Goal: Information Seeking & Learning: Learn about a topic

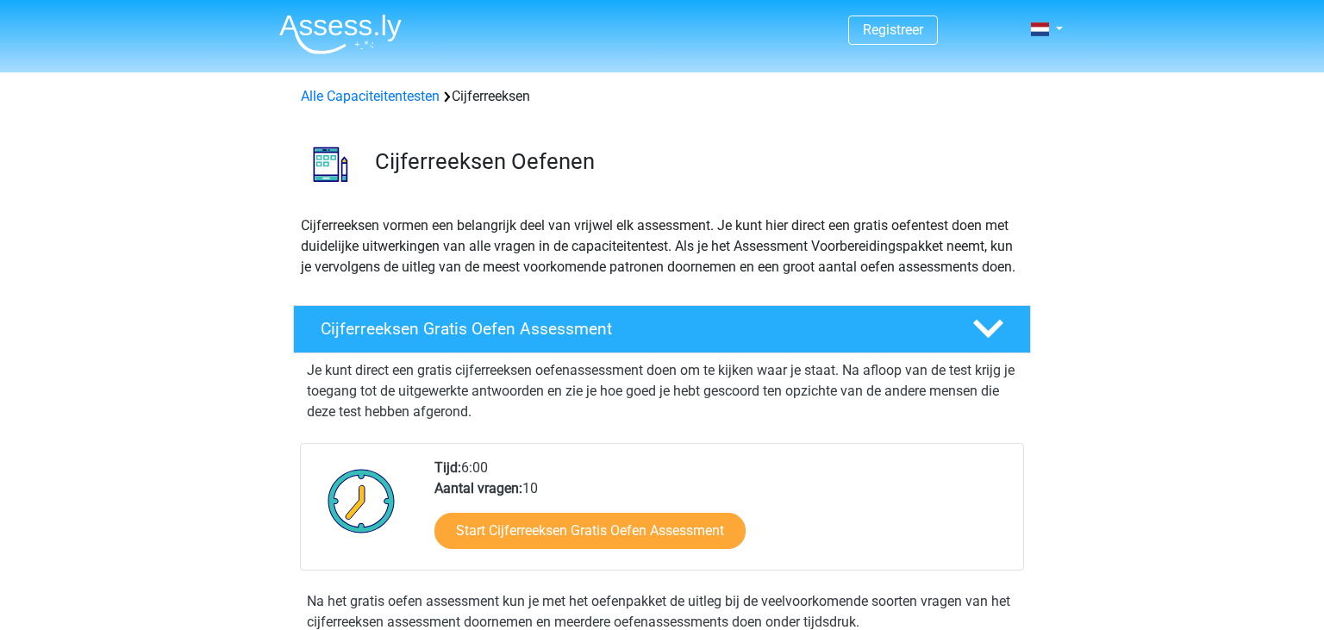
scroll to position [272, 0]
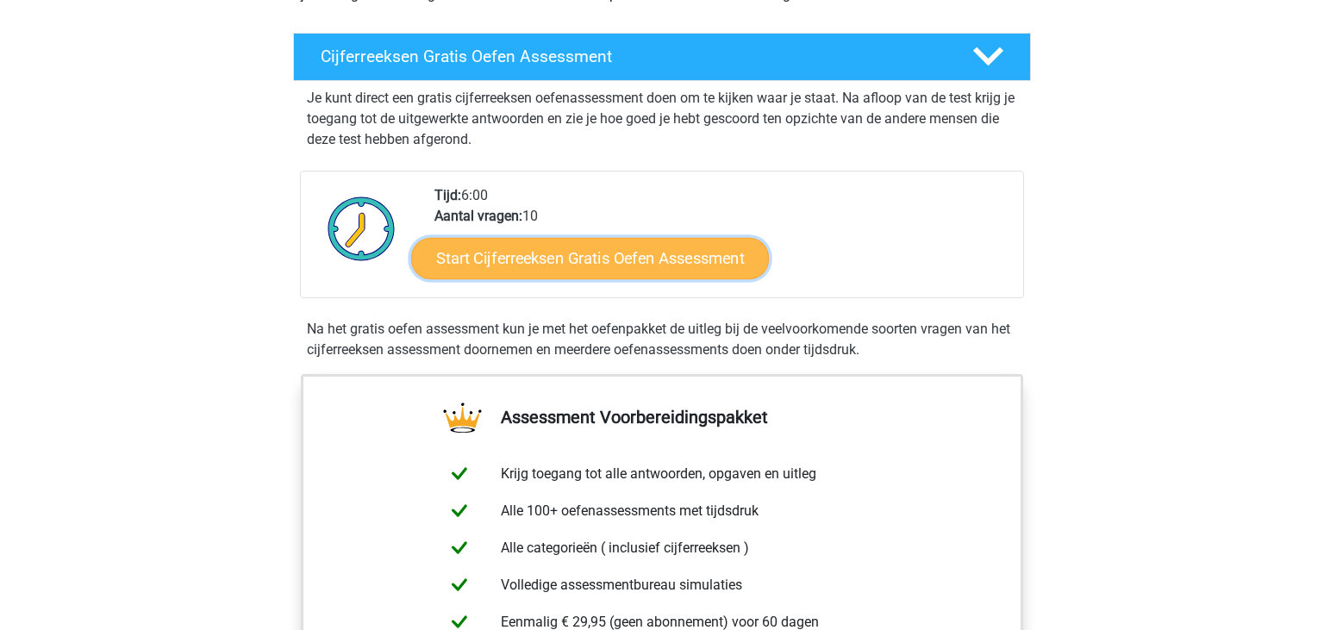
click at [633, 274] on link "Start Cijferreeksen Gratis Oefen Assessment" at bounding box center [590, 257] width 358 height 41
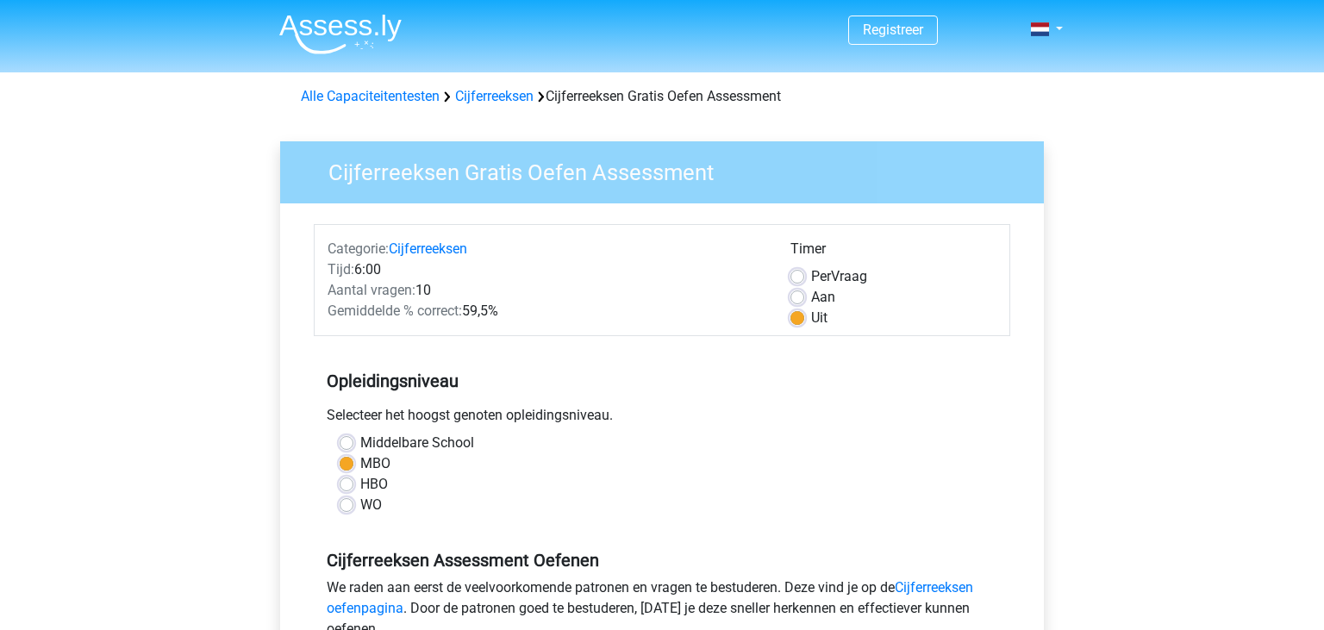
click at [370, 481] on label "HBO" at bounding box center [374, 484] width 28 height 21
click at [353, 481] on input "HBO" at bounding box center [347, 482] width 14 height 17
radio input "true"
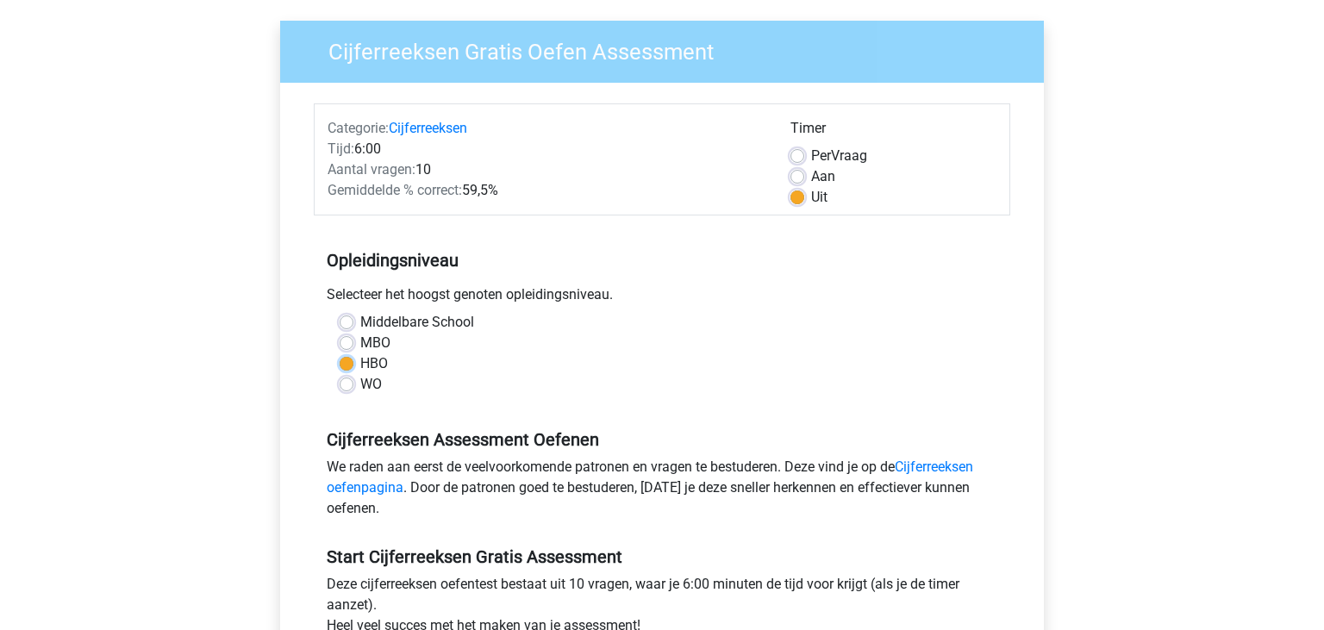
scroll to position [364, 0]
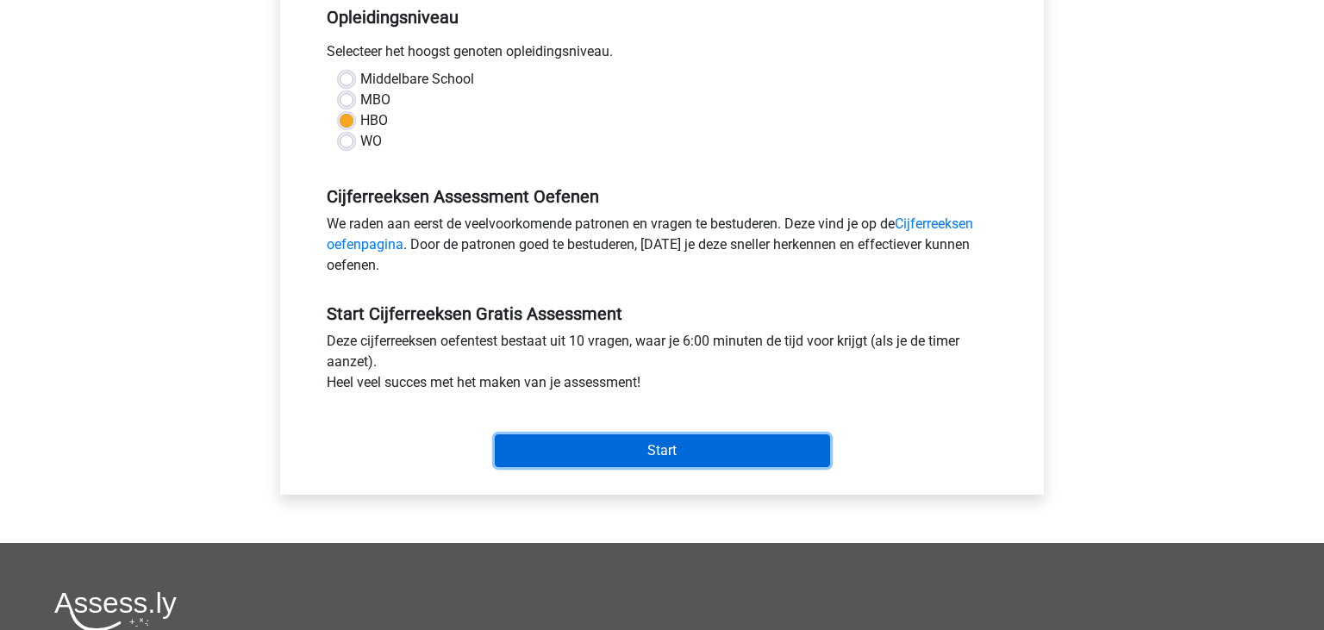
click at [637, 451] on input "Start" at bounding box center [662, 450] width 335 height 33
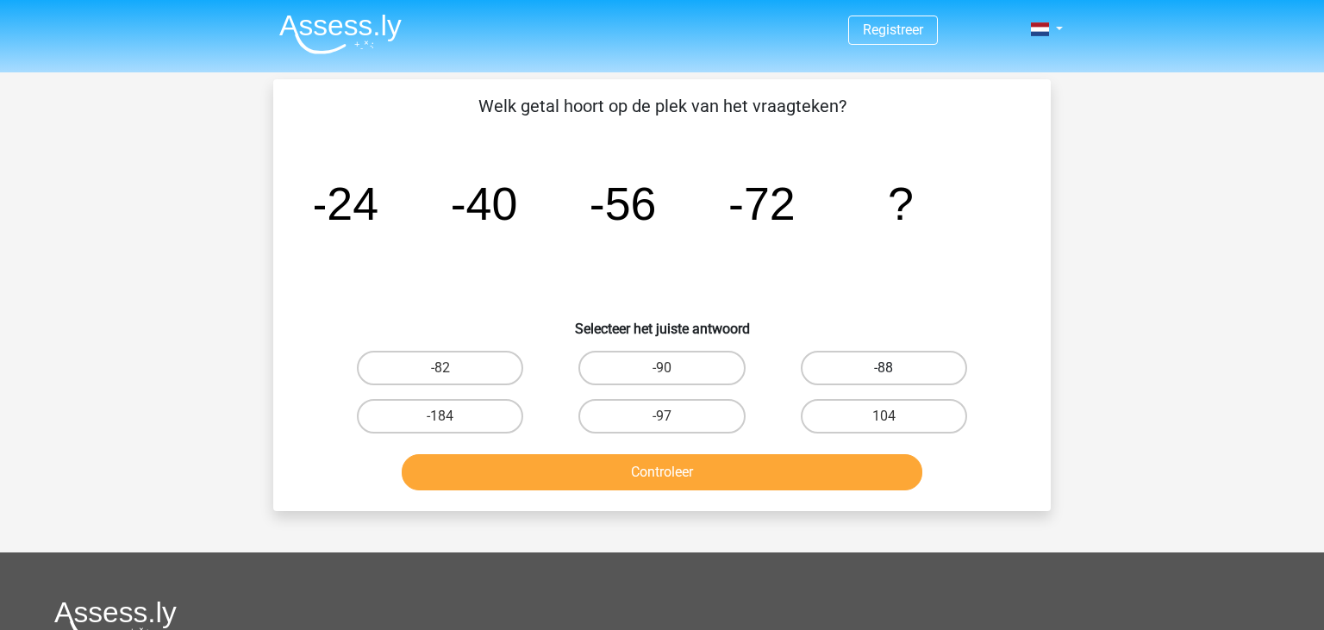
click at [891, 364] on label "-88" at bounding box center [884, 368] width 166 height 34
click at [891, 368] on input "-88" at bounding box center [888, 373] width 11 height 11
radio input "true"
click at [734, 475] on button "Controleer" at bounding box center [662, 472] width 521 height 36
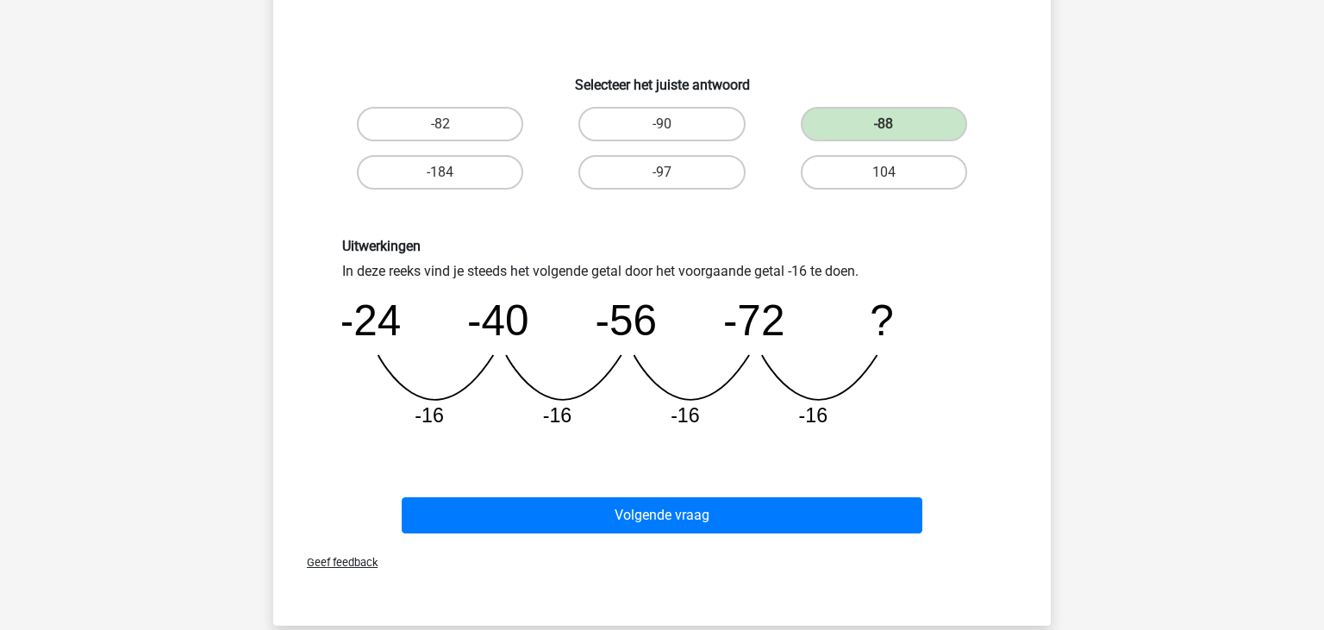
scroll to position [272, 0]
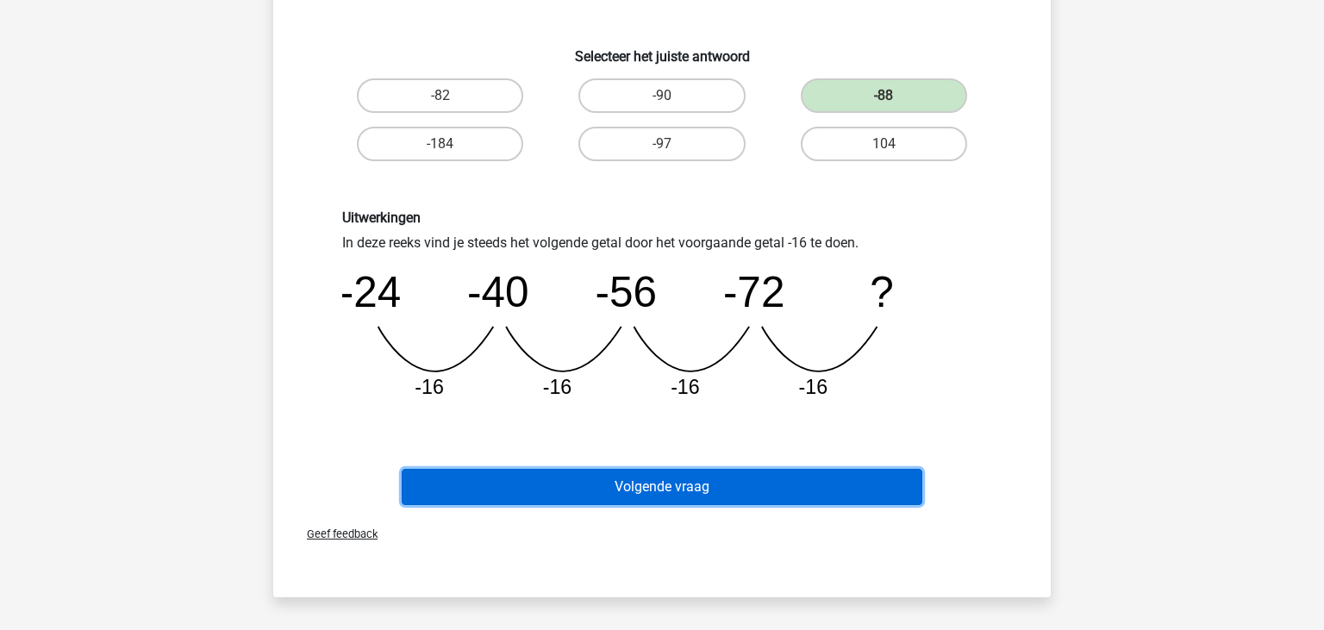
click at [747, 493] on button "Volgende vraag" at bounding box center [662, 487] width 521 height 36
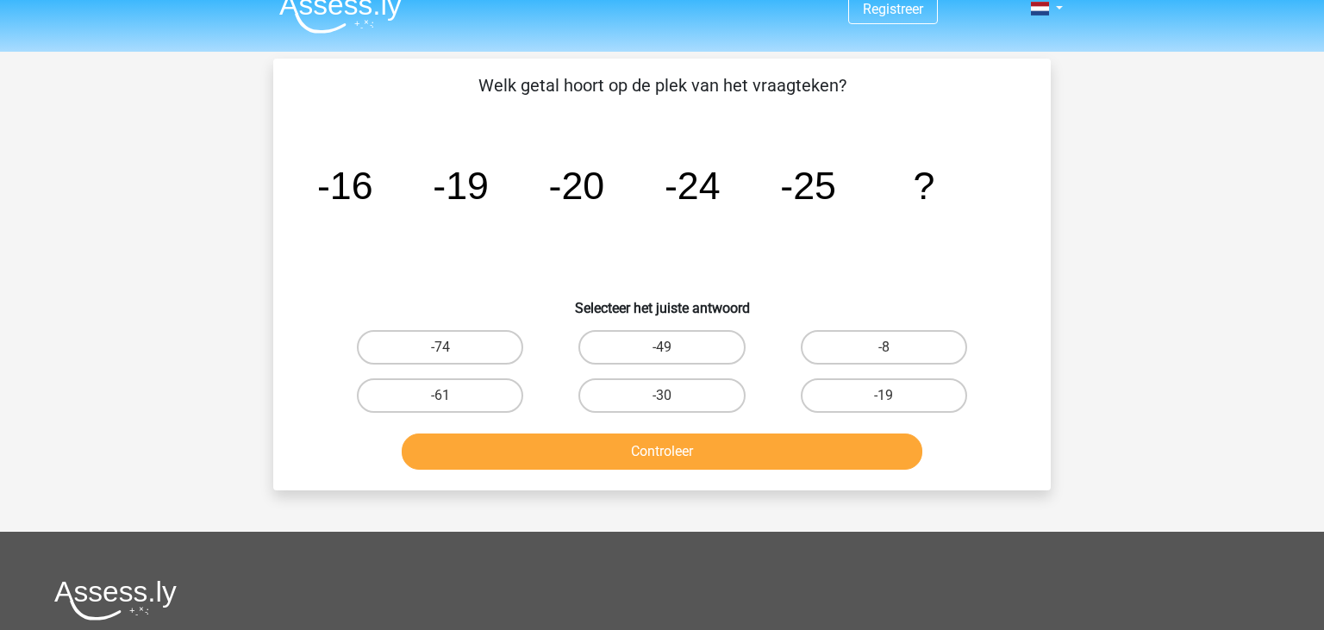
scroll to position [0, 0]
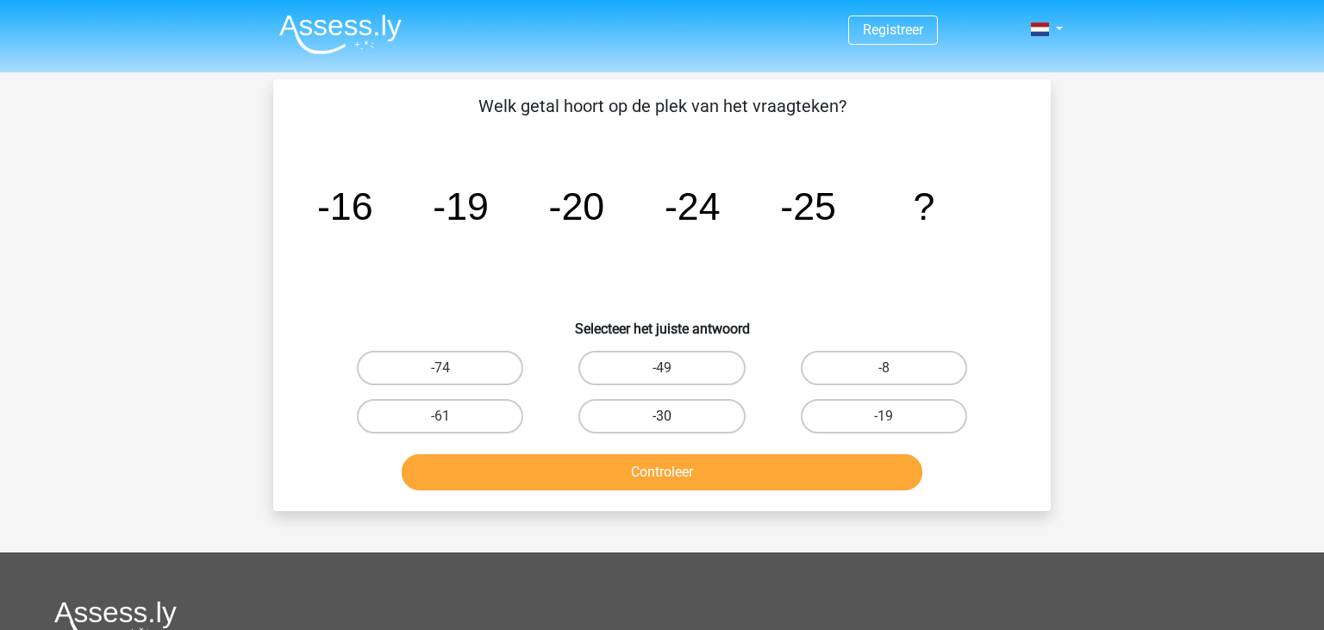
click at [701, 407] on label "-30" at bounding box center [661, 416] width 166 height 34
click at [673, 416] on input "-30" at bounding box center [667, 421] width 11 height 11
radio input "true"
click at [676, 470] on button "Controleer" at bounding box center [662, 472] width 521 height 36
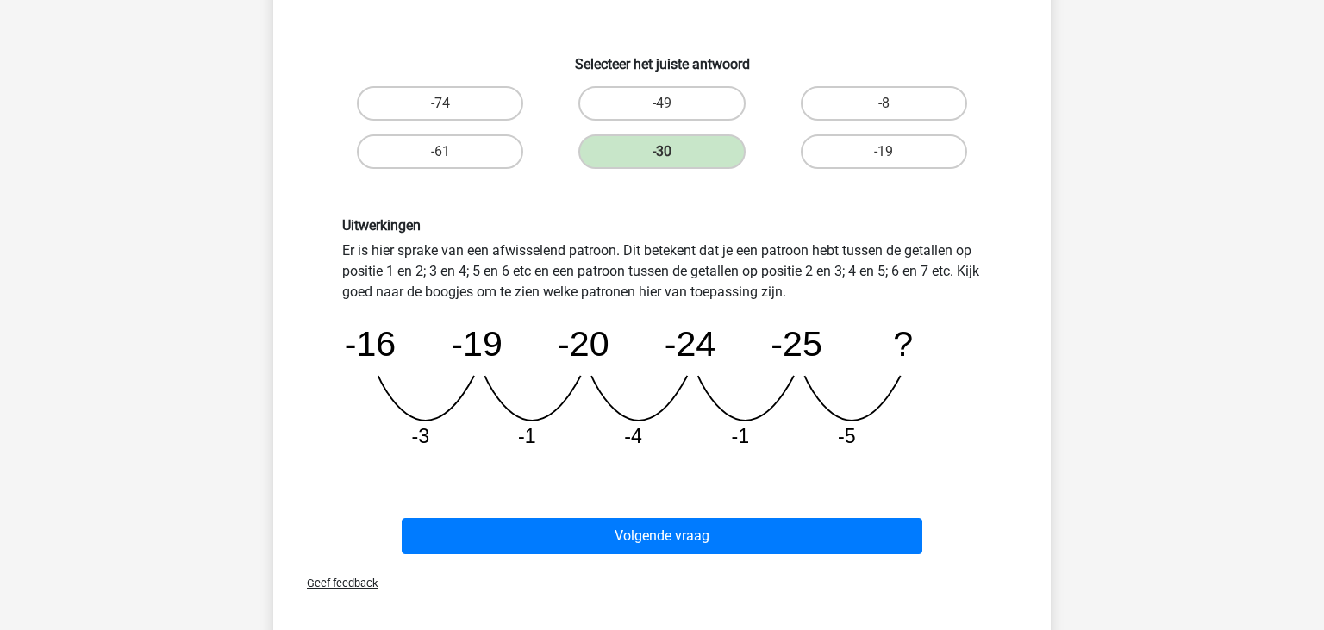
scroll to position [272, 0]
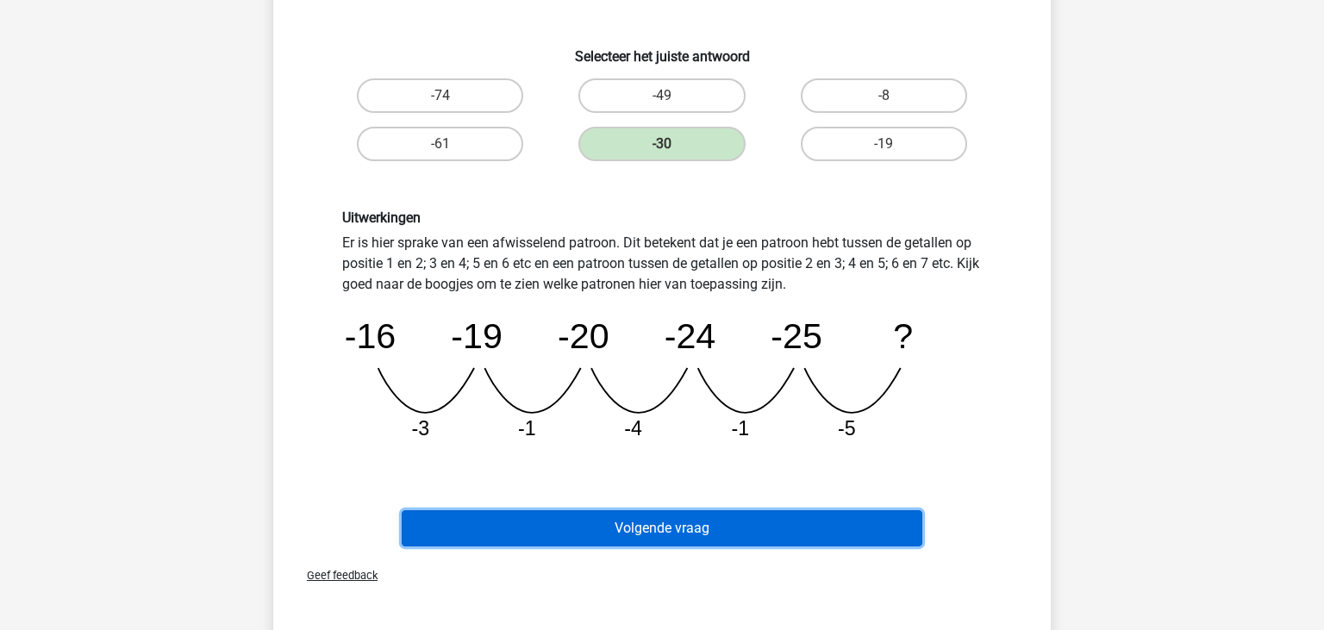
click at [718, 514] on button "Volgende vraag" at bounding box center [662, 528] width 521 height 36
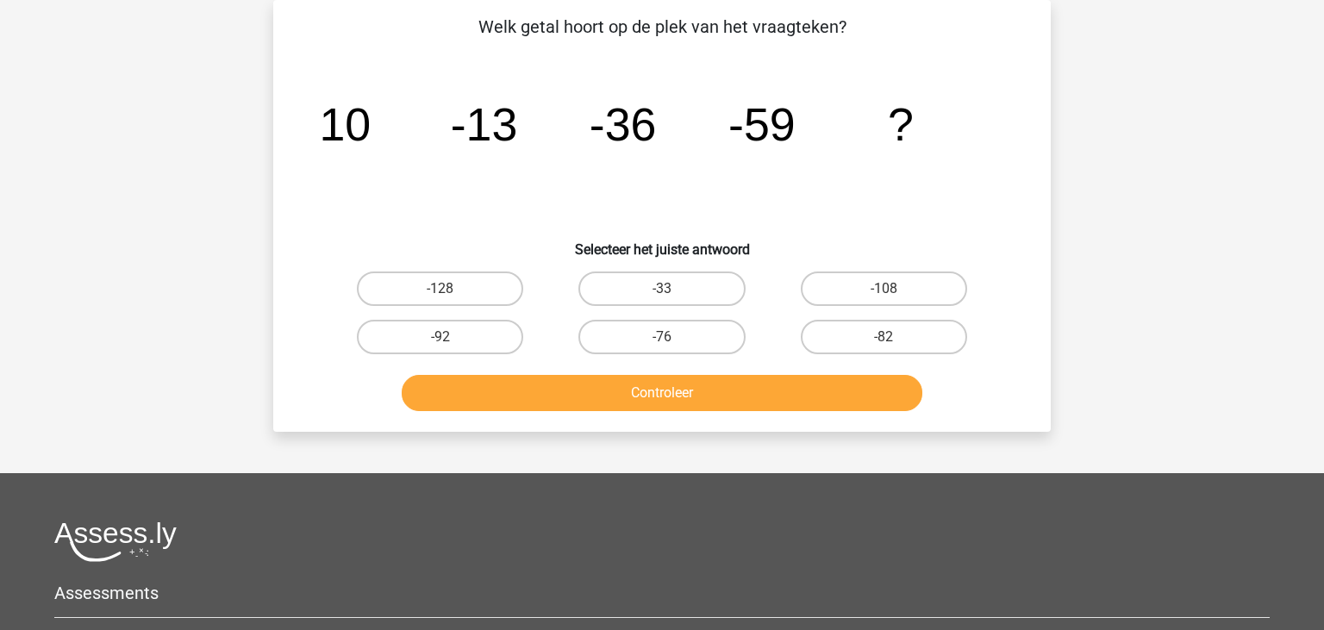
scroll to position [79, 0]
click at [927, 330] on label "-82" at bounding box center [884, 337] width 166 height 34
click at [895, 337] on input "-82" at bounding box center [888, 342] width 11 height 11
radio input "true"
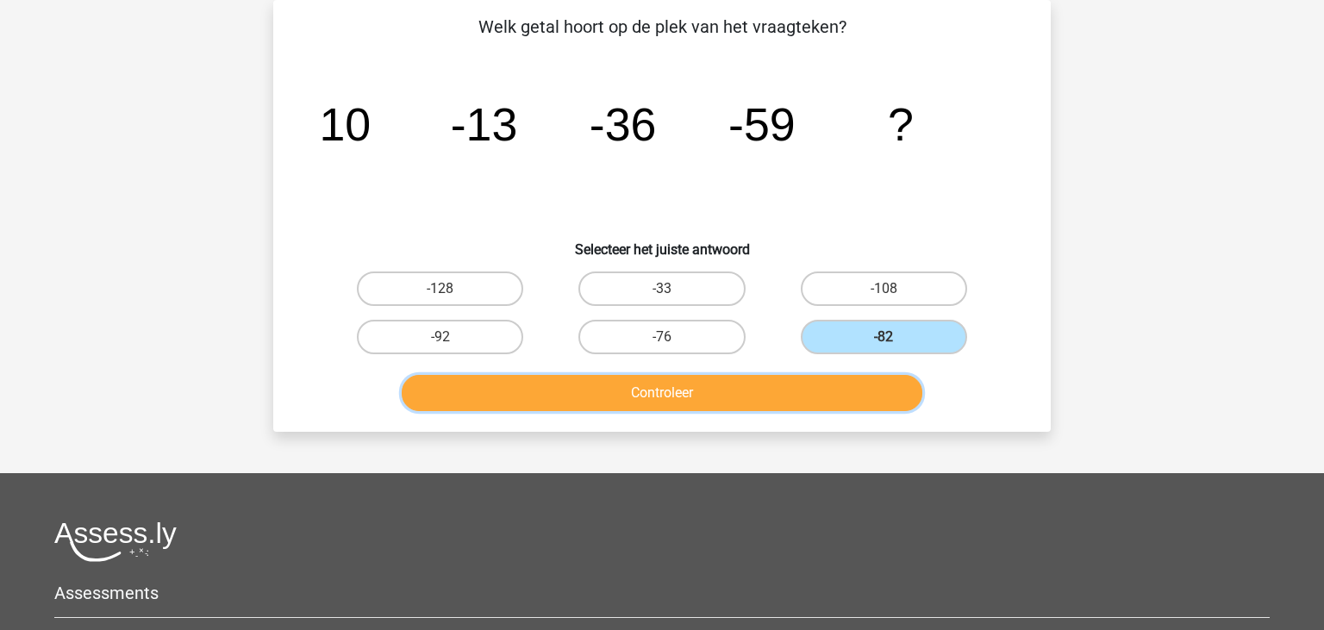
click at [802, 389] on button "Controleer" at bounding box center [662, 393] width 521 height 36
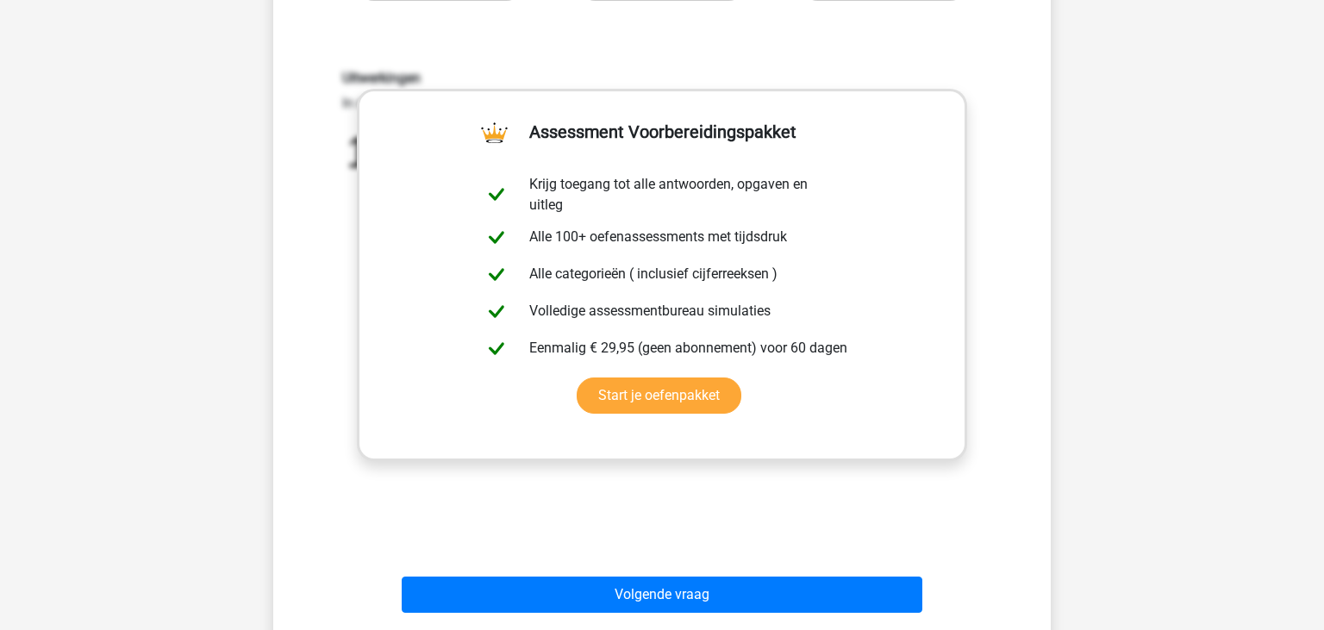
scroll to position [534, 0]
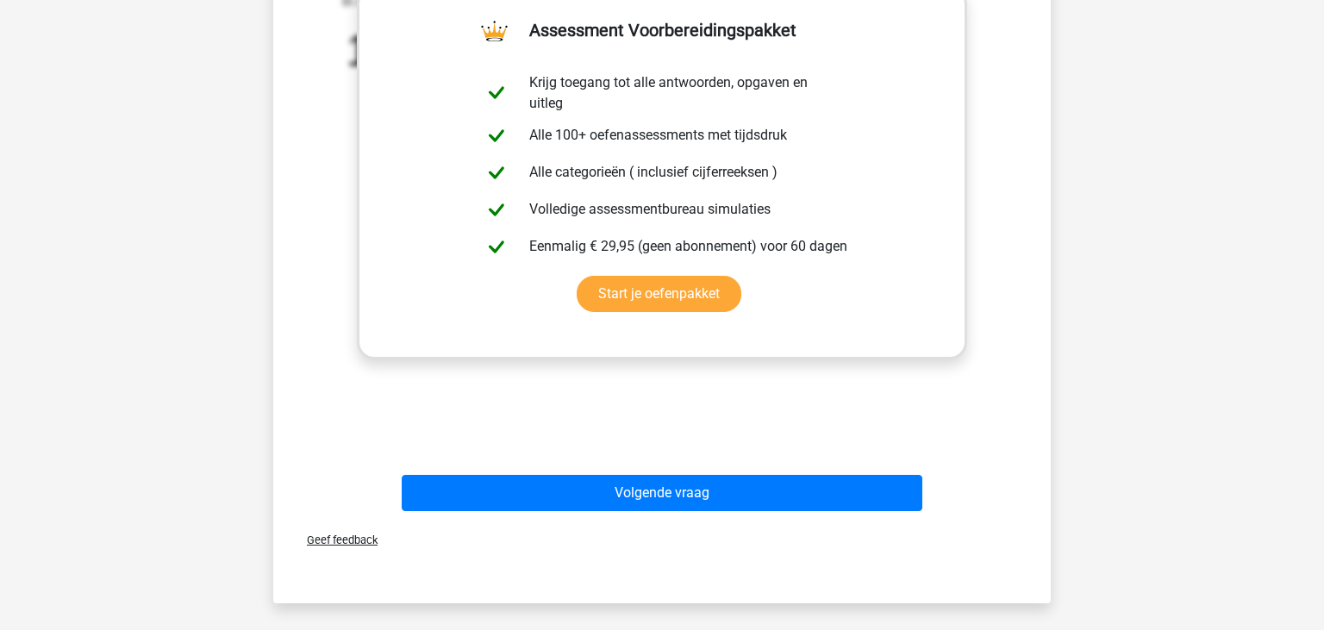
click at [994, 381] on div "Uitwerkingen In deze reeks vind je steeds het volgende getal door het voorgaand…" at bounding box center [662, 194] width 722 height 534
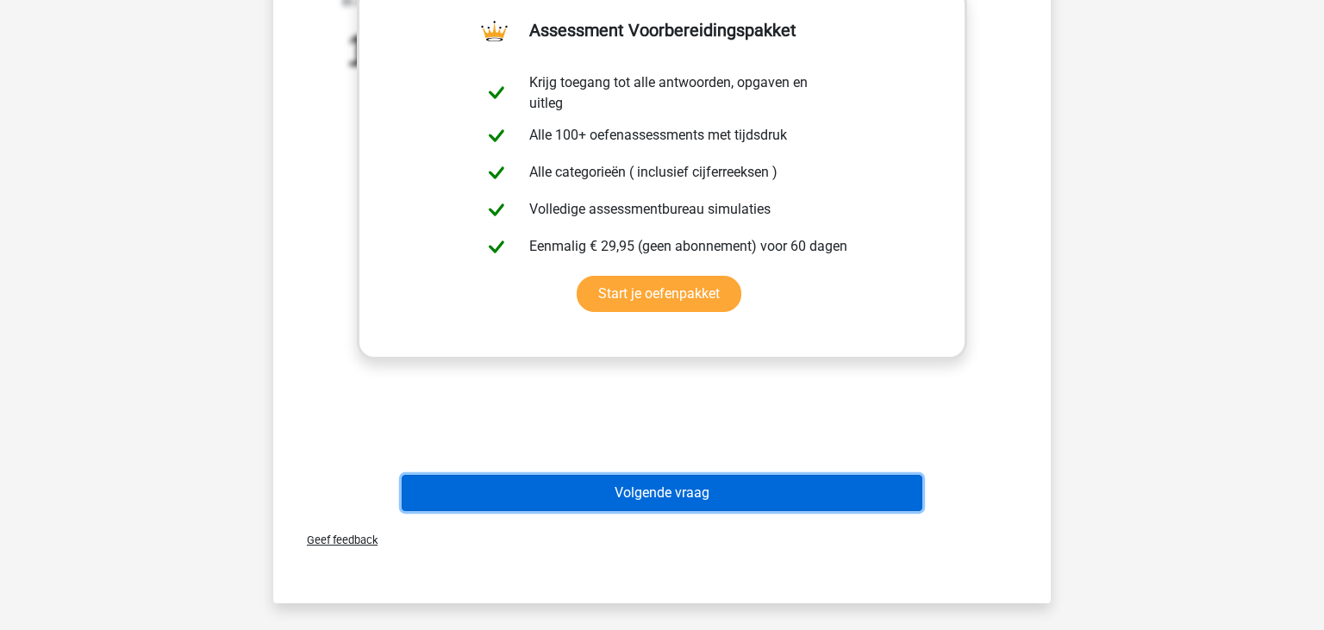
click at [770, 489] on button "Volgende vraag" at bounding box center [662, 493] width 521 height 36
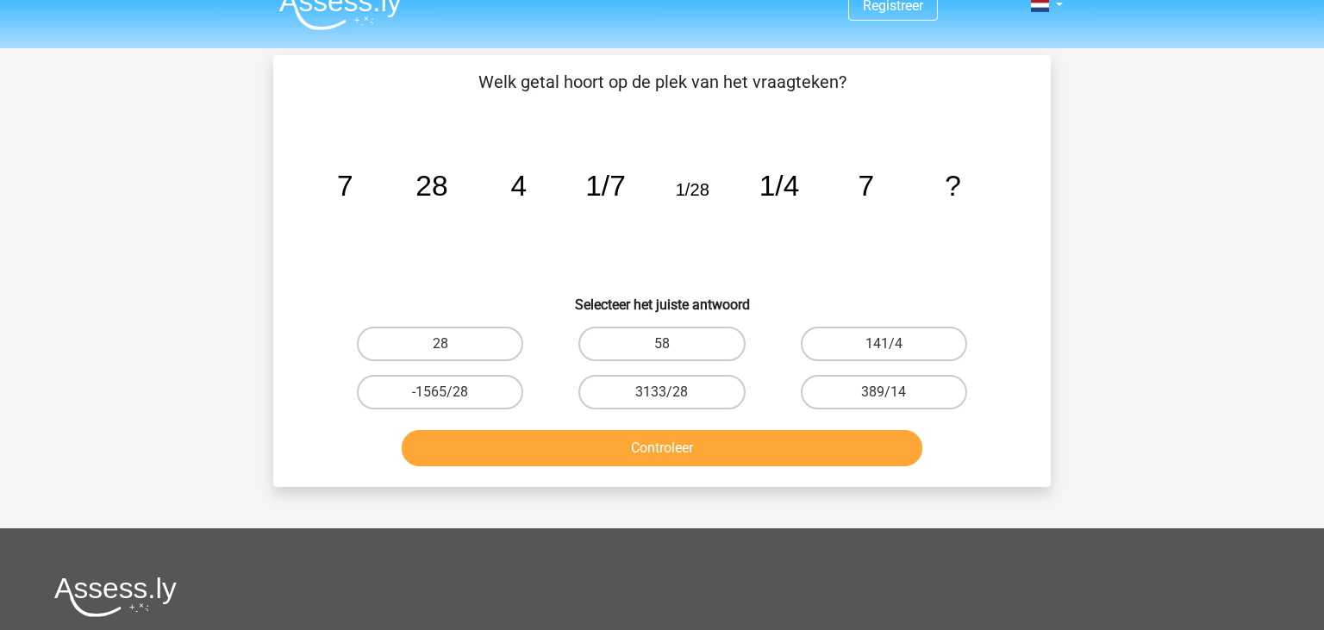
scroll to position [11, 0]
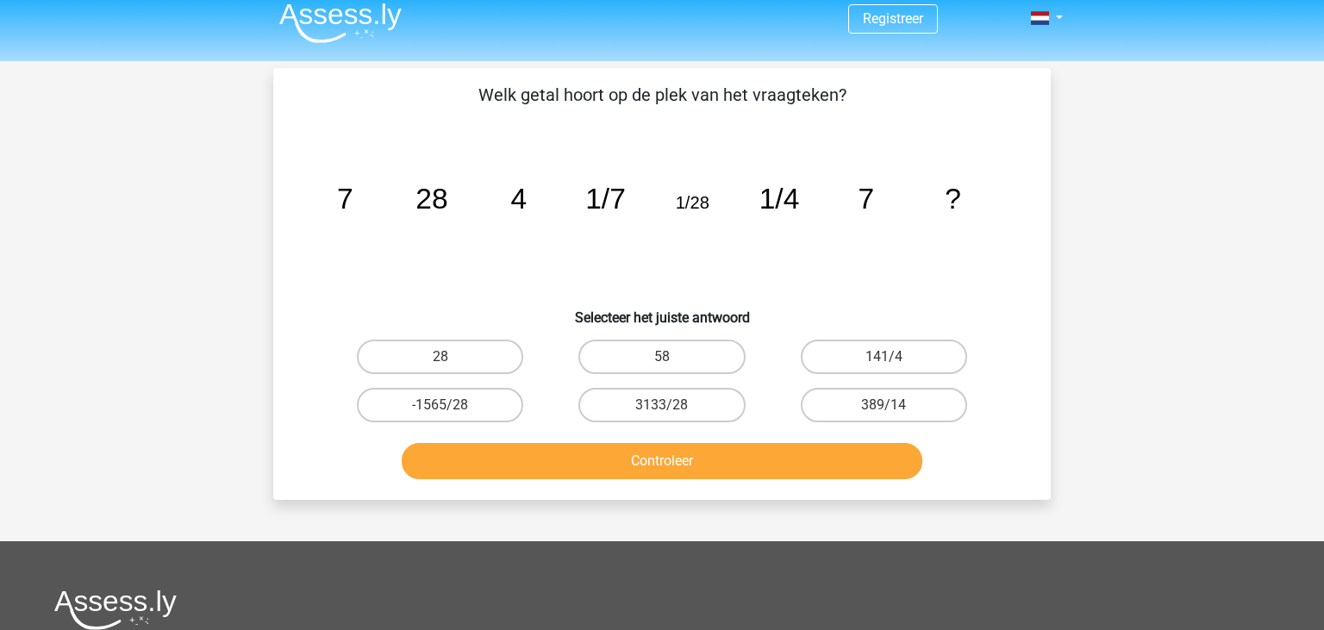
click at [1070, 279] on div "Vraag 4 van de 10 Categorie: cijferreeksen set 1 Welk getal hoort op de plek va…" at bounding box center [662, 284] width 819 height 432
click at [487, 343] on label "28" at bounding box center [440, 357] width 166 height 34
click at [452, 357] on input "28" at bounding box center [445, 362] width 11 height 11
radio input "true"
click at [484, 246] on icon "image/svg+xml 7 28 4 1/7 1/28 1/4 7 ?" at bounding box center [662, 209] width 695 height 174
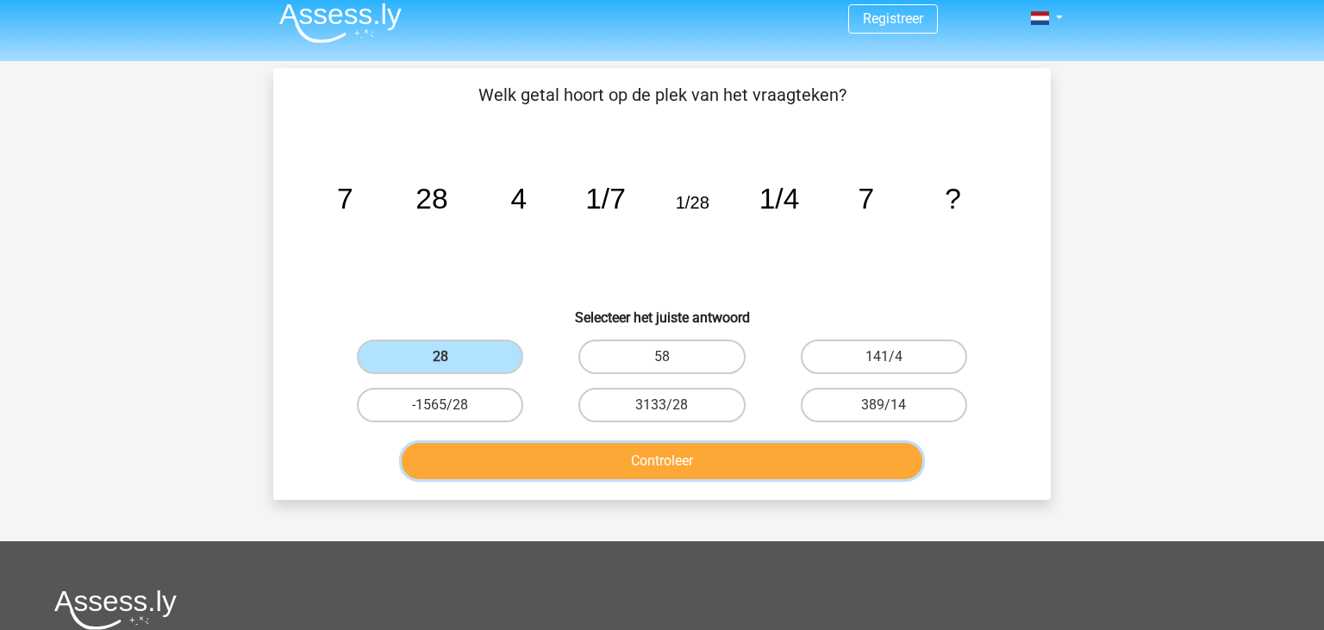
click at [630, 453] on button "Controleer" at bounding box center [662, 461] width 521 height 36
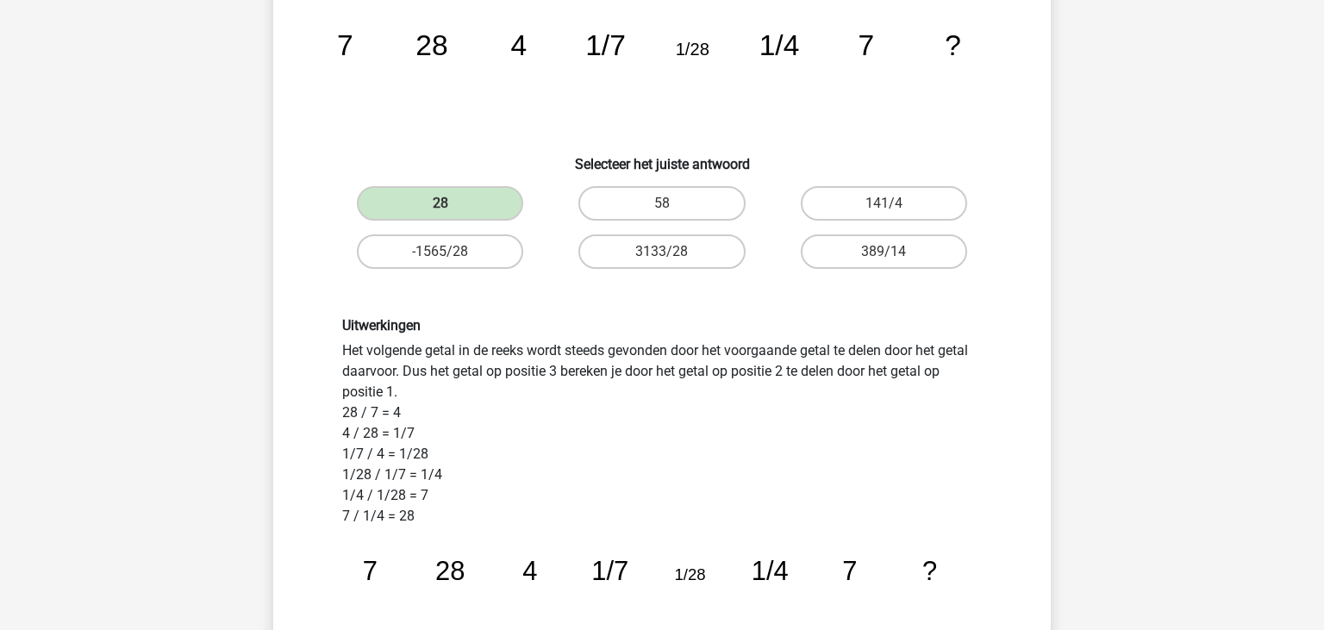
scroll to position [193, 0]
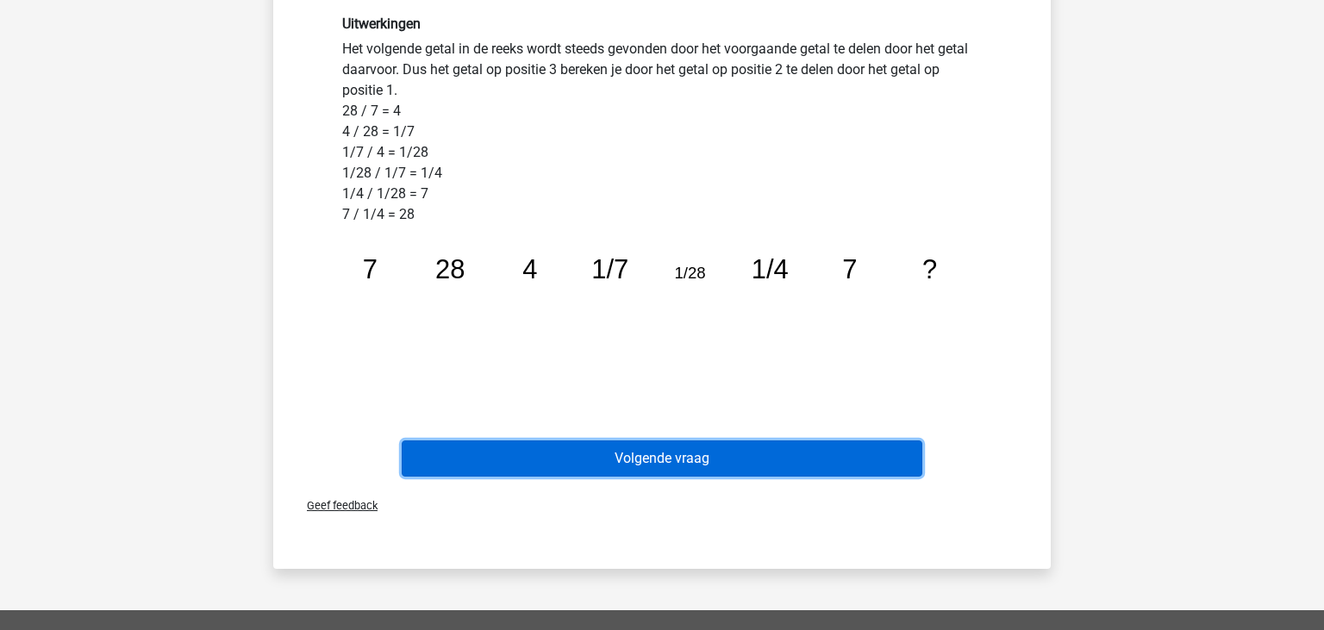
click at [683, 457] on button "Volgende vraag" at bounding box center [662, 458] width 521 height 36
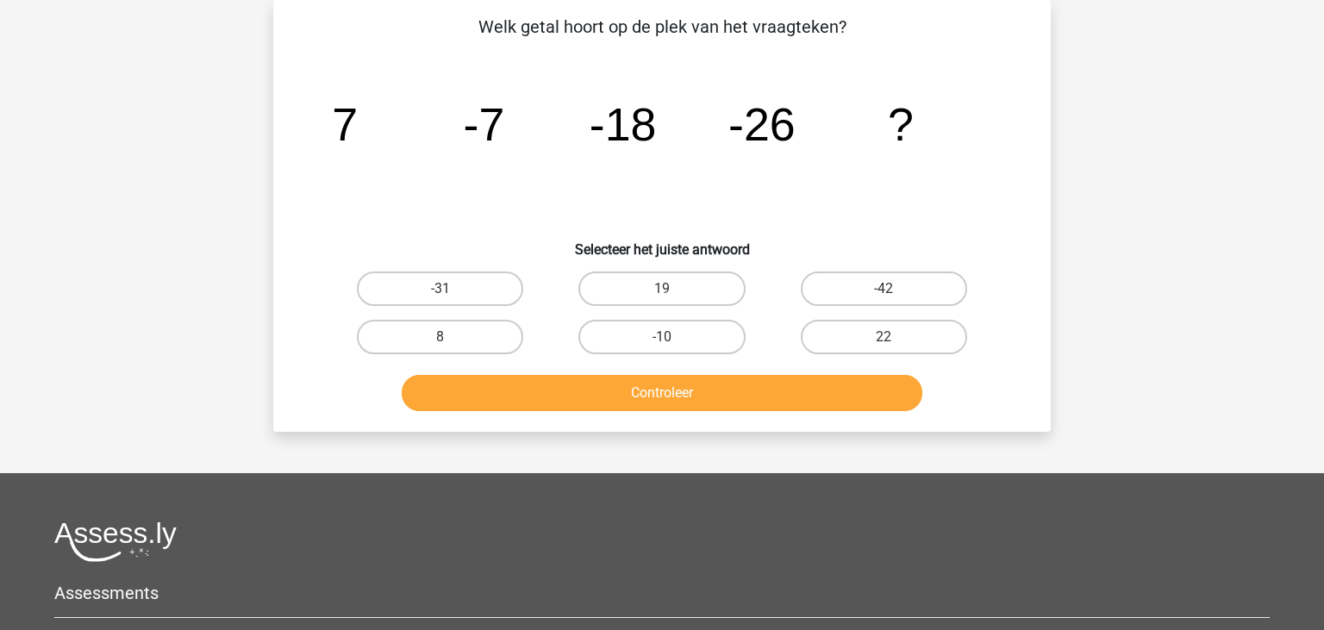
scroll to position [79, 0]
click at [461, 275] on label "-31" at bounding box center [440, 288] width 166 height 34
click at [452, 289] on input "-31" at bounding box center [445, 294] width 11 height 11
radio input "true"
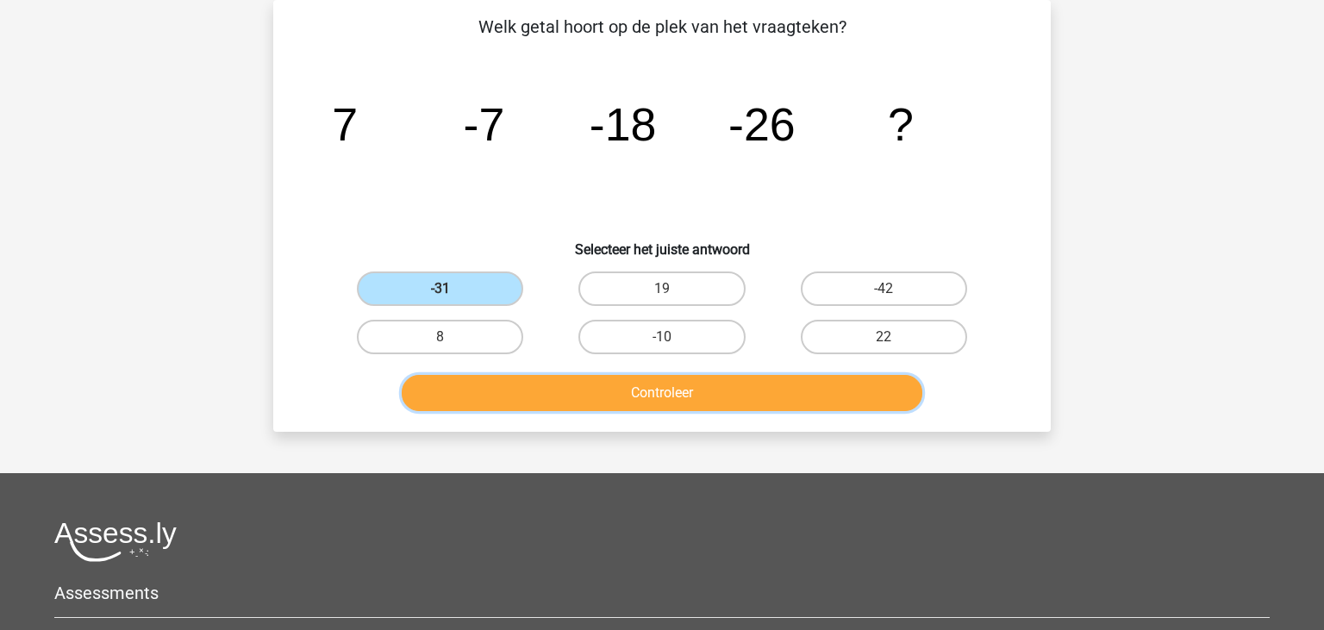
click at [546, 400] on button "Controleer" at bounding box center [662, 393] width 521 height 36
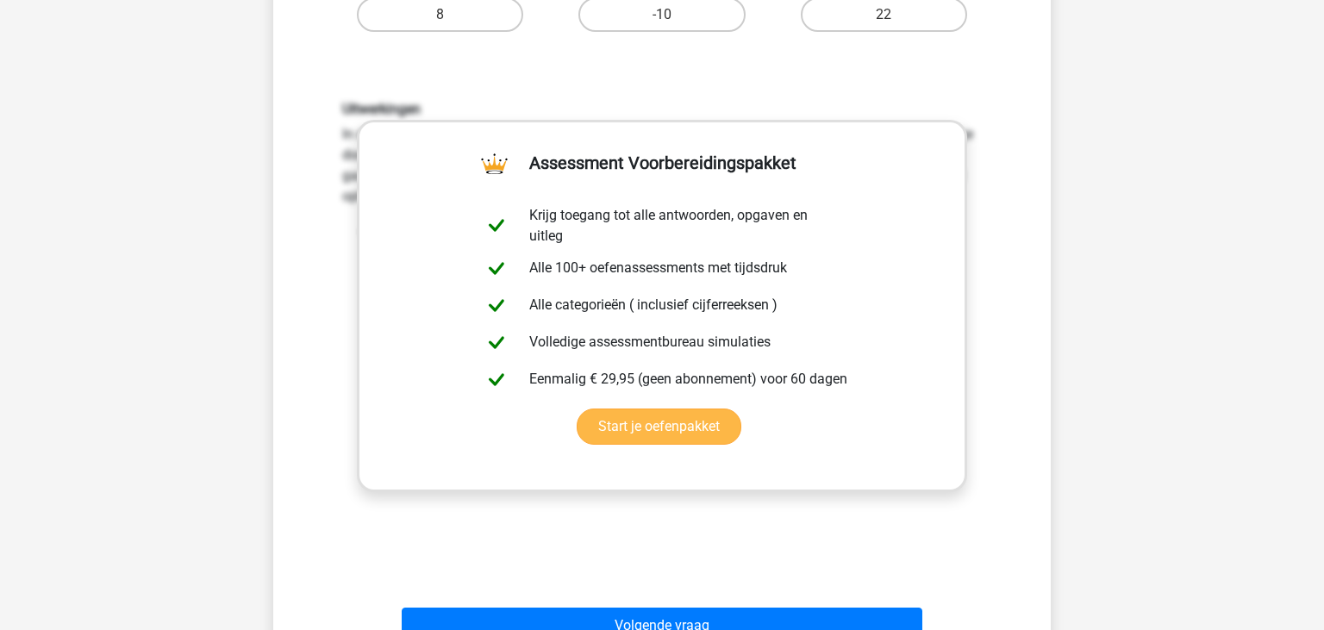
scroll to position [534, 0]
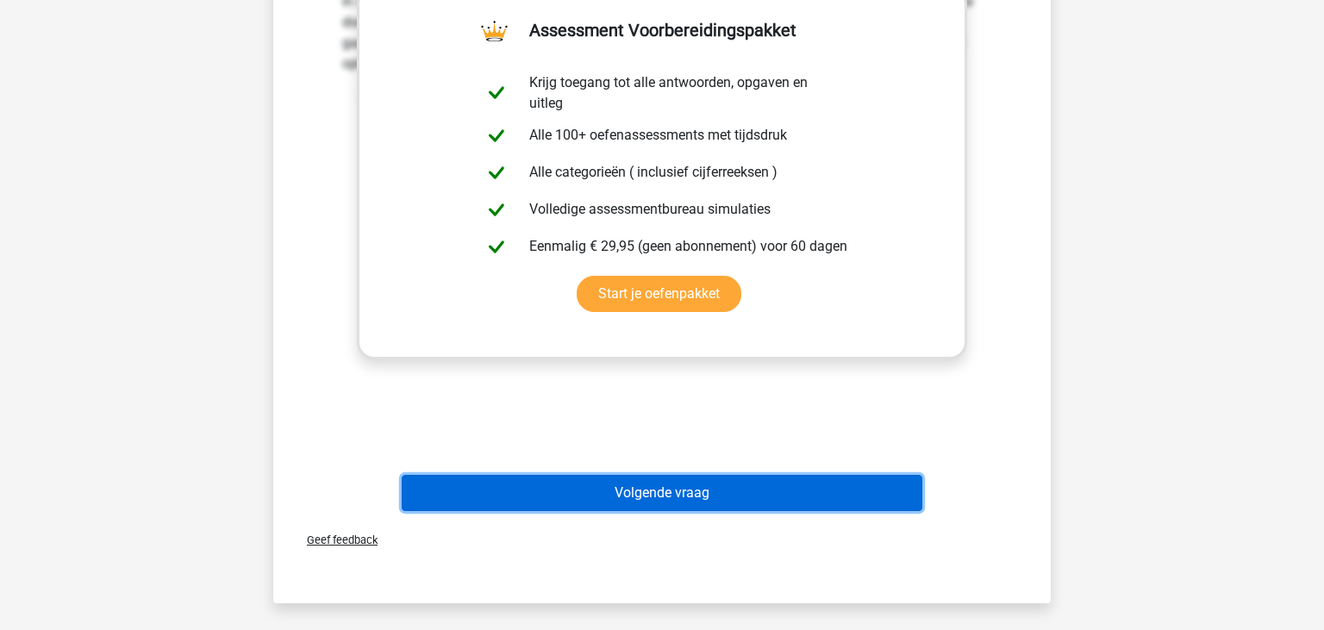
click at [652, 489] on button "Volgende vraag" at bounding box center [662, 493] width 521 height 36
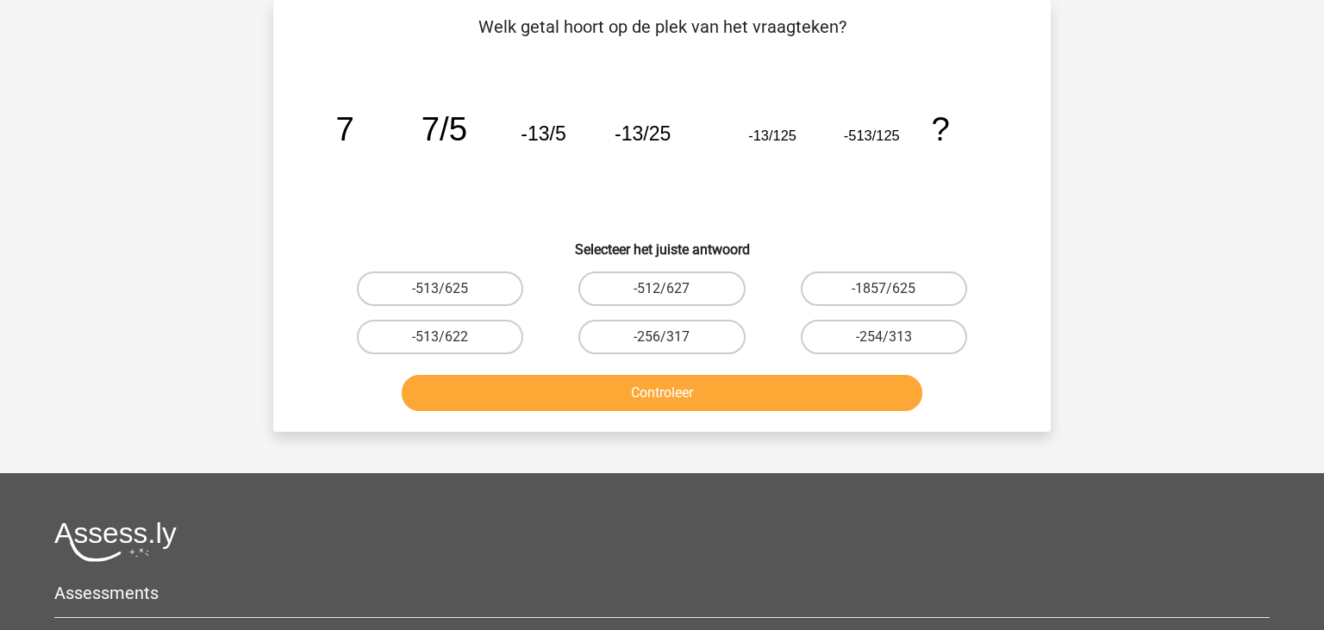
scroll to position [79, 0]
click at [452, 291] on input "-513/625" at bounding box center [445, 294] width 11 height 11
radio input "true"
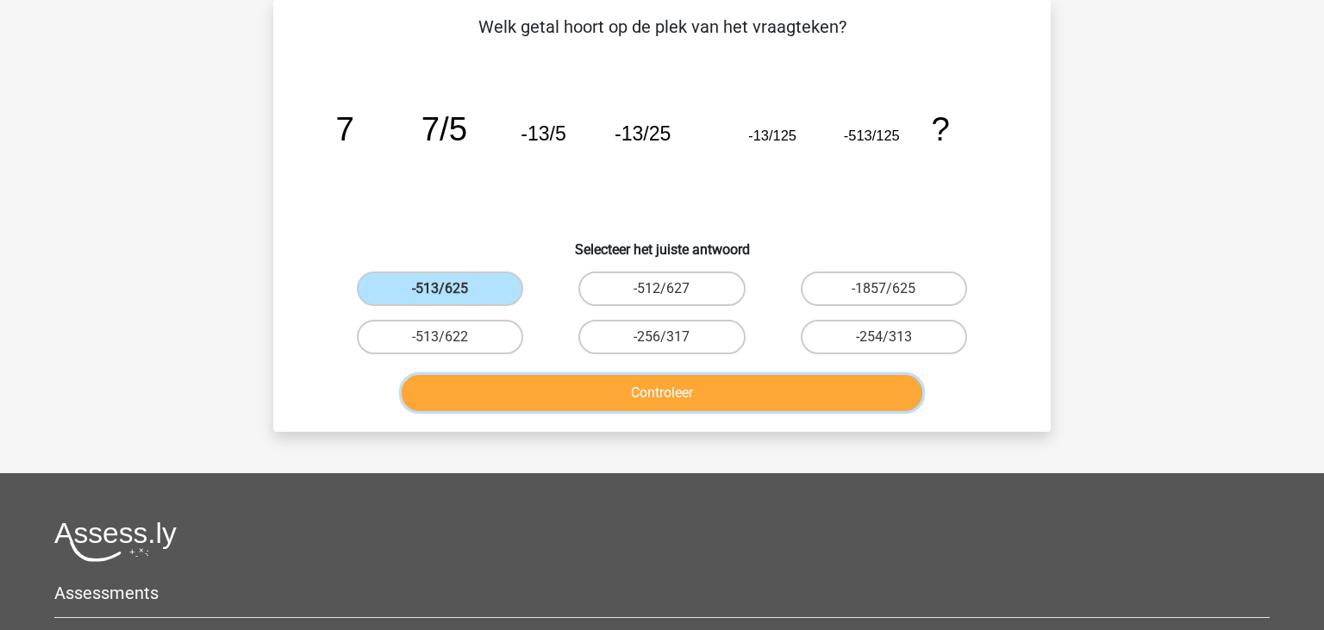
click at [651, 378] on button "Controleer" at bounding box center [662, 393] width 521 height 36
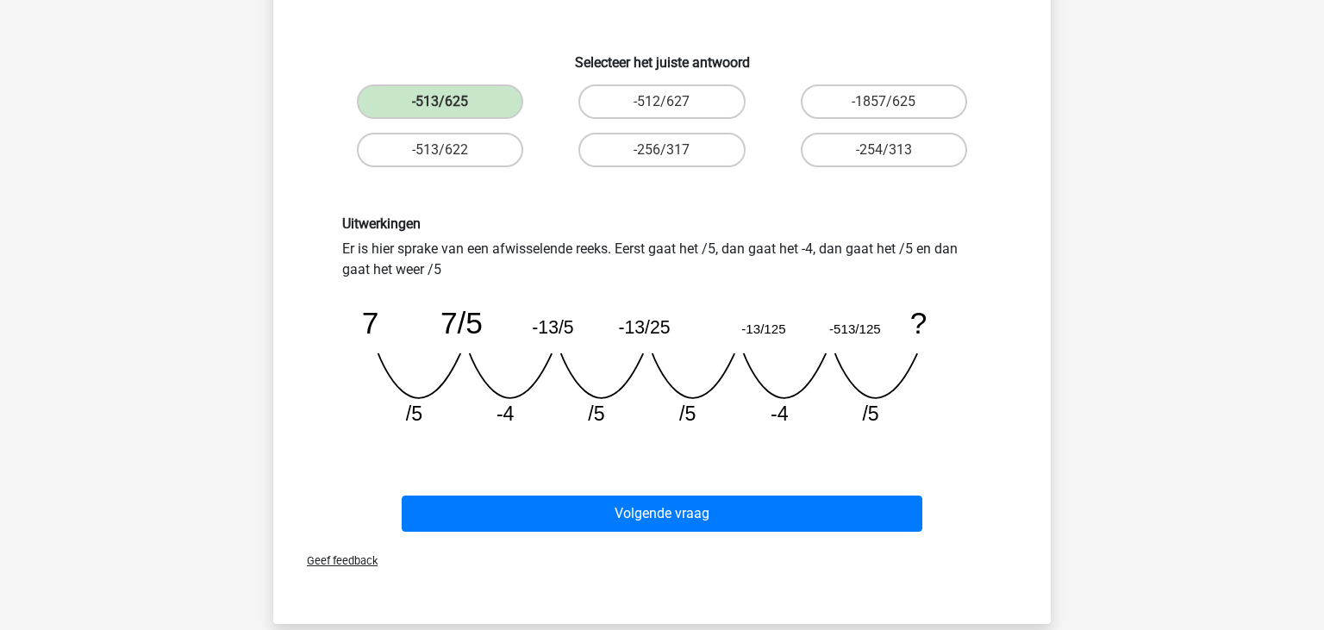
scroll to position [352, 0]
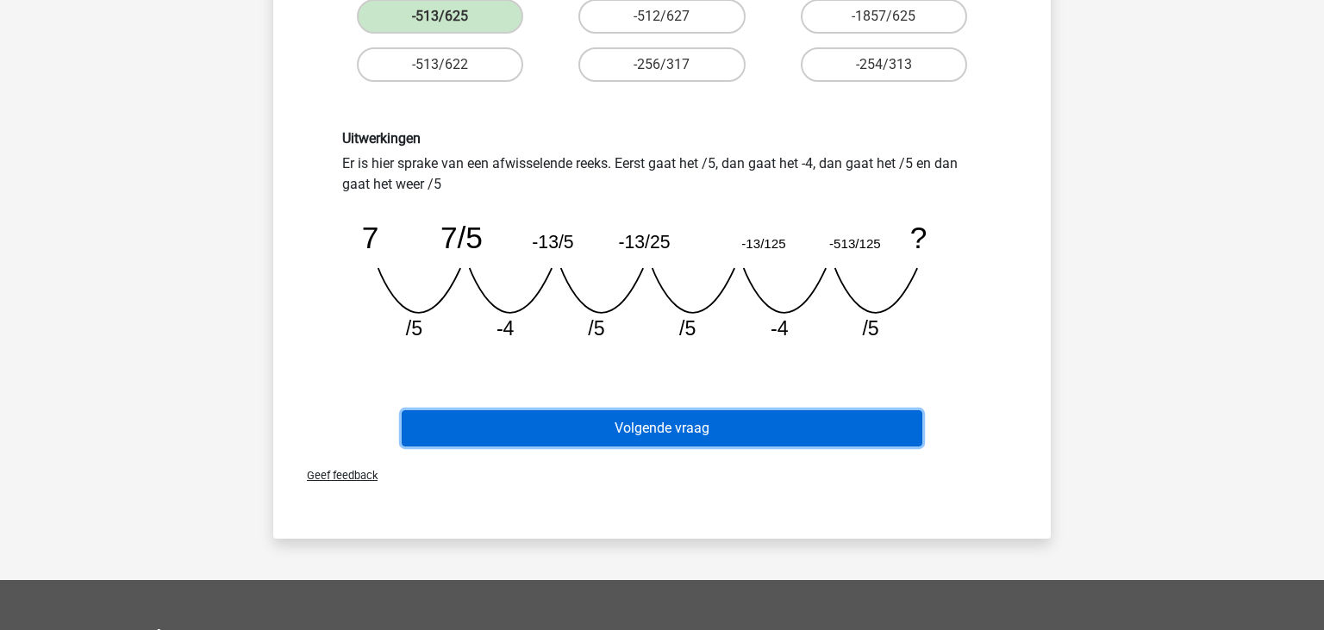
click at [752, 420] on button "Volgende vraag" at bounding box center [662, 428] width 521 height 36
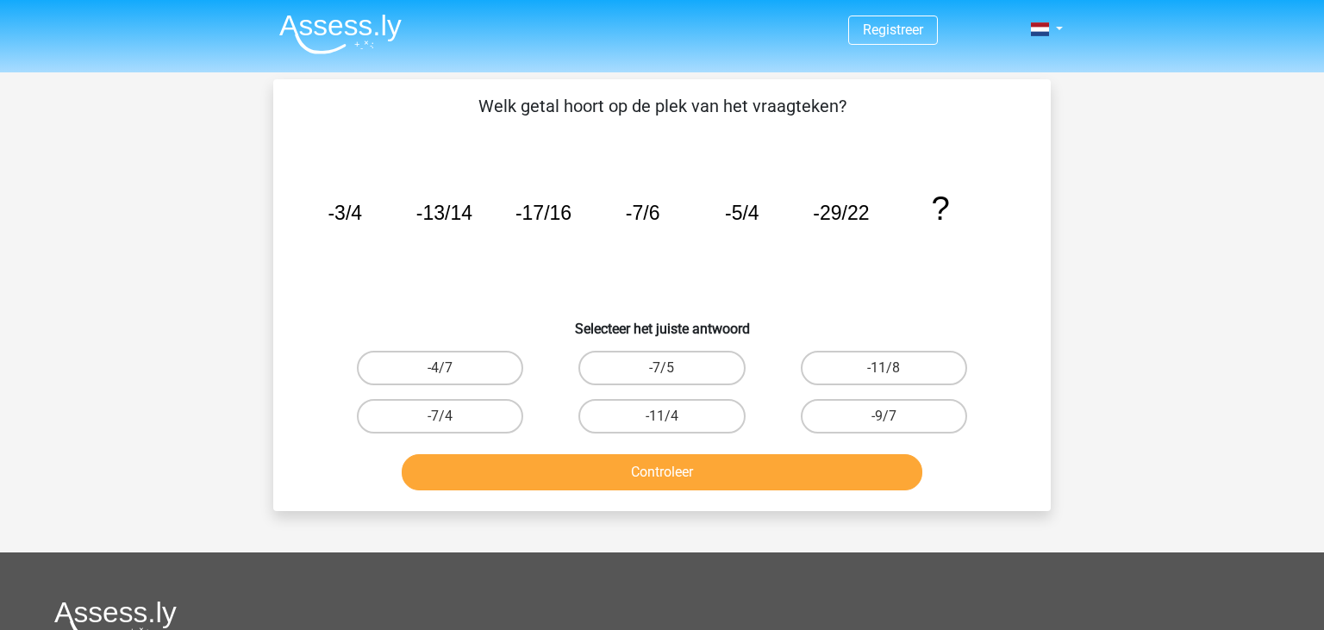
scroll to position [0, 0]
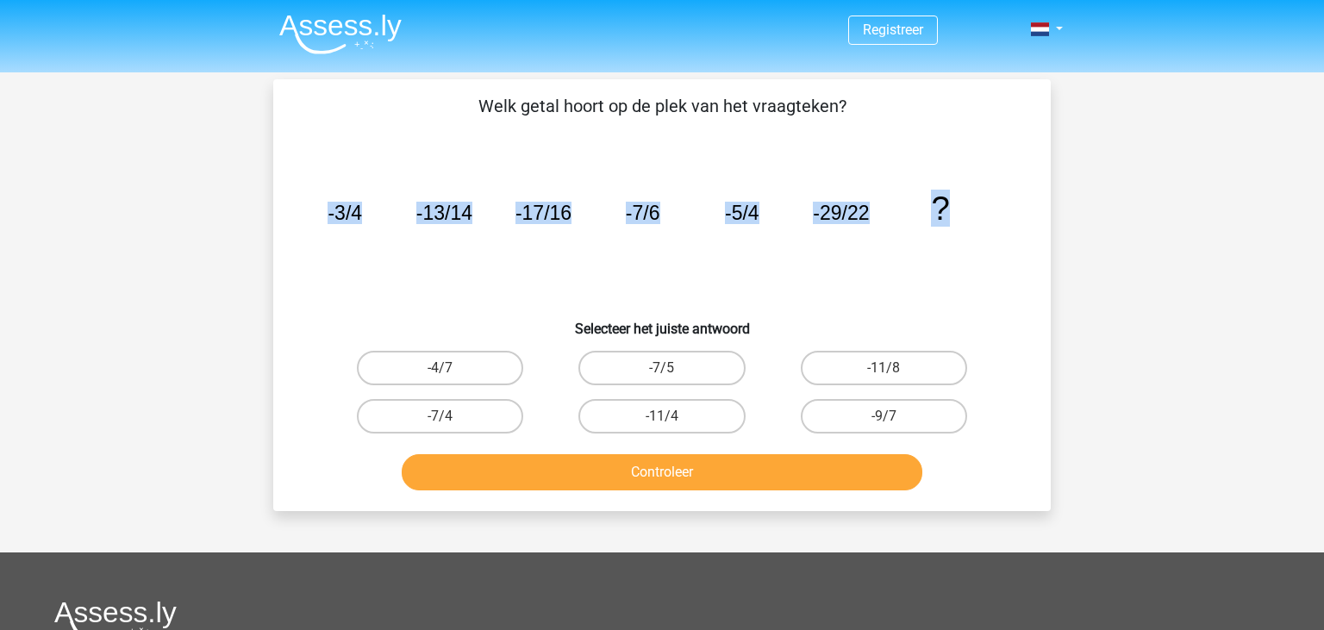
drag, startPoint x: 329, startPoint y: 215, endPoint x: 948, endPoint y: 212, distance: 618.8
click at [948, 212] on g "-3/4 -13/14 -17/16 -7/6 -5/4 -29/22 ?" at bounding box center [637, 208] width 621 height 37
copy g "-3/4 -13/14 -17/16 -7/6 -5/4 -29/22 ?"
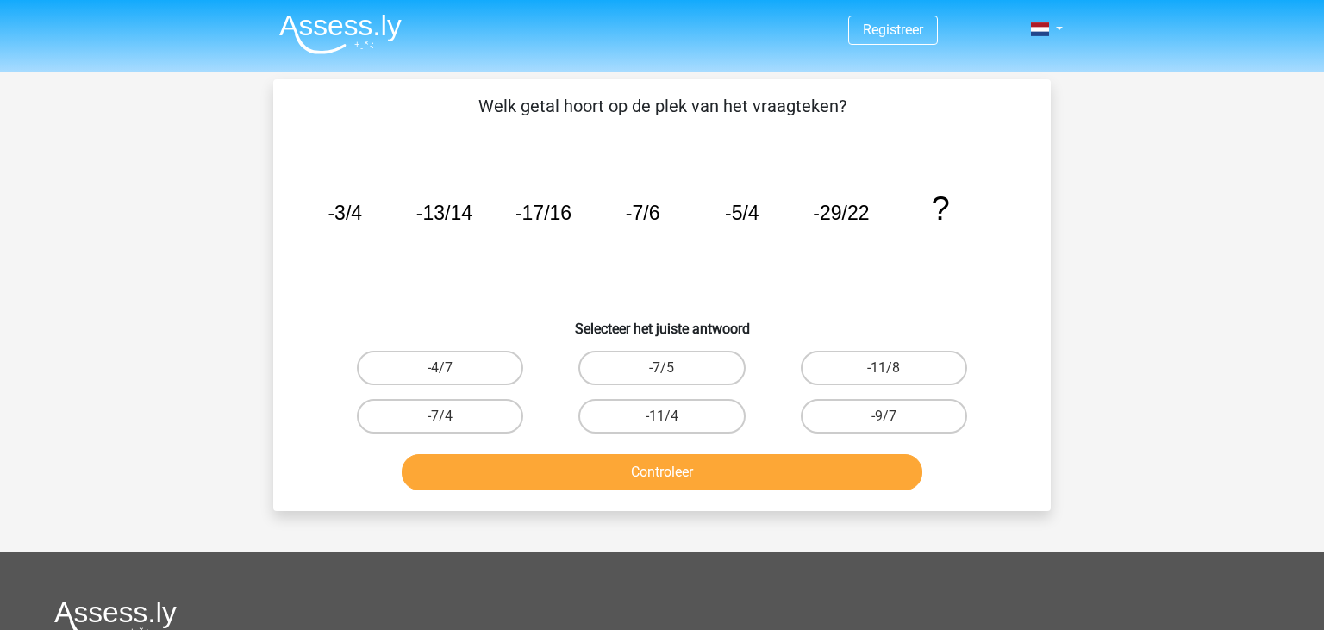
click at [1007, 286] on icon "image/svg+xml -3/4 -13/14 -17/16 -7/6 -5/4 -29/22 ?" at bounding box center [662, 220] width 695 height 174
click at [657, 355] on label "-7/5" at bounding box center [661, 368] width 166 height 34
click at [662, 368] on input "-7/5" at bounding box center [667, 373] width 11 height 11
radio input "true"
click at [682, 462] on button "Controleer" at bounding box center [662, 472] width 521 height 36
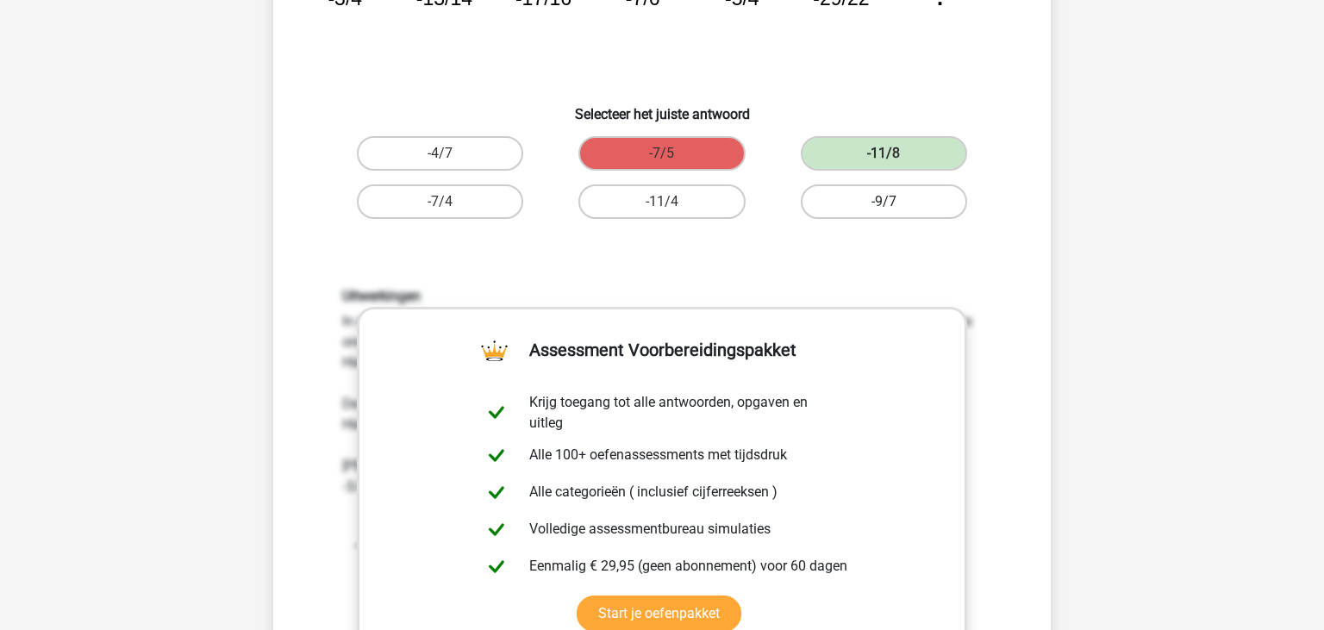
scroll to position [272, 0]
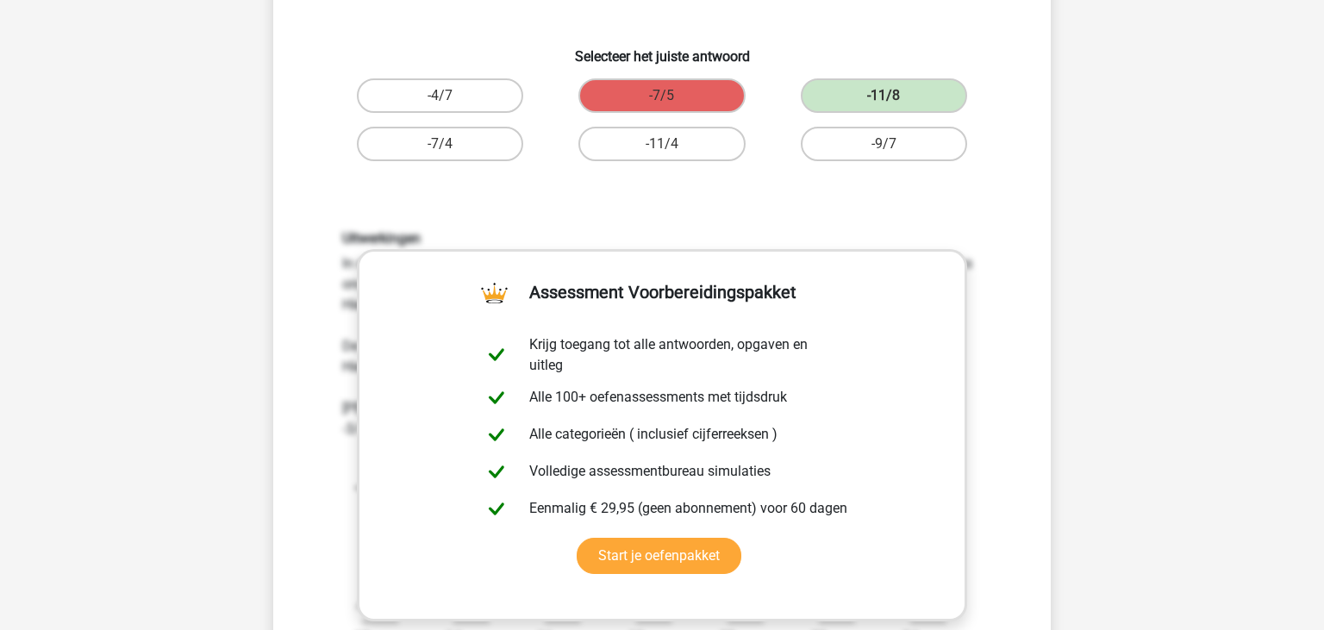
click at [1023, 263] on div "Welk getal hoort op de plek van het vraagteken? image/svg+xml -3/4 -13/14 -17/1…" at bounding box center [662, 319] width 764 height 997
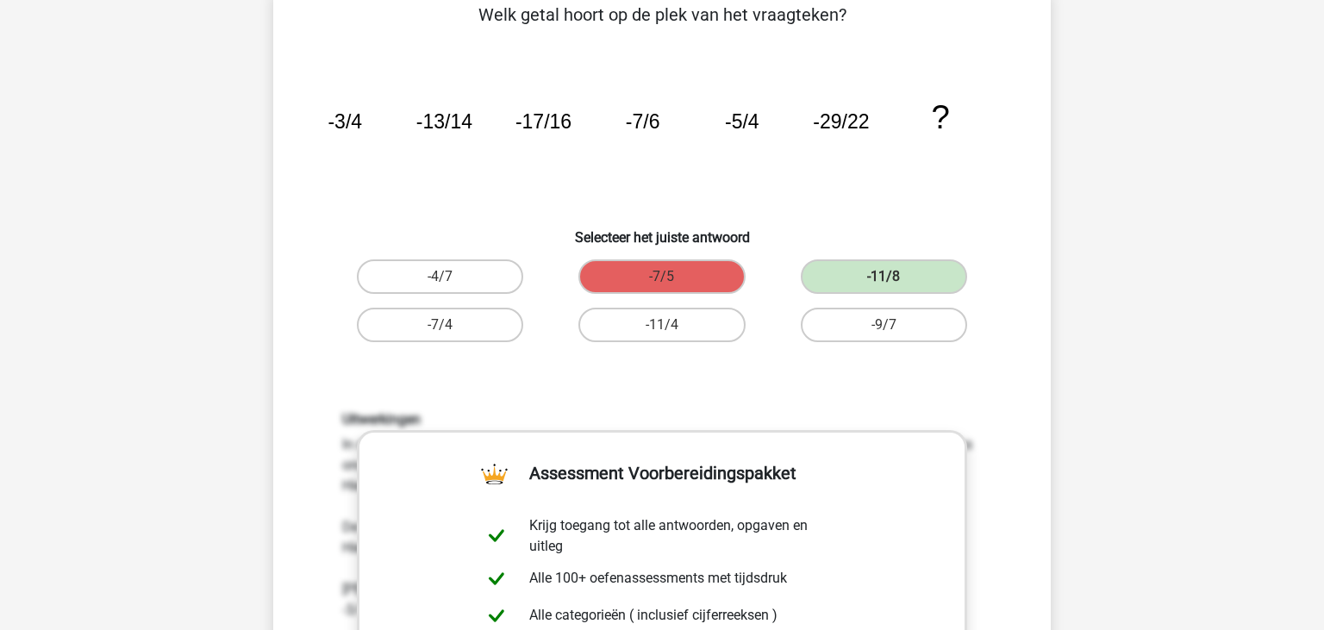
scroll to position [90, 0]
click at [681, 274] on label "-7/5" at bounding box center [661, 277] width 166 height 34
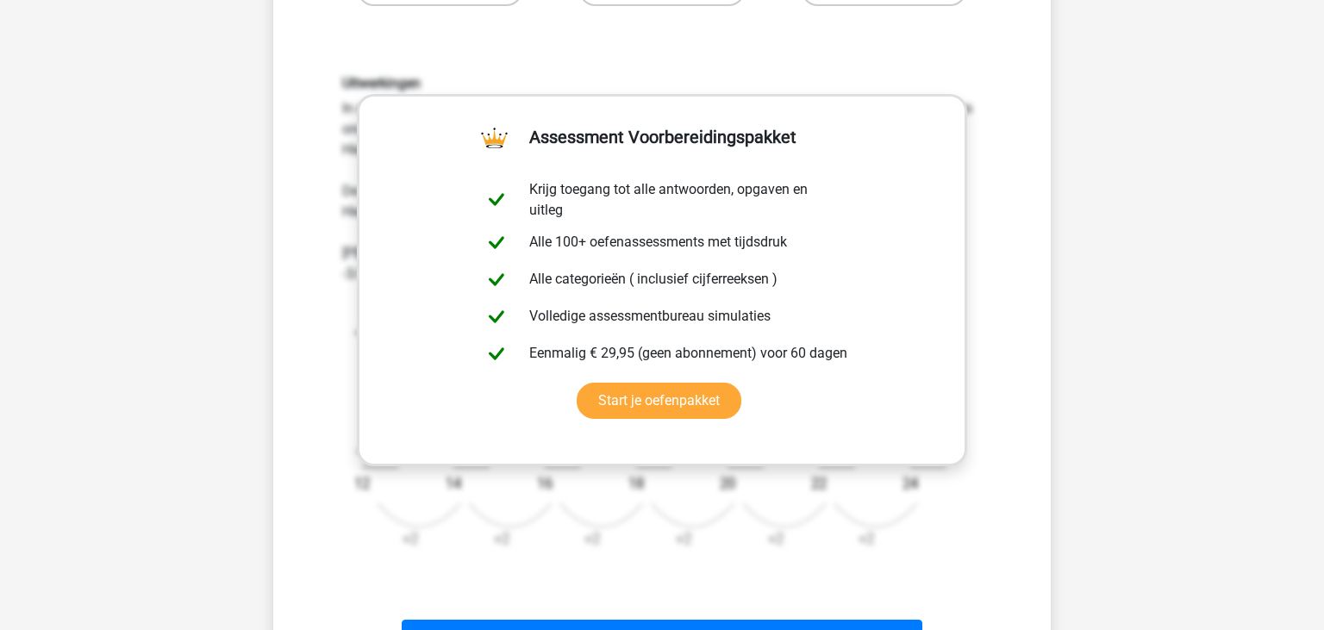
scroll to position [455, 0]
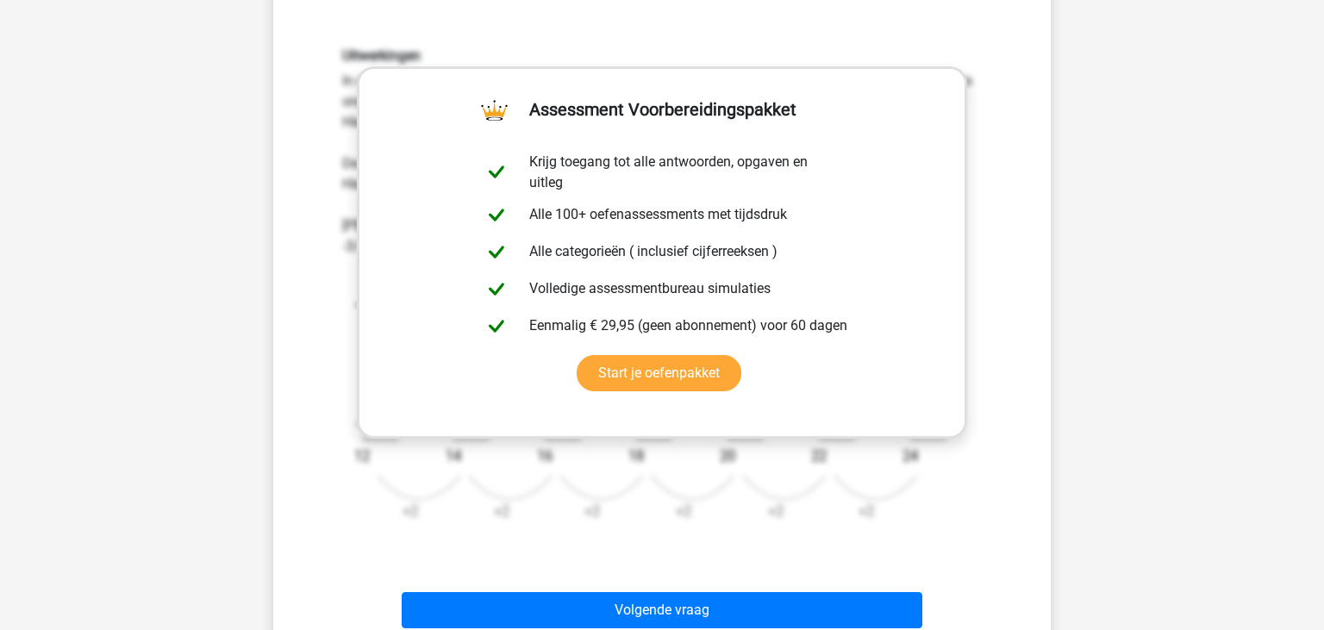
click at [1013, 329] on div "Uitwerkingen In deze reeks zijn er eigenlijk twee reeksen. 1 reeks van de telle…" at bounding box center [662, 292] width 722 height 572
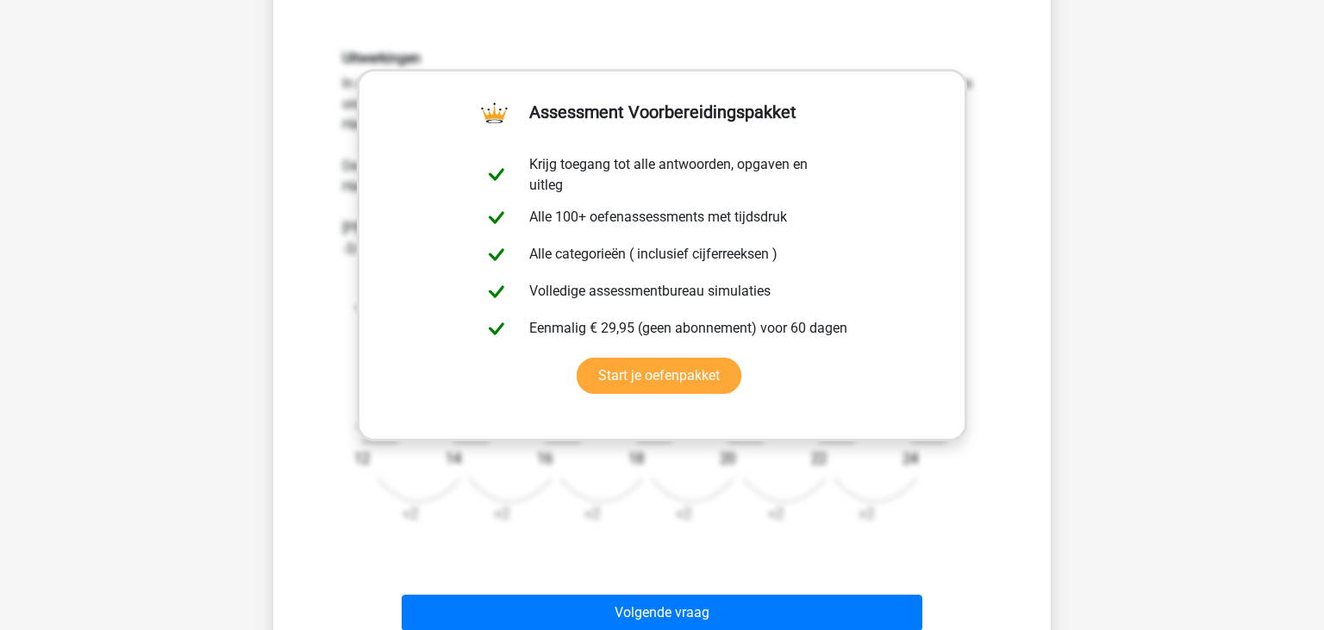
scroll to position [637, 0]
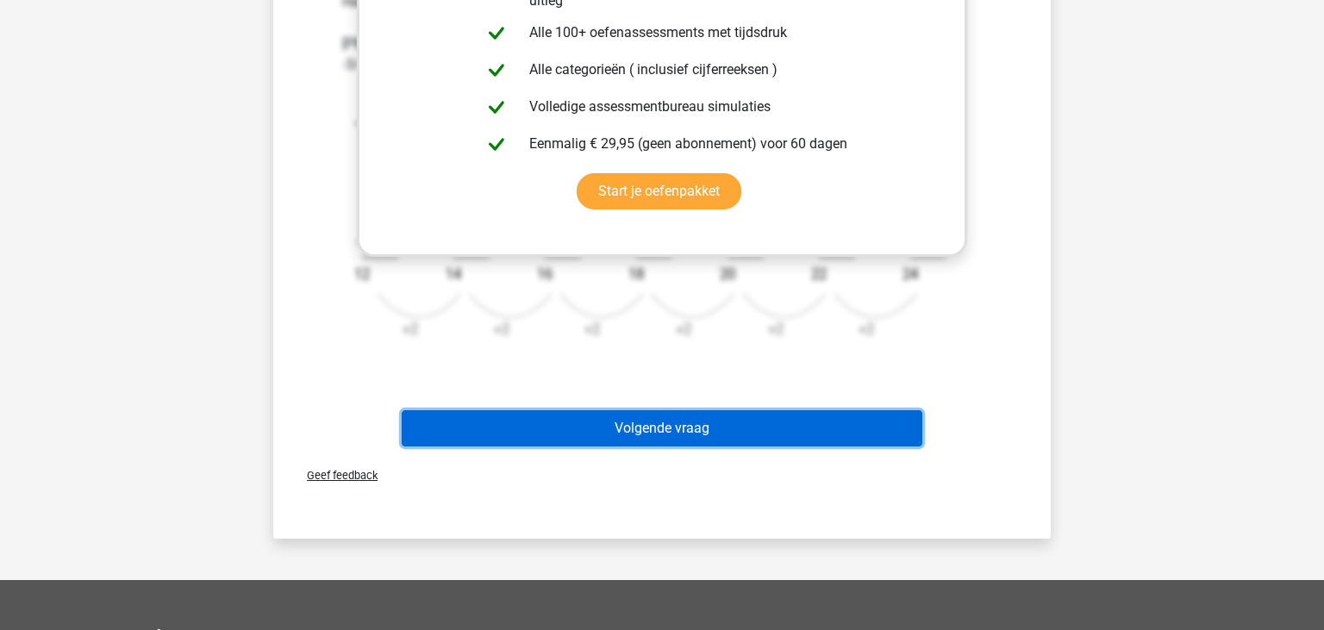
click at [688, 428] on button "Volgende vraag" at bounding box center [662, 428] width 521 height 36
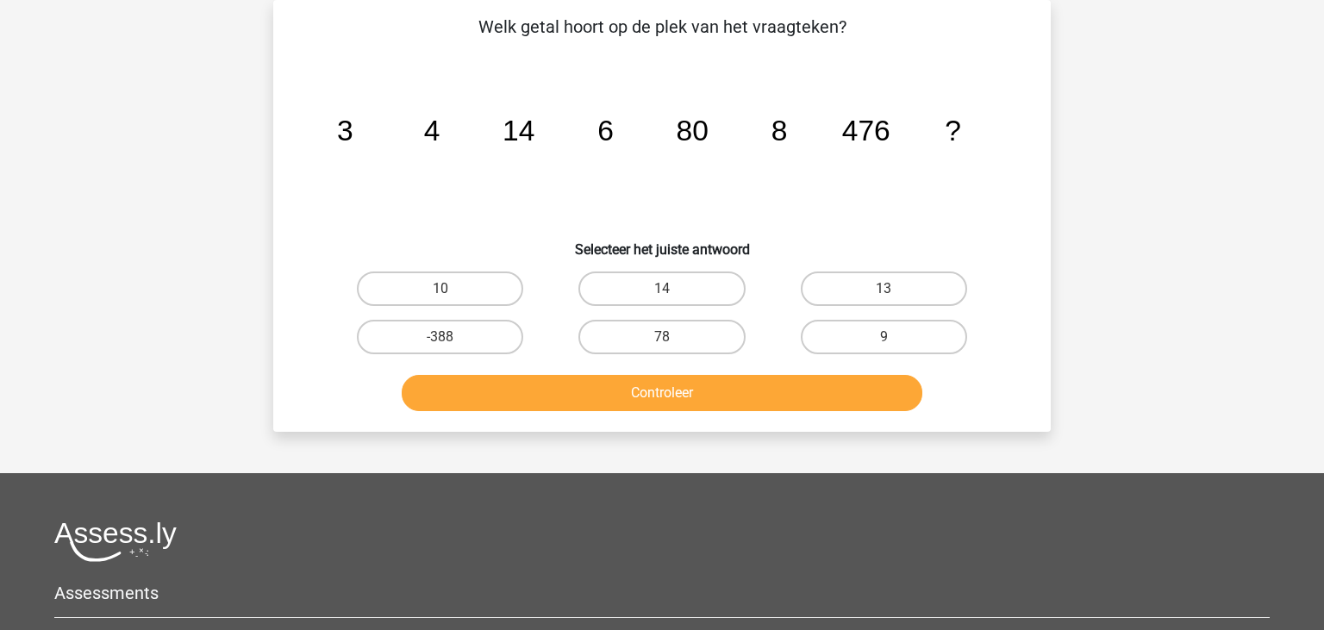
scroll to position [79, 0]
click at [891, 328] on label "9" at bounding box center [884, 337] width 166 height 34
click at [891, 337] on input "9" at bounding box center [888, 342] width 11 height 11
radio input "true"
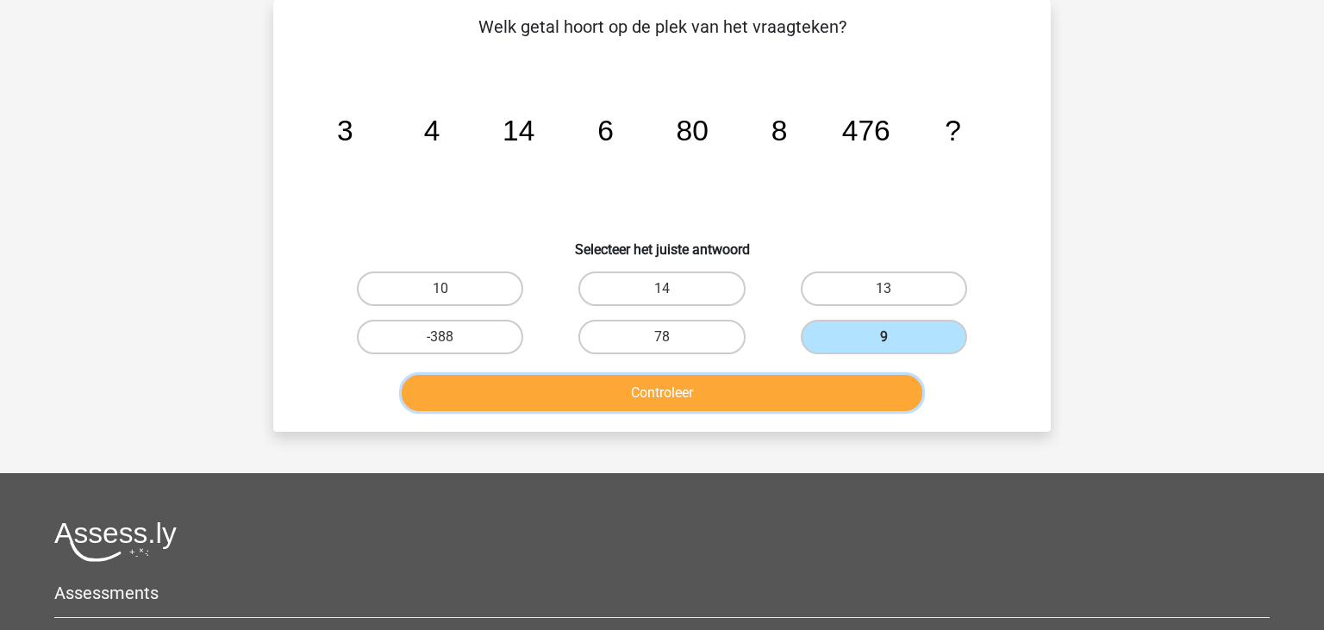
click at [832, 379] on button "Controleer" at bounding box center [662, 393] width 521 height 36
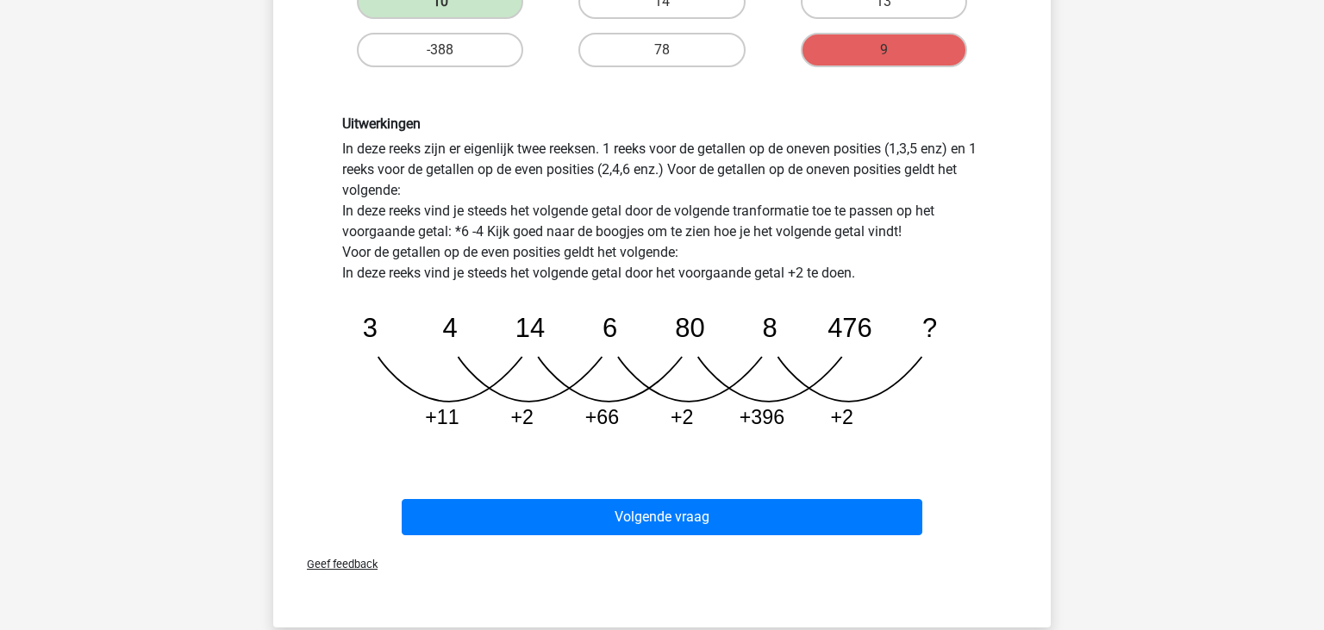
scroll to position [443, 0]
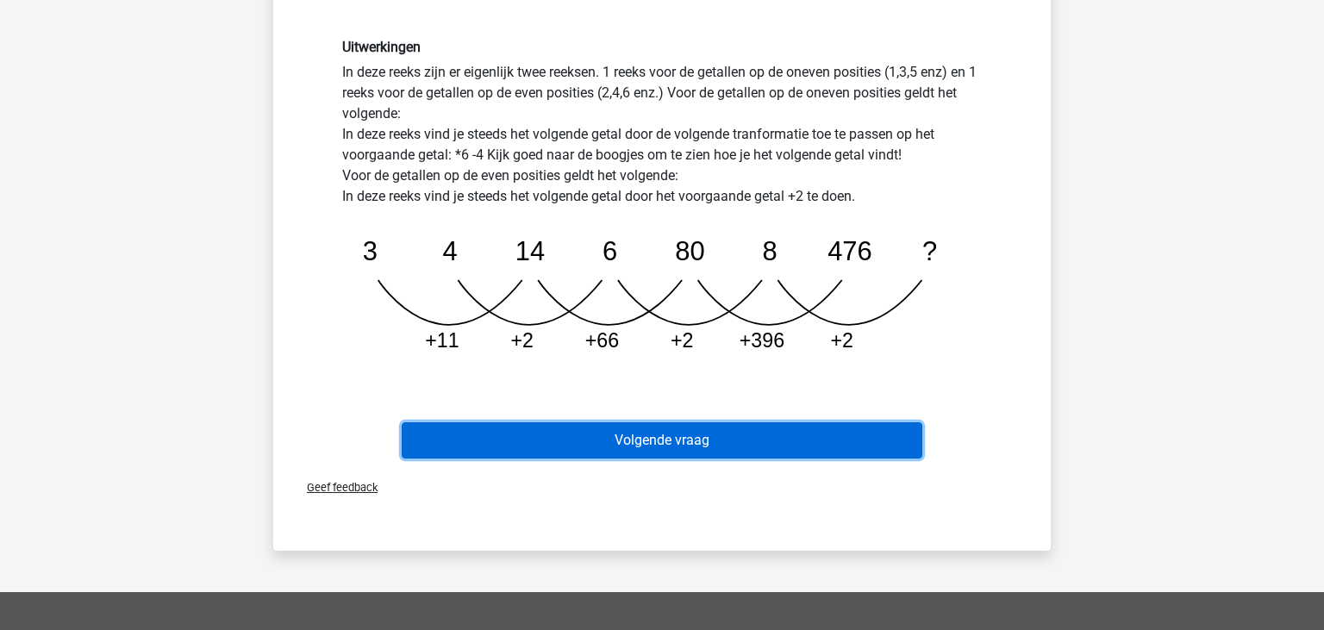
click at [697, 445] on button "Volgende vraag" at bounding box center [662, 440] width 521 height 36
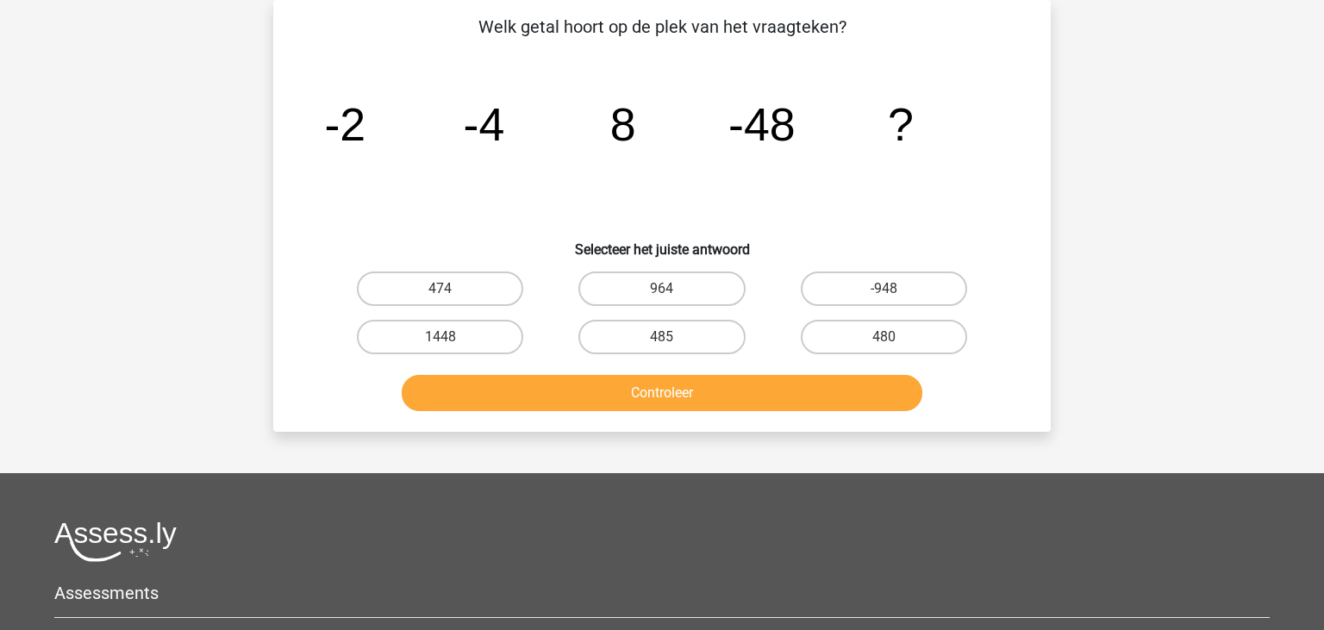
scroll to position [0, 0]
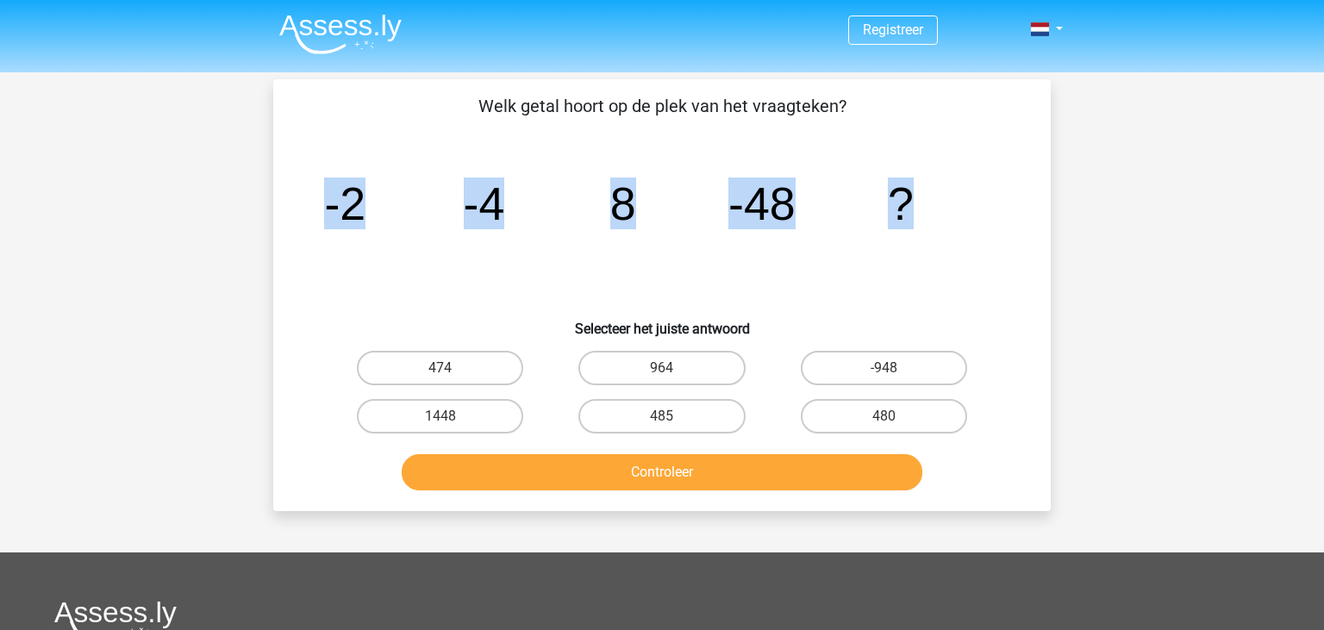
drag, startPoint x: 925, startPoint y: 202, endPoint x: 911, endPoint y: 212, distance: 17.2
click at [911, 212] on icon "image/svg+xml -2 -4 8 -48 ?" at bounding box center [662, 220] width 695 height 174
copy icon "image/svg+xml -2 -4 8 -48 ?"
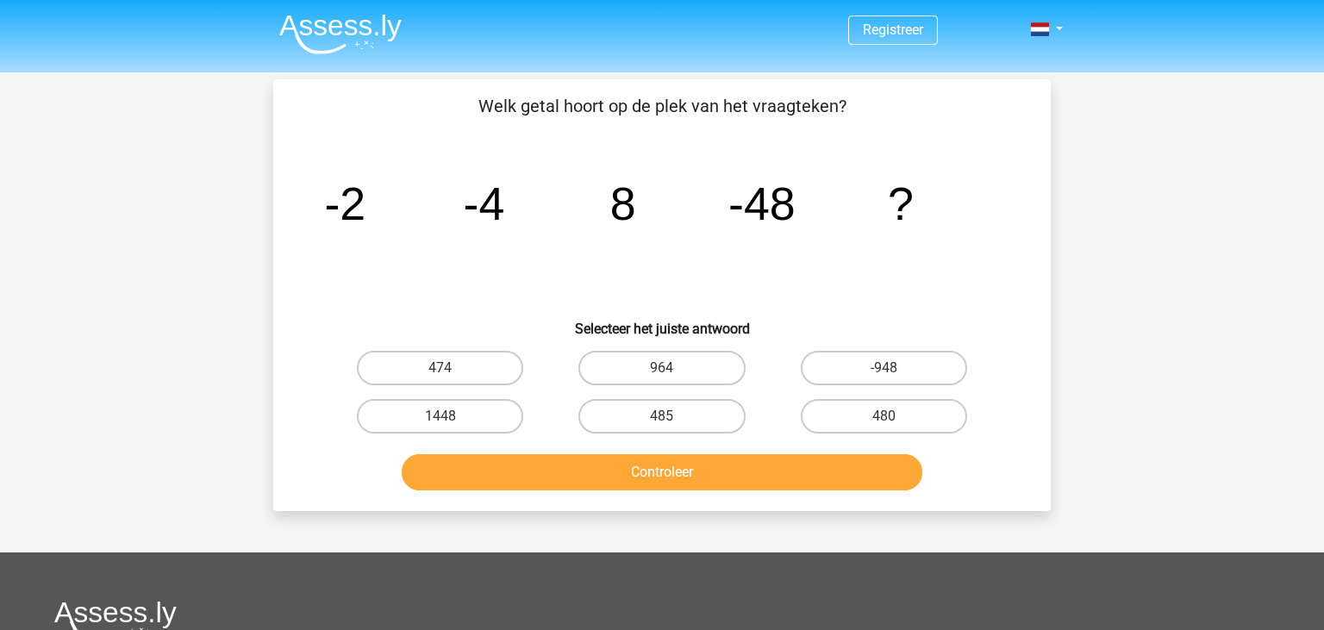
click at [949, 262] on icon "image/svg+xml -2 -4 8 -48 ?" at bounding box center [662, 220] width 695 height 174
click at [857, 419] on label "480" at bounding box center [884, 416] width 166 height 34
click at [883, 419] on input "480" at bounding box center [888, 421] width 11 height 11
radio input "true"
click at [784, 474] on button "Controleer" at bounding box center [662, 472] width 521 height 36
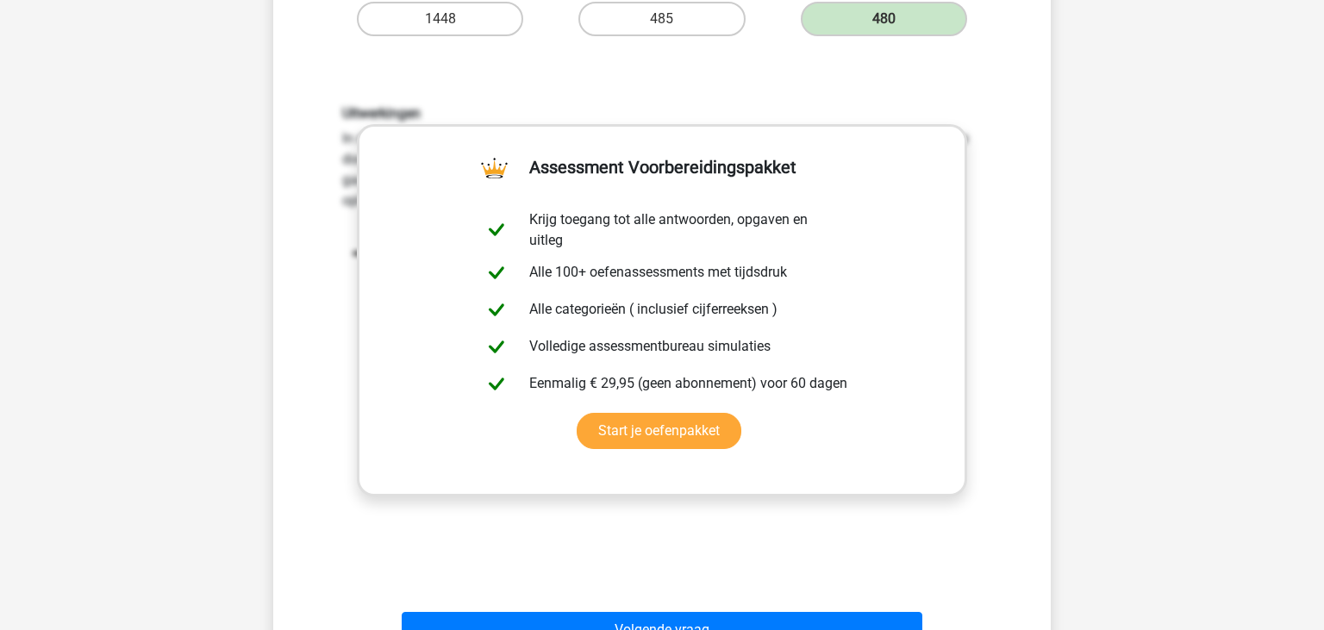
scroll to position [455, 0]
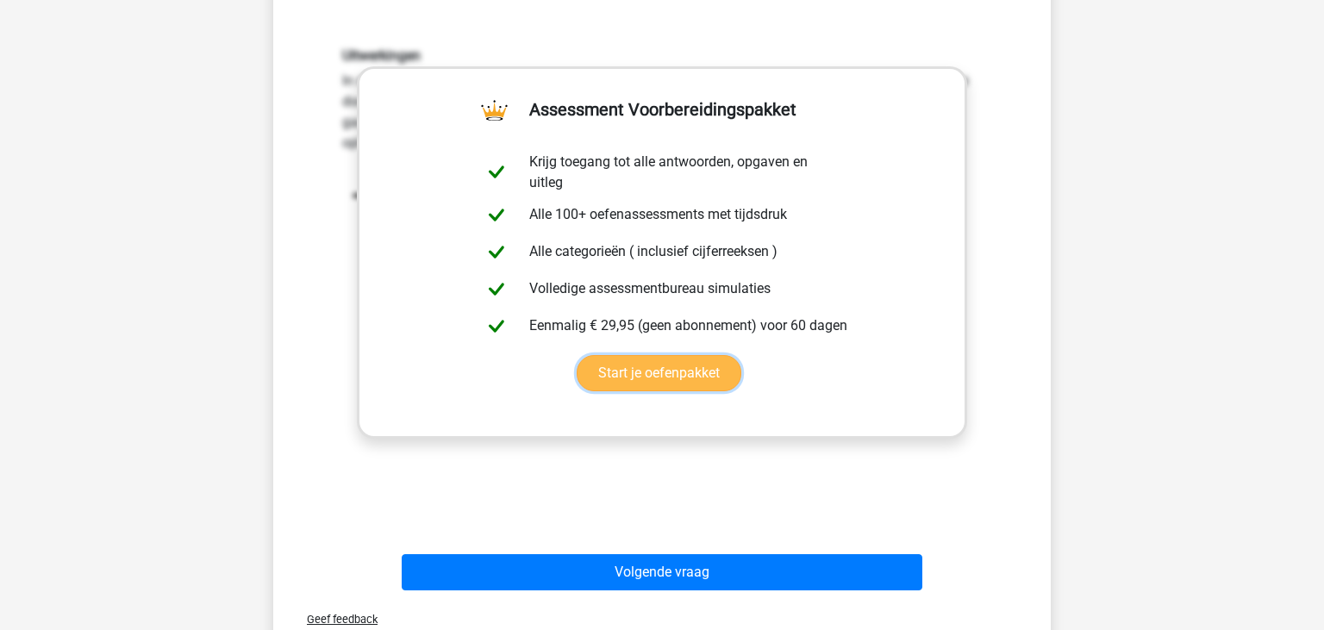
click at [741, 355] on link "Start je oefenpakket" at bounding box center [659, 373] width 165 height 36
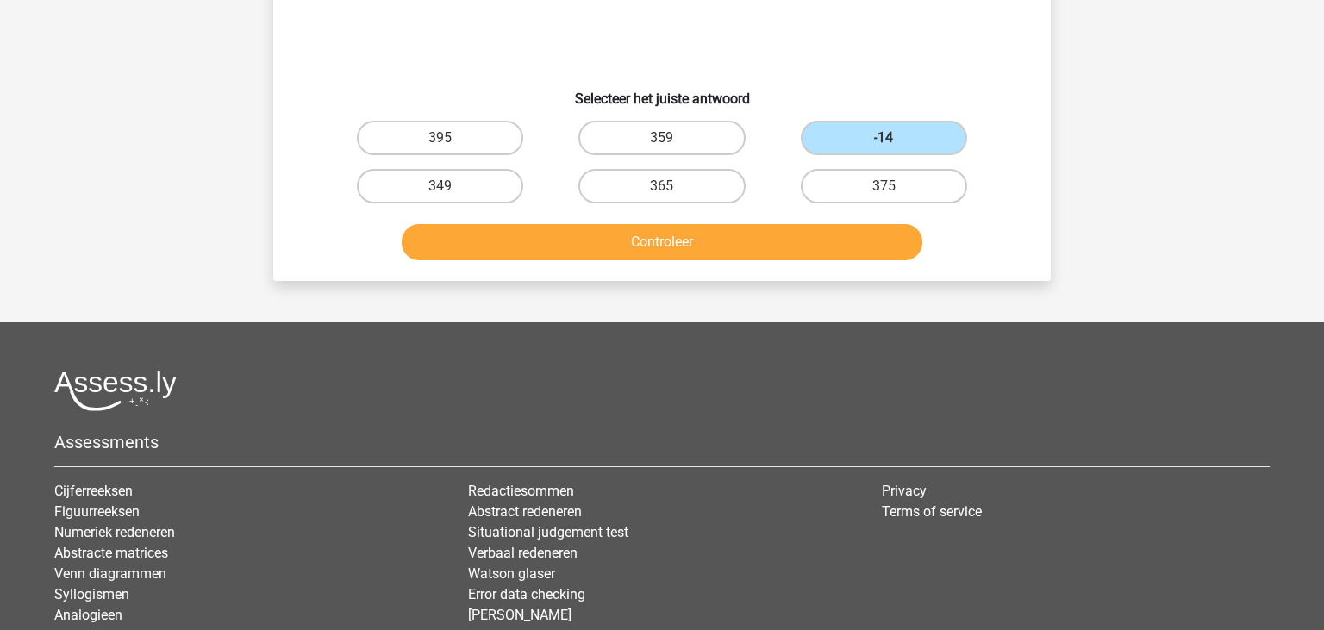
scroll to position [103, 0]
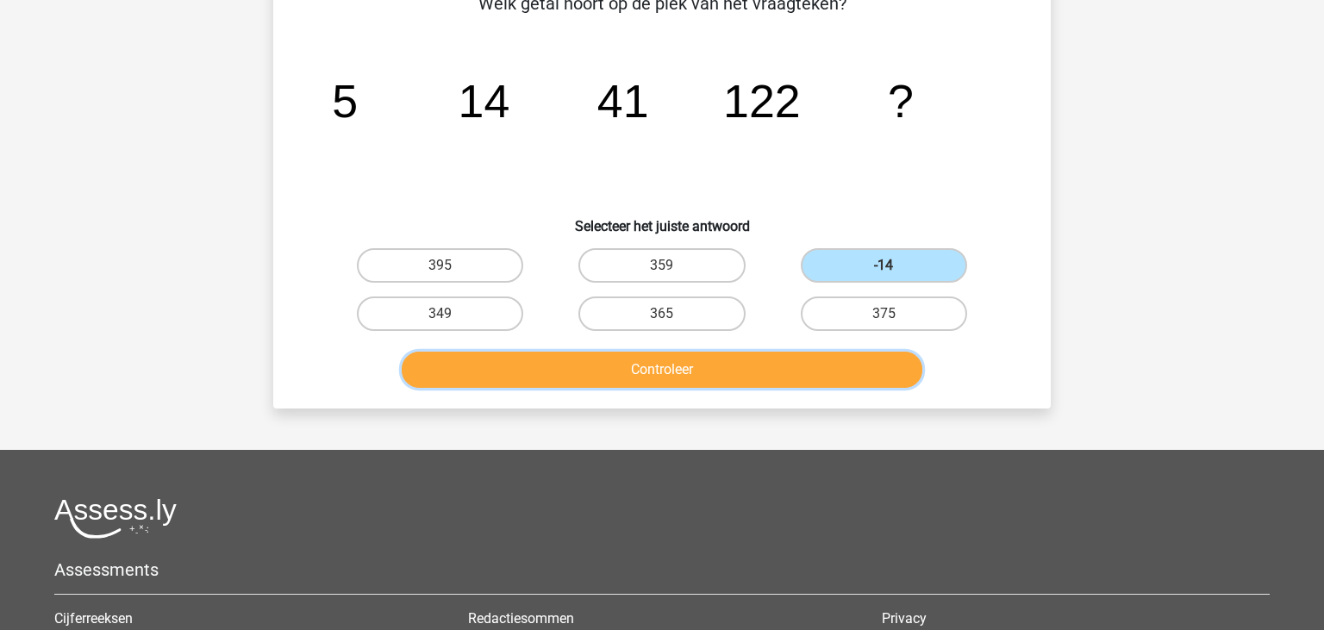
click at [668, 374] on button "Controleer" at bounding box center [662, 370] width 521 height 36
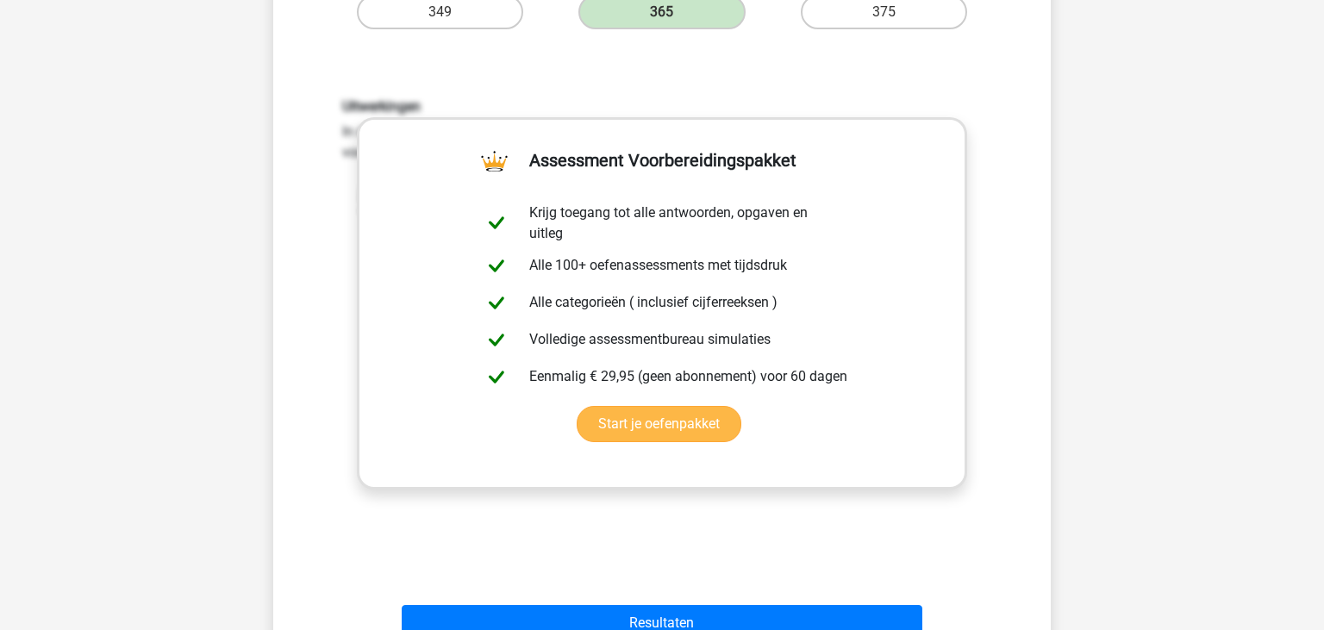
scroll to position [466, 0]
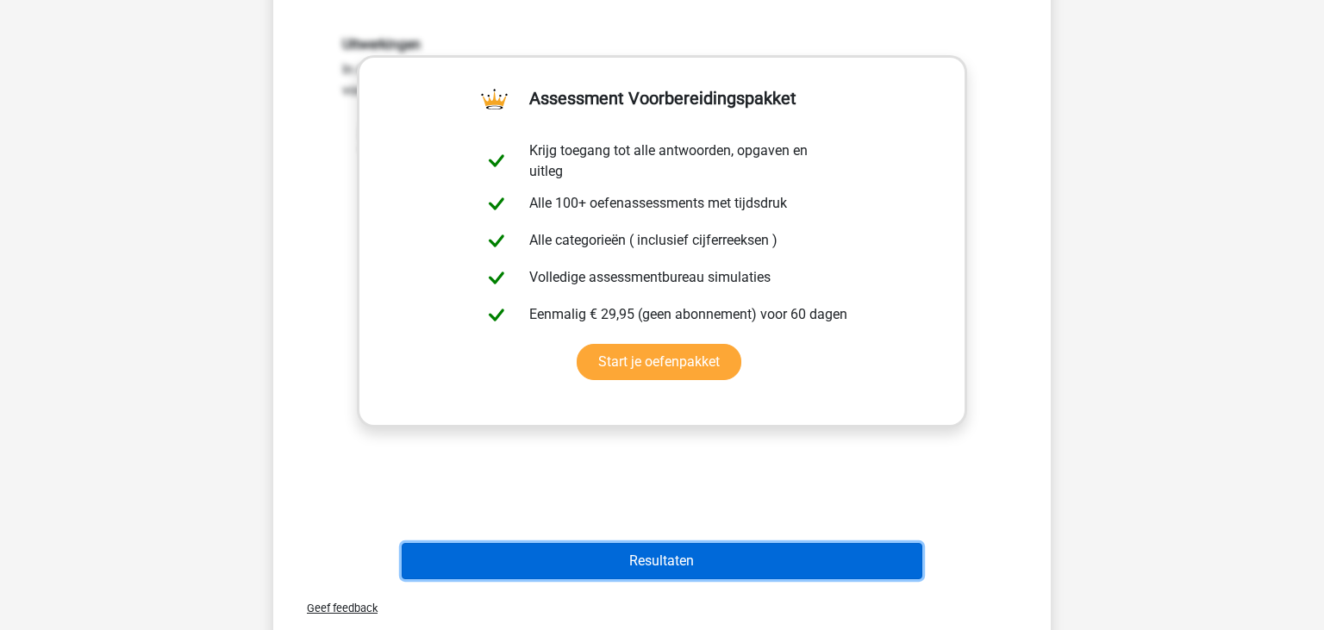
click at [720, 563] on button "Resultaten" at bounding box center [662, 561] width 521 height 36
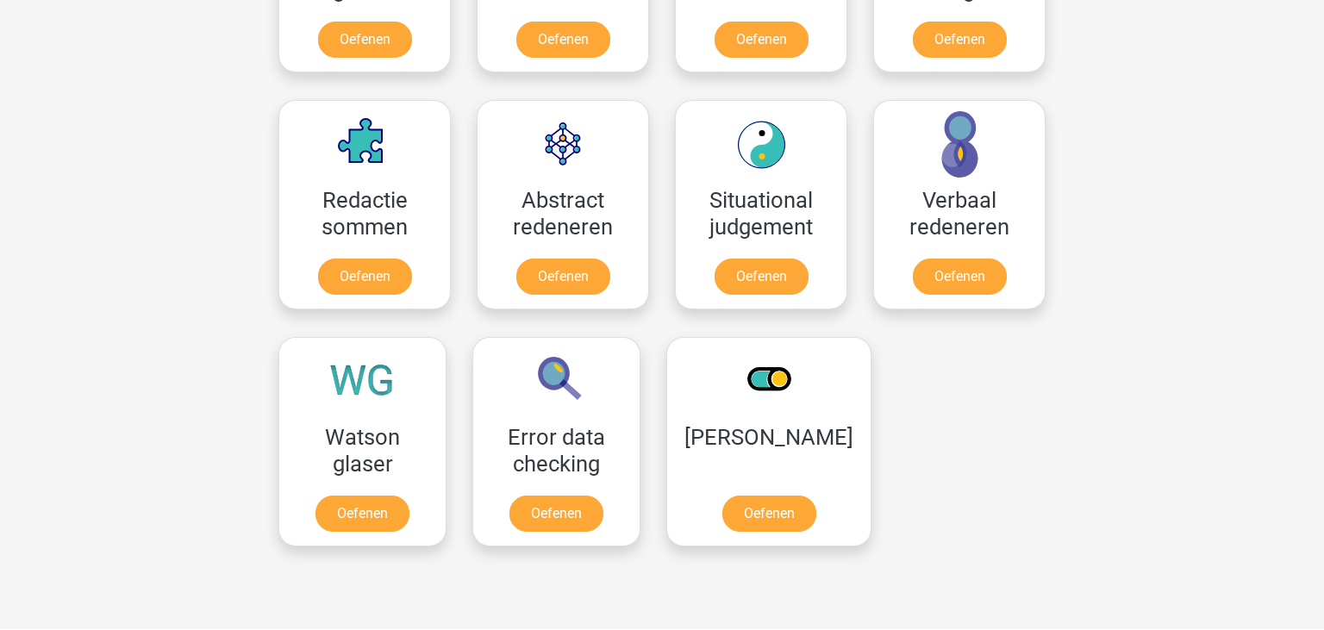
scroll to position [1182, 0]
click at [569, 261] on link "Oefenen" at bounding box center [563, 280] width 98 height 38
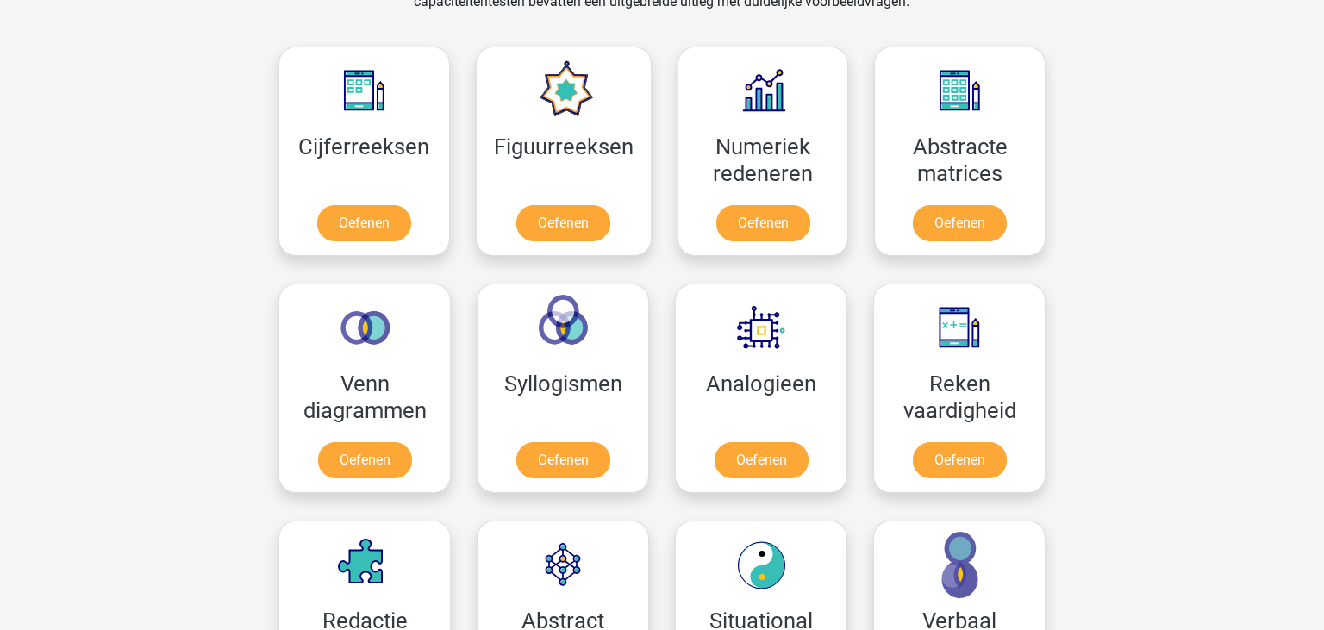
scroll to position [727, 0]
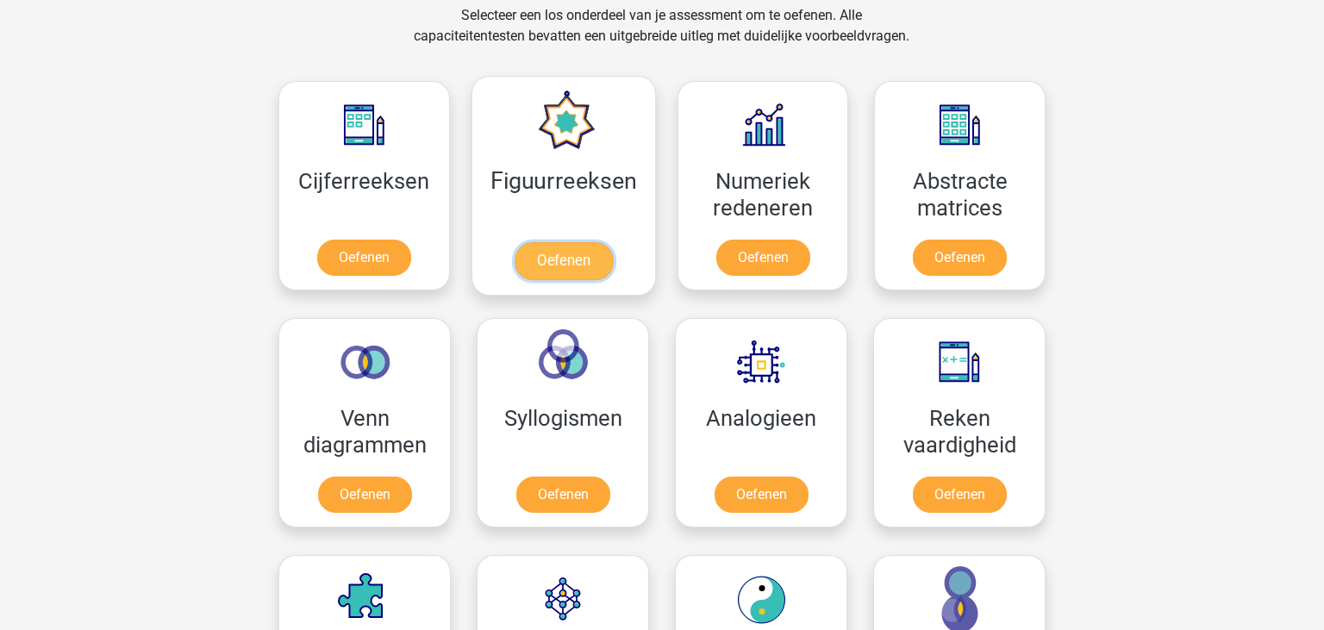
click at [534, 242] on link "Oefenen" at bounding box center [563, 261] width 98 height 38
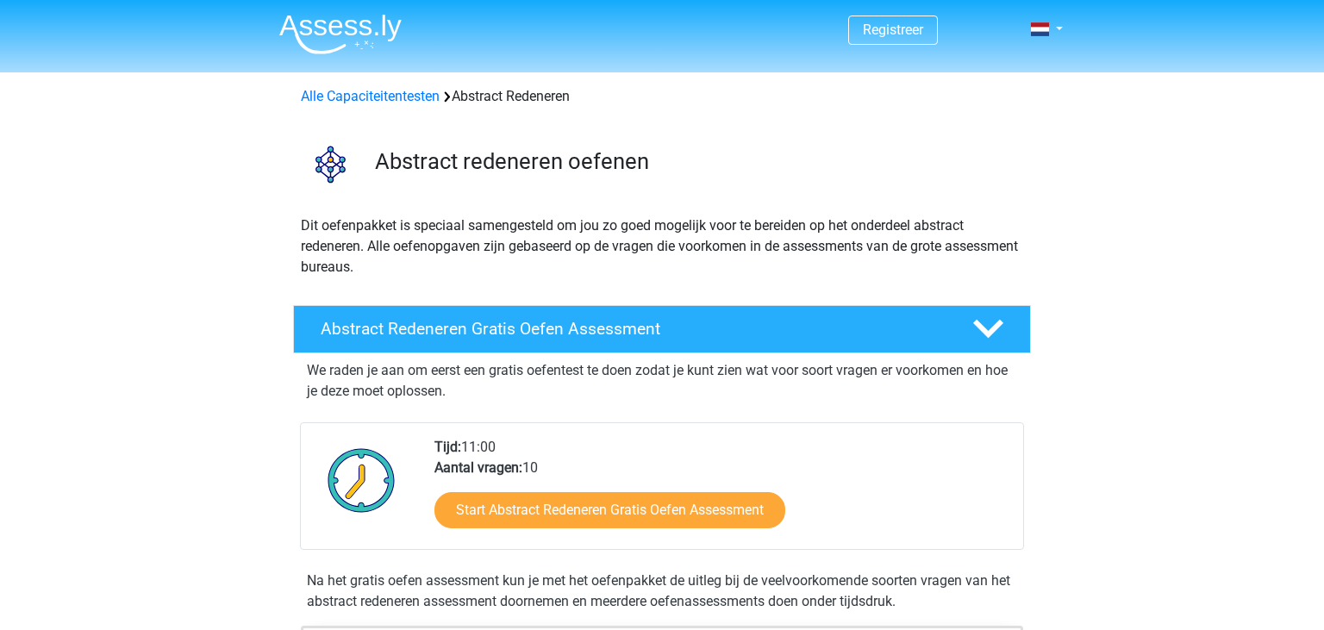
scroll to position [90, 0]
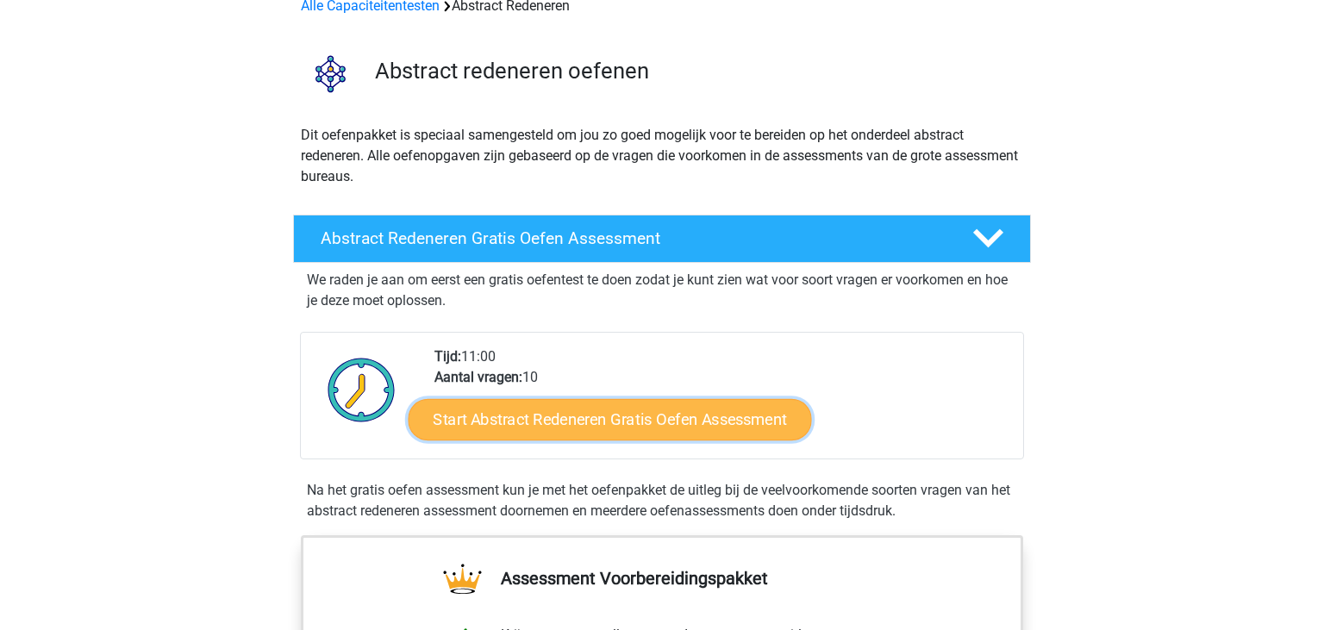
click at [595, 418] on link "Start Abstract Redeneren Gratis Oefen Assessment" at bounding box center [609, 418] width 403 height 41
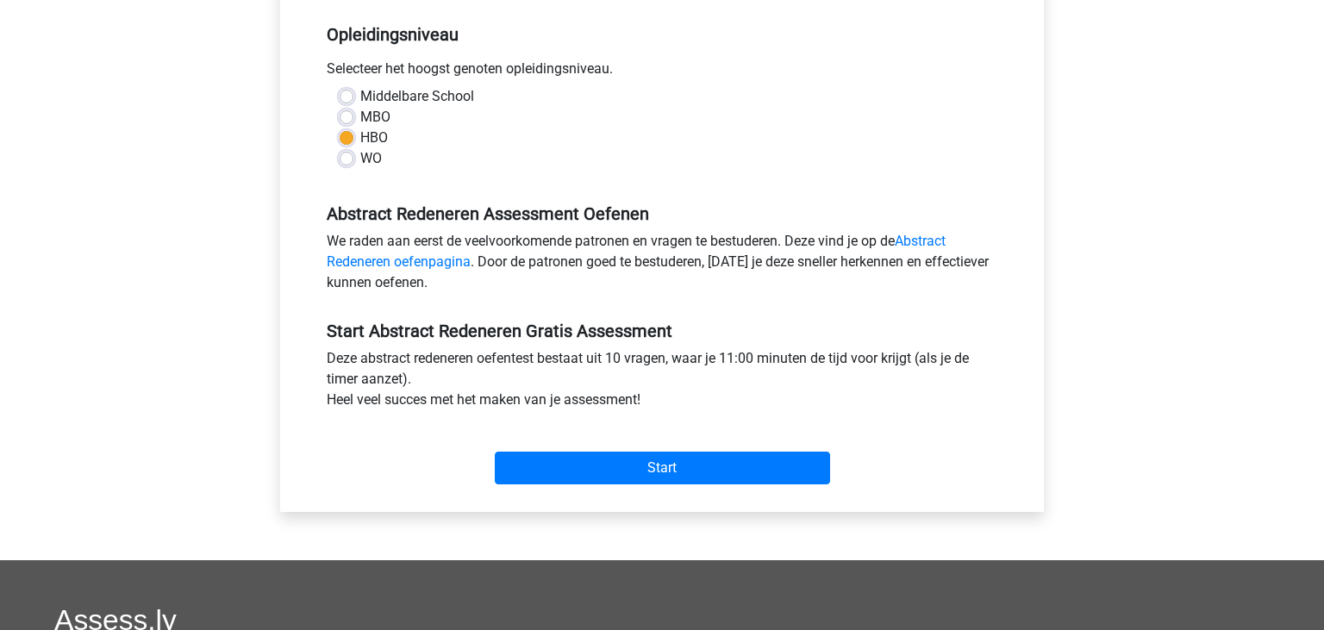
scroll to position [364, 0]
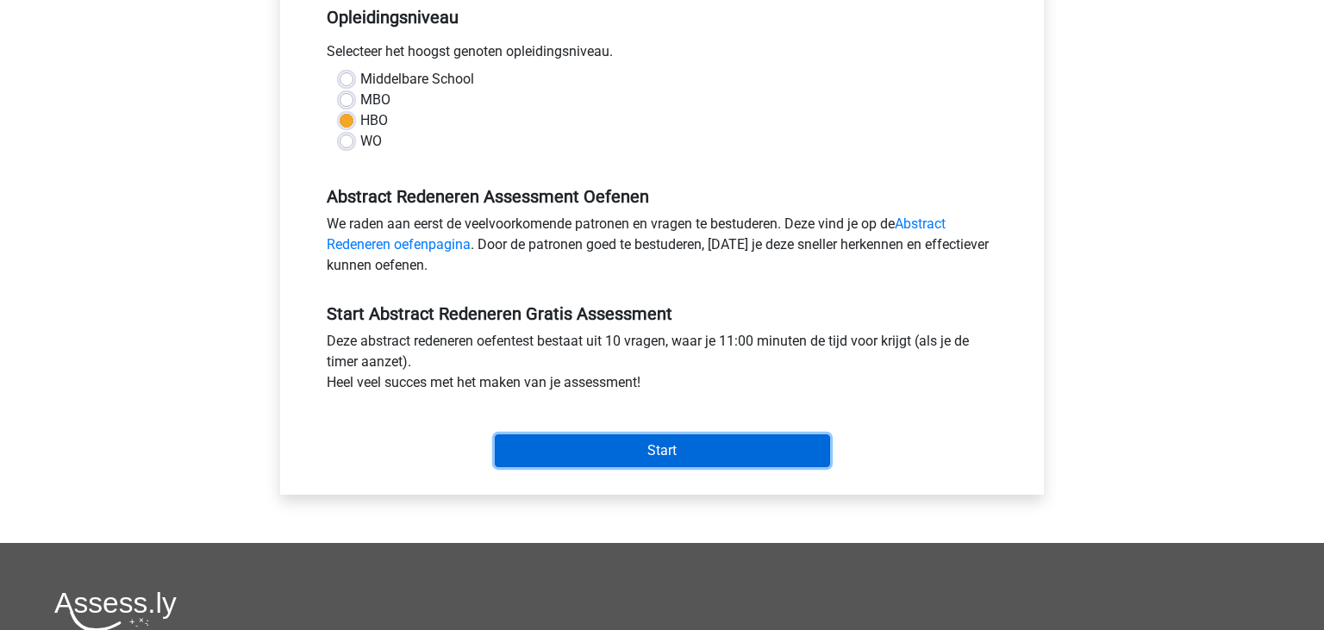
click at [670, 448] on input "Start" at bounding box center [662, 450] width 335 height 33
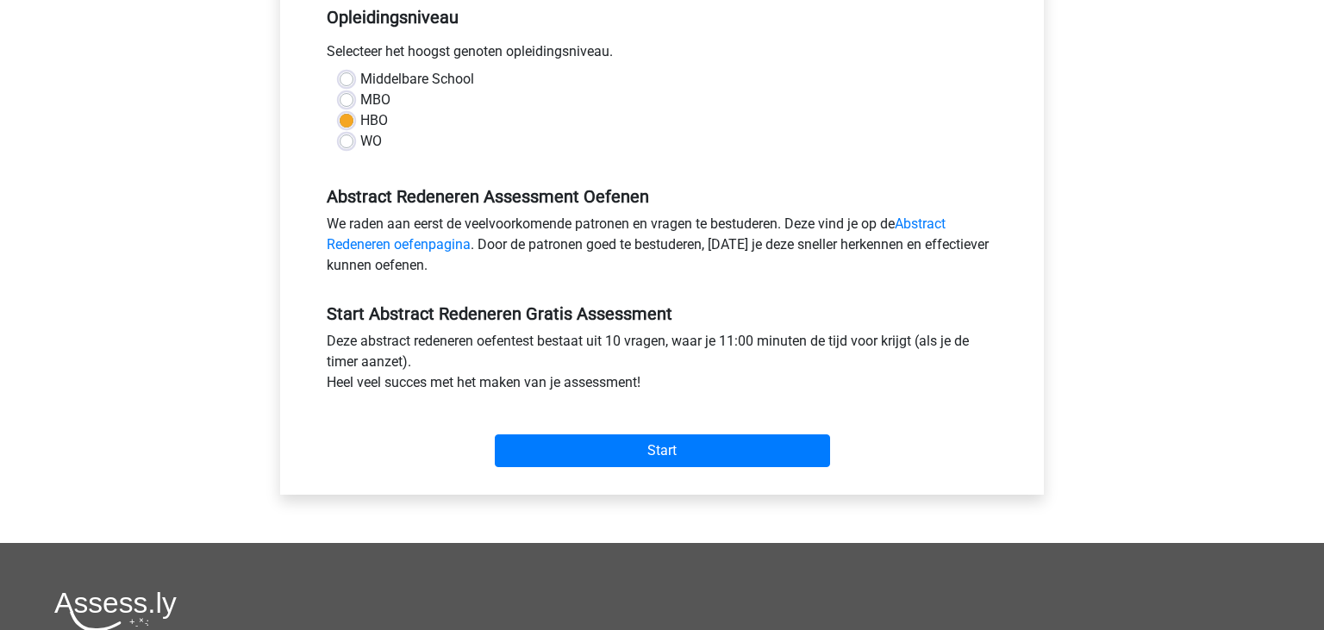
click at [360, 97] on label "MBO" at bounding box center [375, 100] width 30 height 21
click at [352, 97] on input "MBO" at bounding box center [347, 98] width 14 height 17
radio input "true"
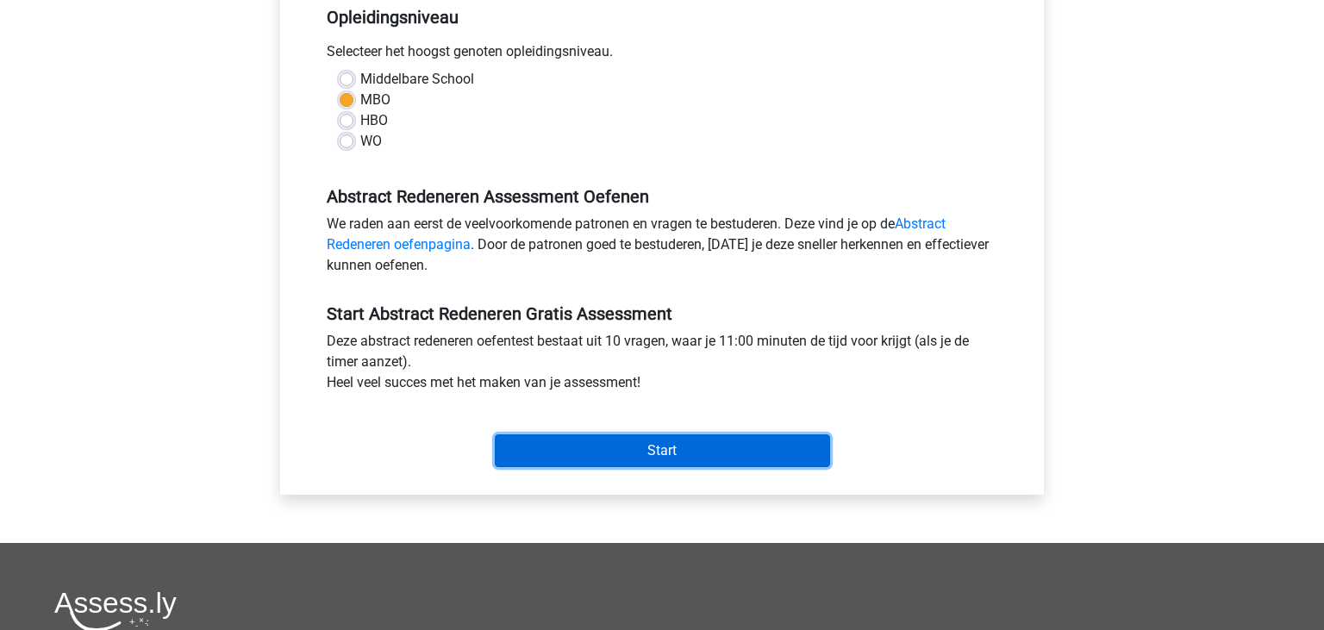
click at [620, 446] on input "Start" at bounding box center [662, 450] width 335 height 33
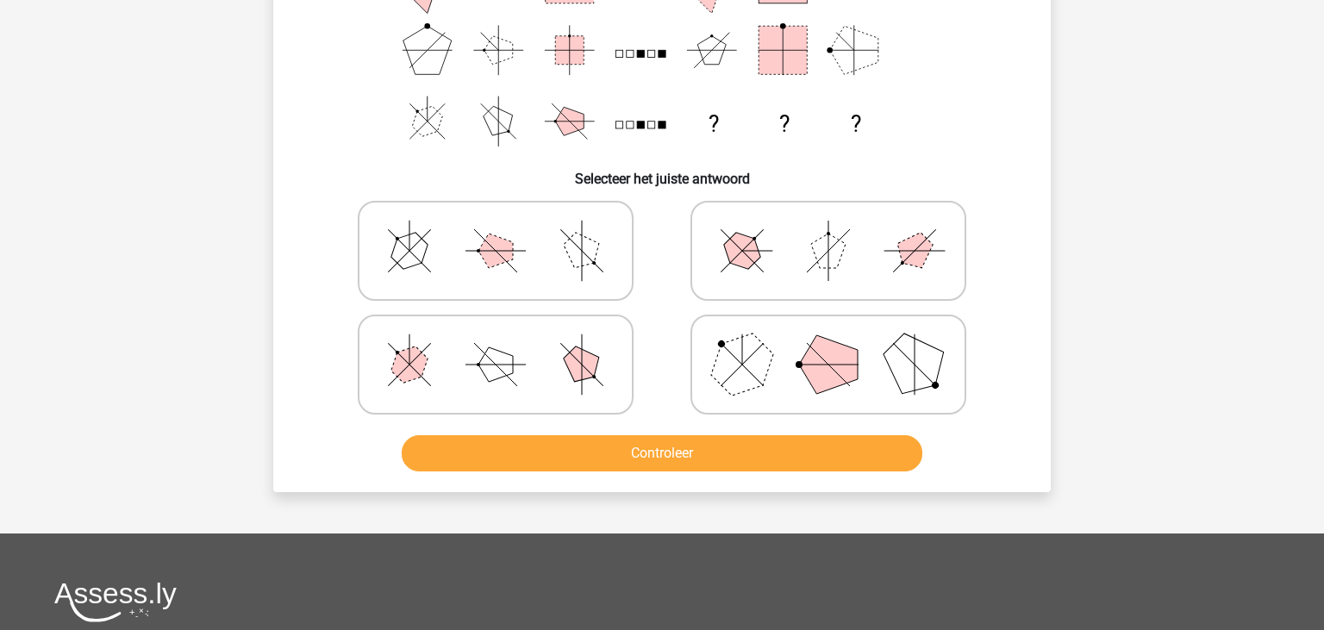
scroll to position [364, 0]
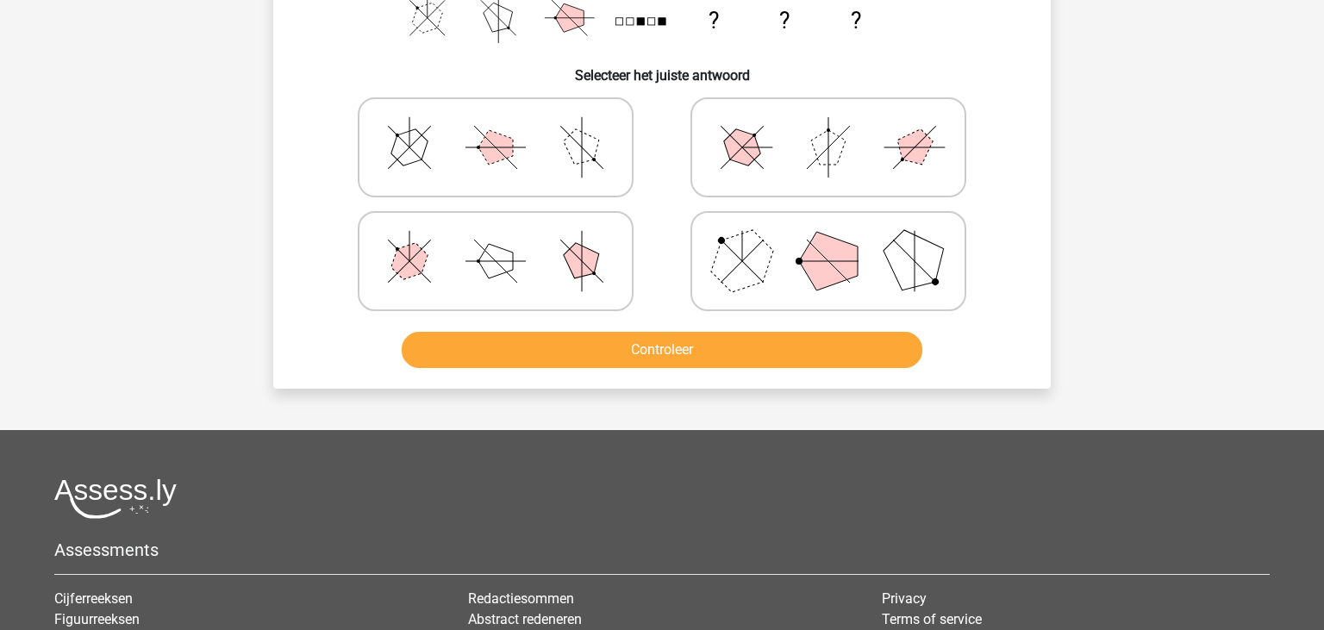
click at [839, 221] on icon at bounding box center [828, 261] width 259 height 86
click at [839, 228] on input "radio" at bounding box center [833, 233] width 11 height 11
radio input "true"
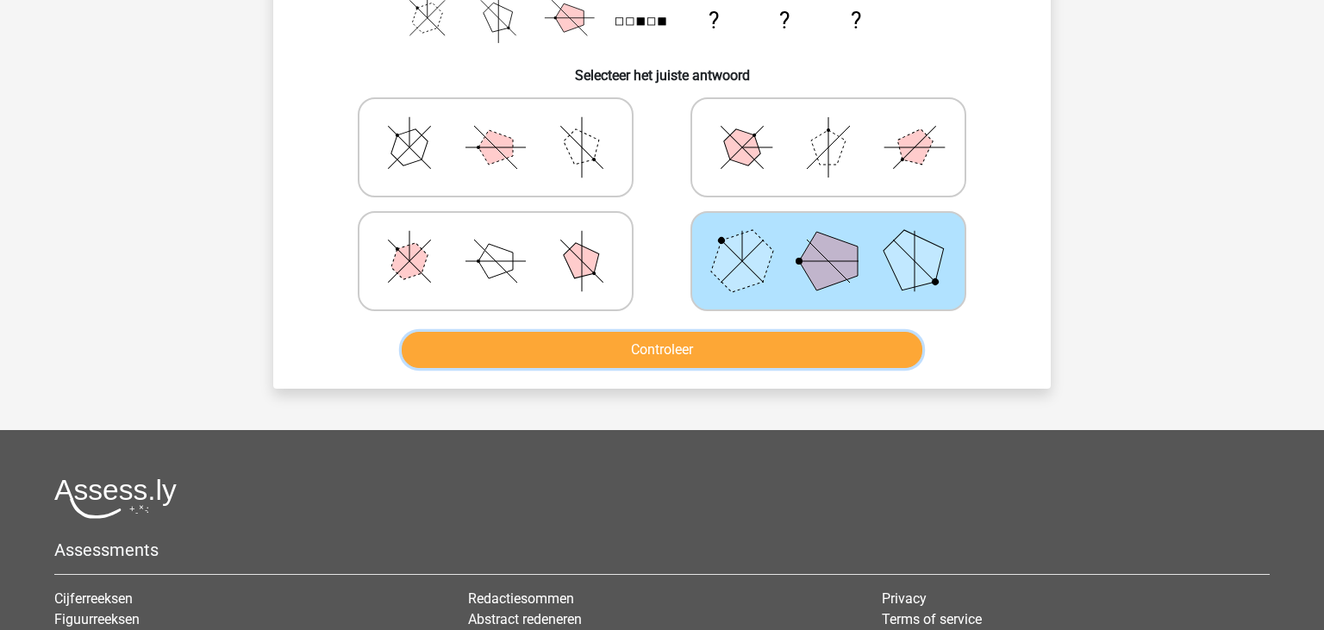
click at [745, 360] on button "Controleer" at bounding box center [662, 350] width 521 height 36
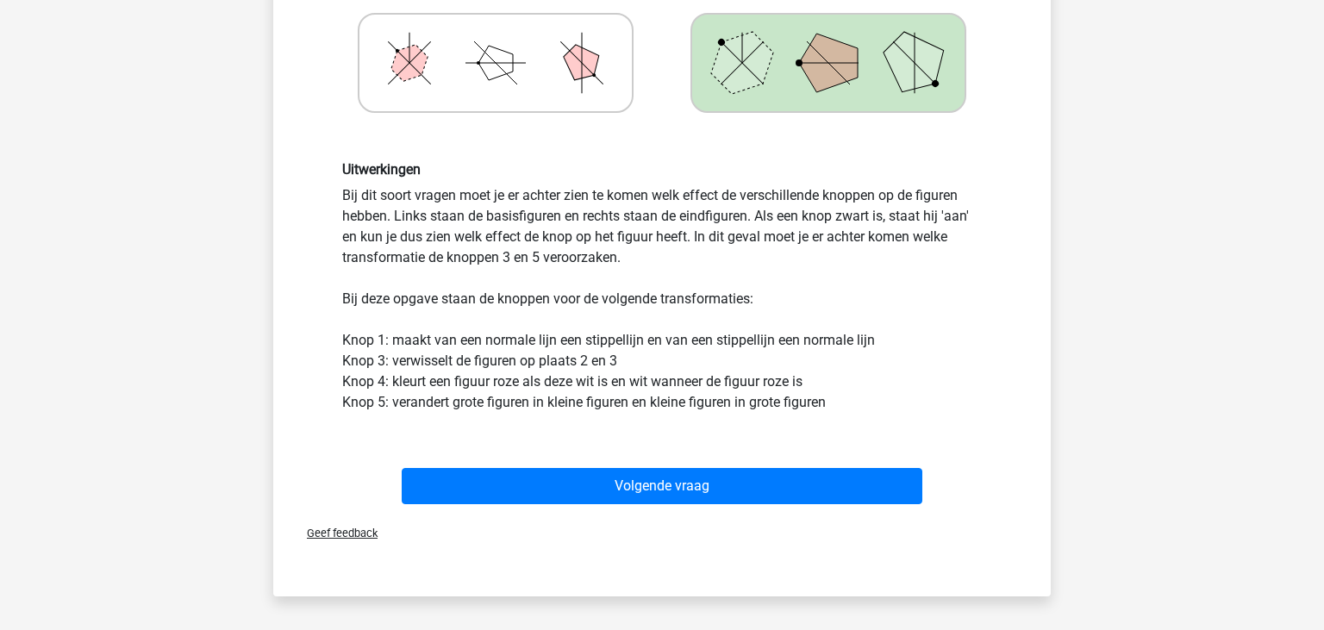
scroll to position [637, 0]
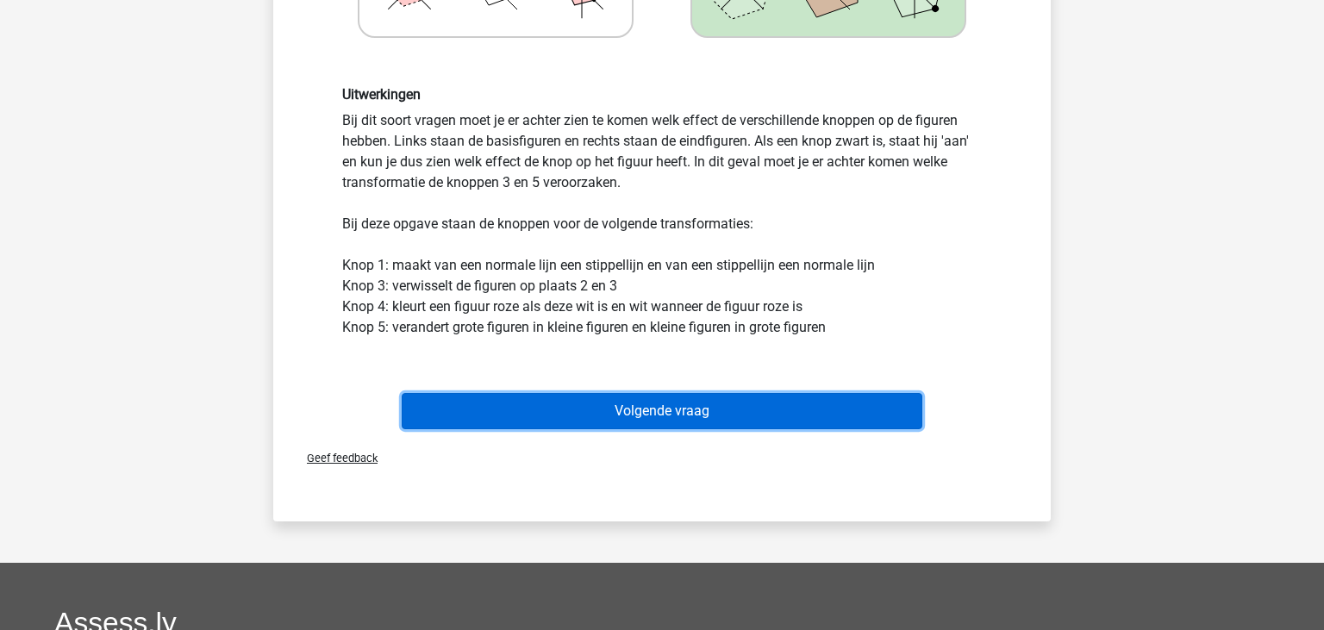
click at [627, 407] on button "Volgende vraag" at bounding box center [662, 411] width 521 height 36
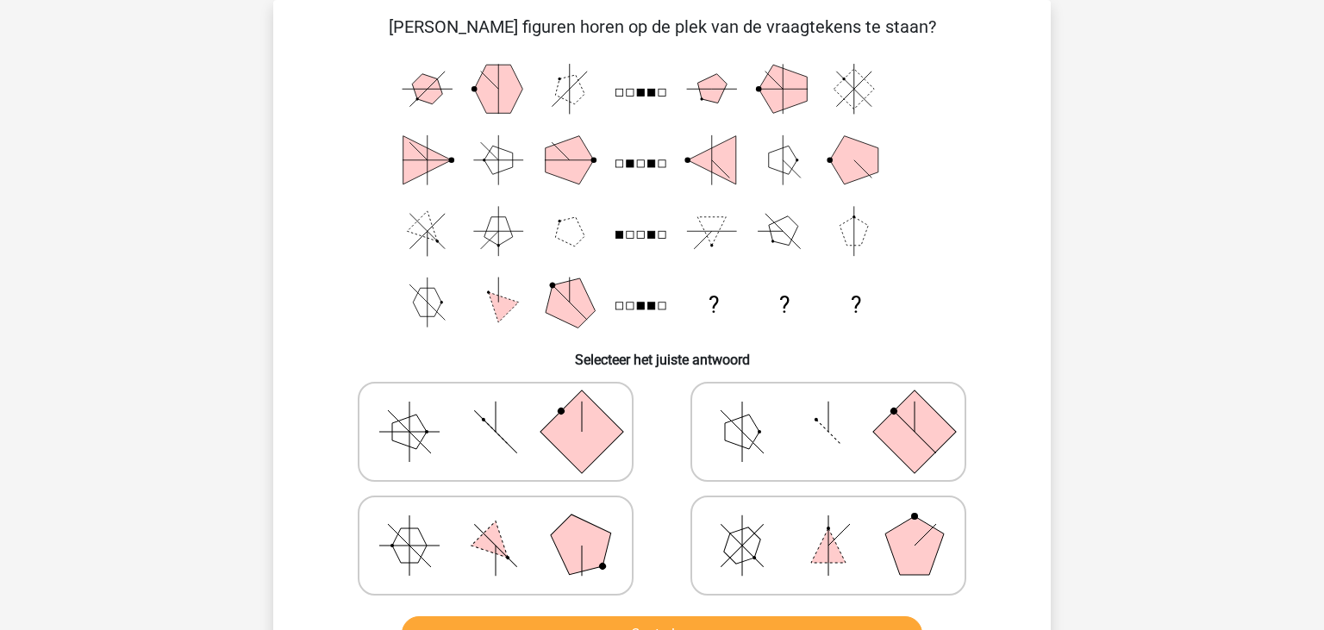
scroll to position [79, 0]
click at [490, 558] on icon at bounding box center [495, 545] width 259 height 86
click at [496, 524] on input "radio" at bounding box center [501, 518] width 11 height 11
radio input "true"
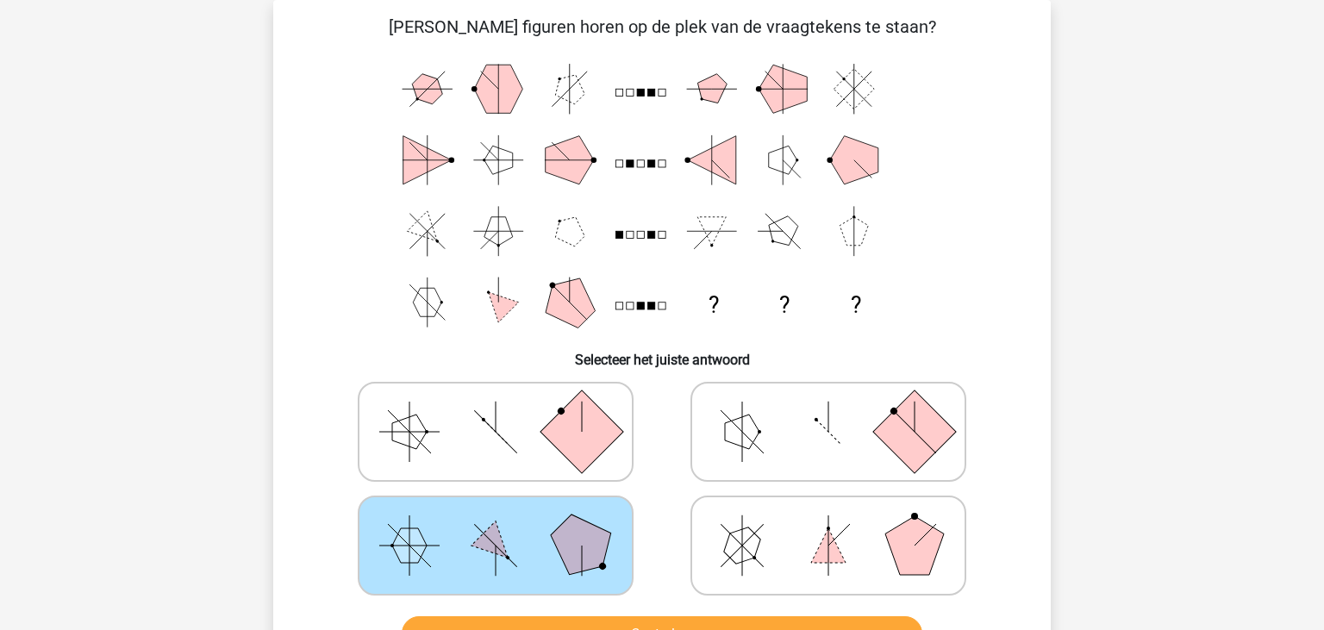
scroll to position [170, 0]
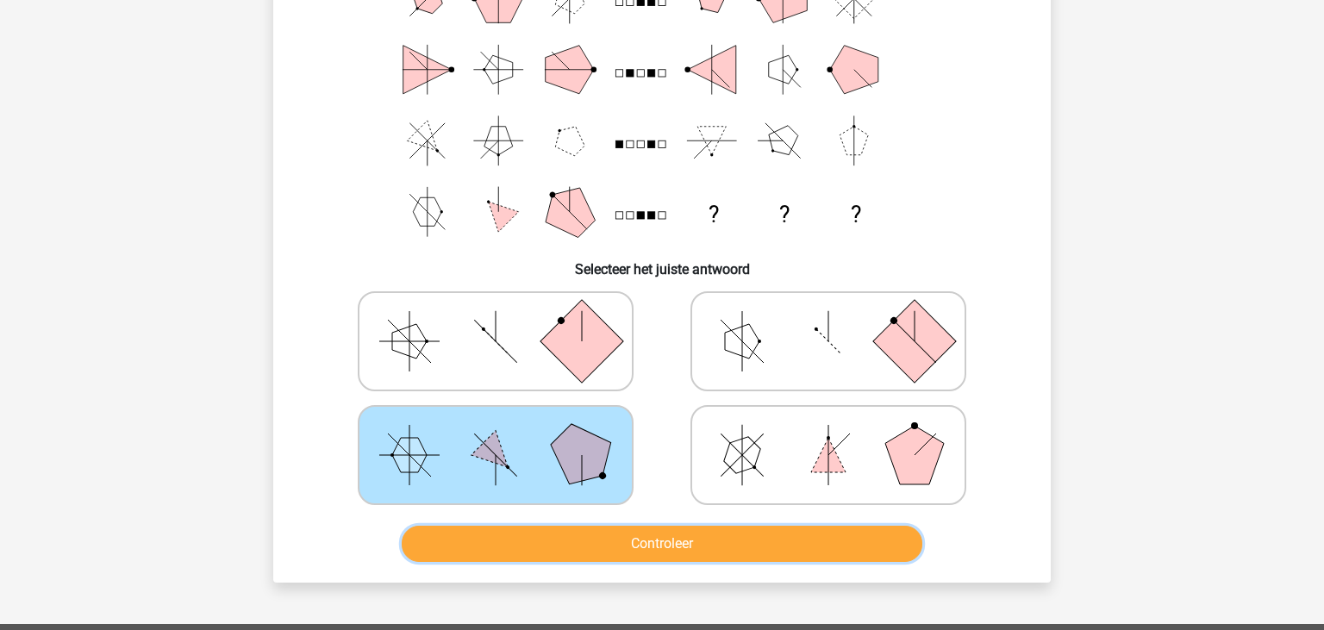
click at [620, 539] on button "Controleer" at bounding box center [662, 544] width 521 height 36
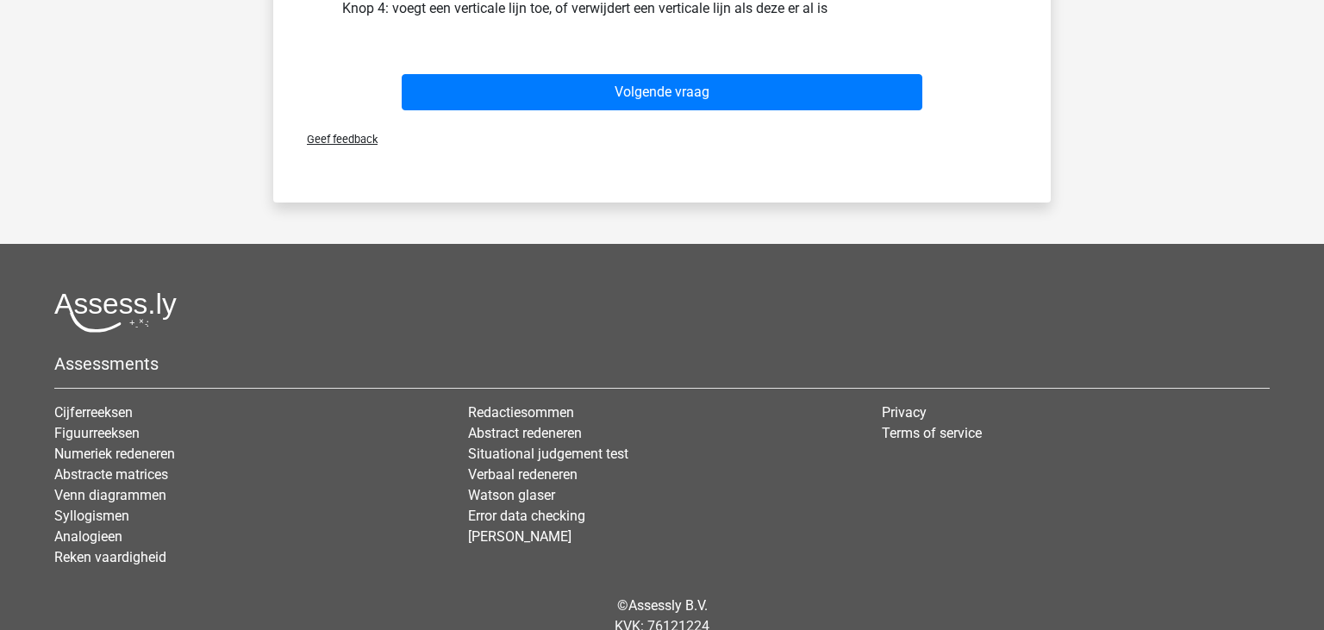
scroll to position [1001, 0]
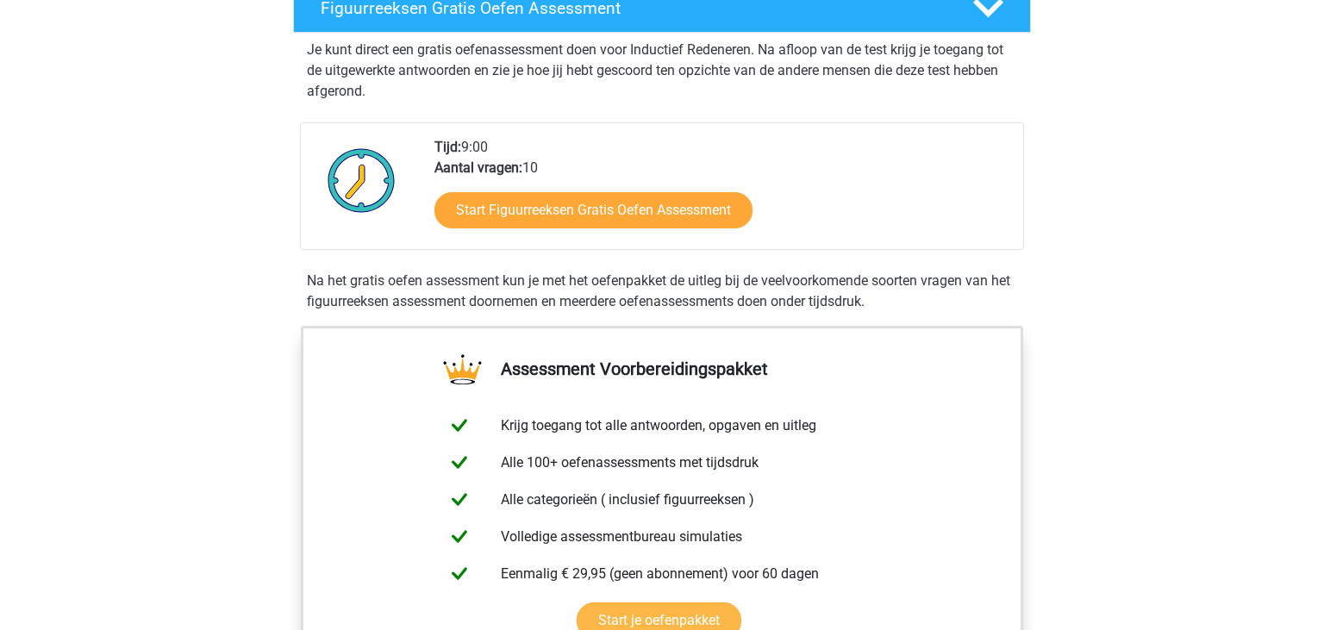
scroll to position [364, 0]
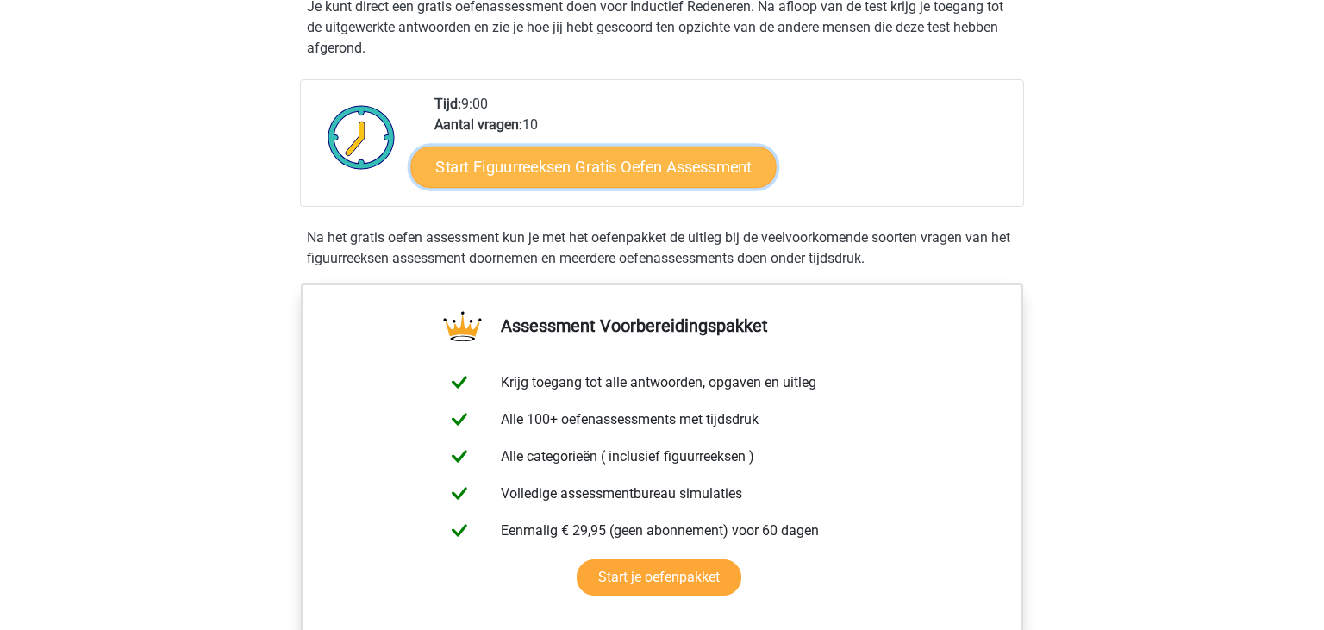
click at [600, 171] on link "Start Figuurreeksen Gratis Oefen Assessment" at bounding box center [593, 166] width 365 height 41
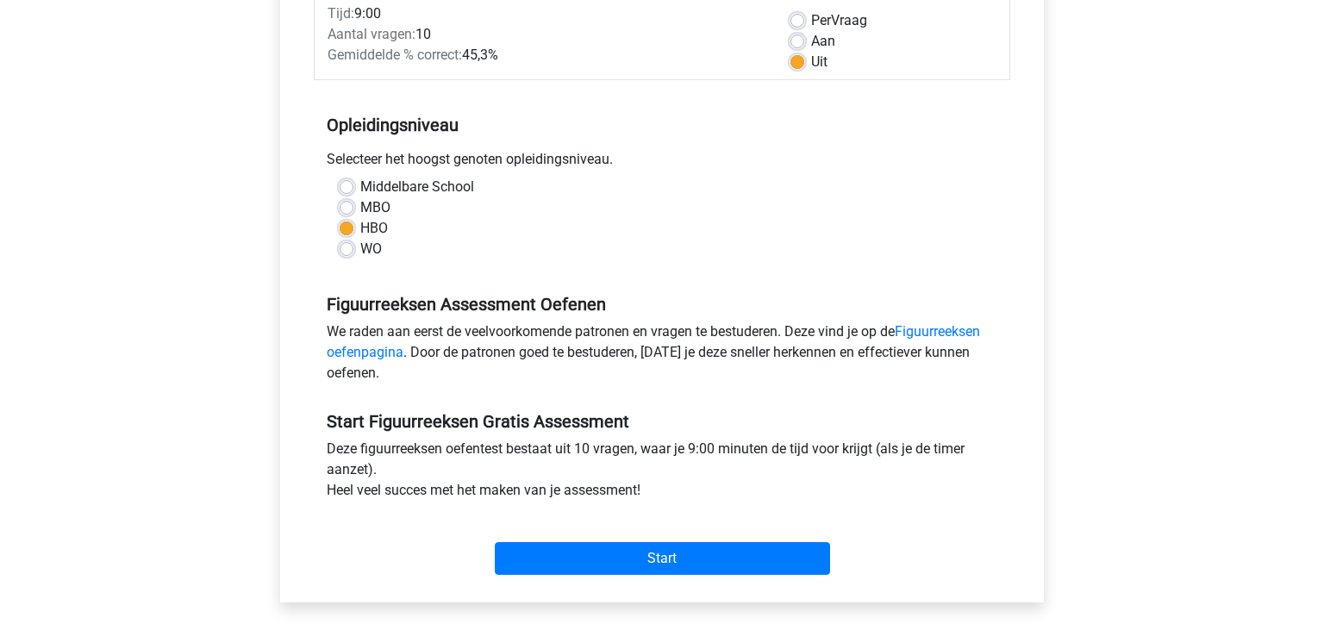
scroll to position [272, 0]
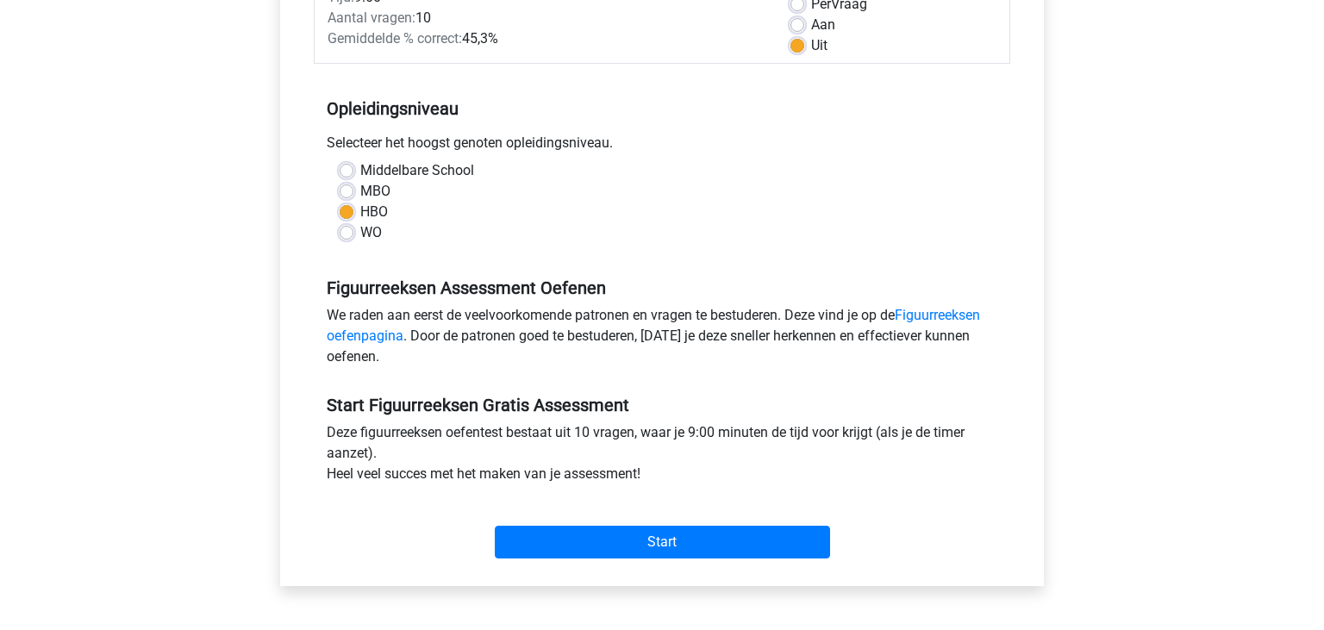
click at [362, 187] on label "MBO" at bounding box center [375, 191] width 30 height 21
click at [353, 187] on input "MBO" at bounding box center [347, 189] width 14 height 17
radio input "true"
click at [360, 209] on label "HBO" at bounding box center [374, 212] width 28 height 21
click at [352, 209] on input "HBO" at bounding box center [347, 210] width 14 height 17
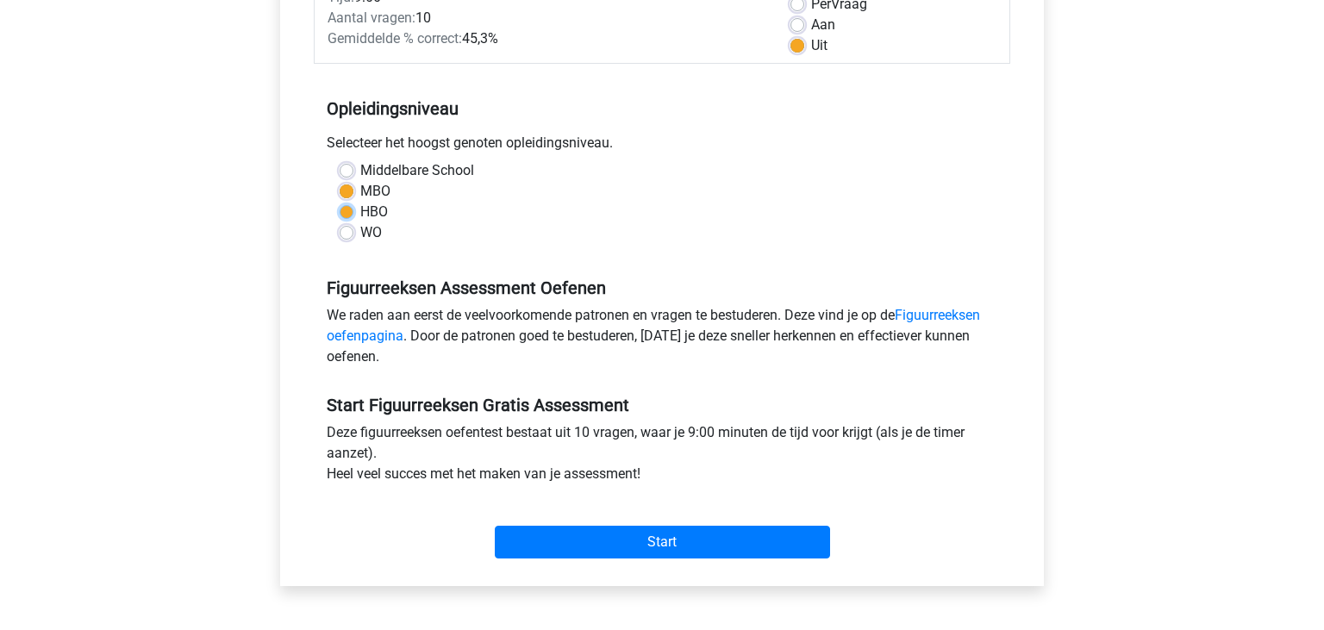
radio input "true"
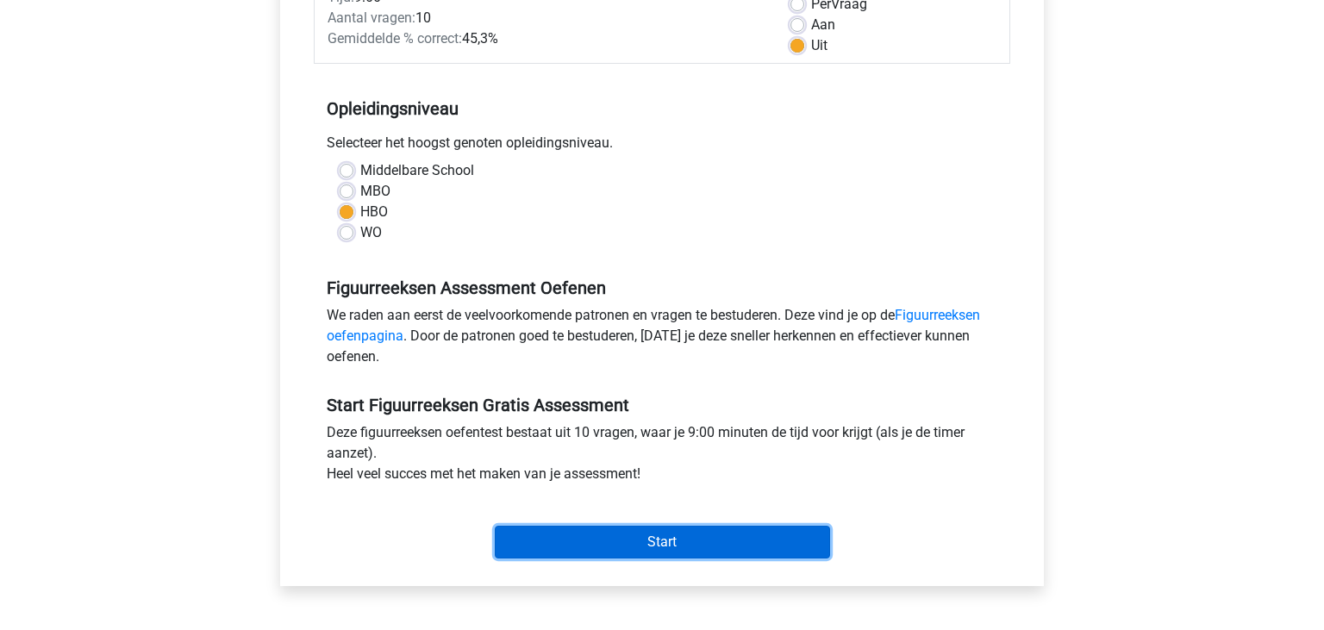
click at [631, 528] on input "Start" at bounding box center [662, 542] width 335 height 33
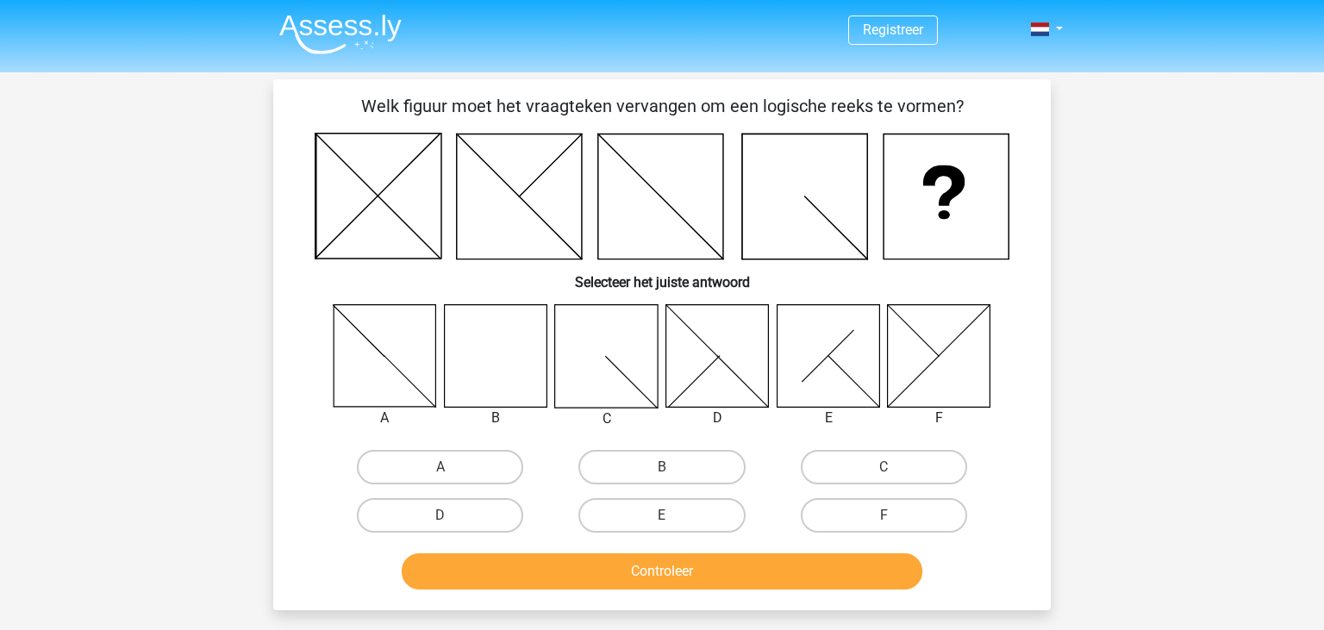
click at [527, 359] on icon at bounding box center [495, 355] width 103 height 103
click at [617, 465] on label "B" at bounding box center [661, 467] width 166 height 34
click at [662, 467] on input "B" at bounding box center [667, 472] width 11 height 11
radio input "true"
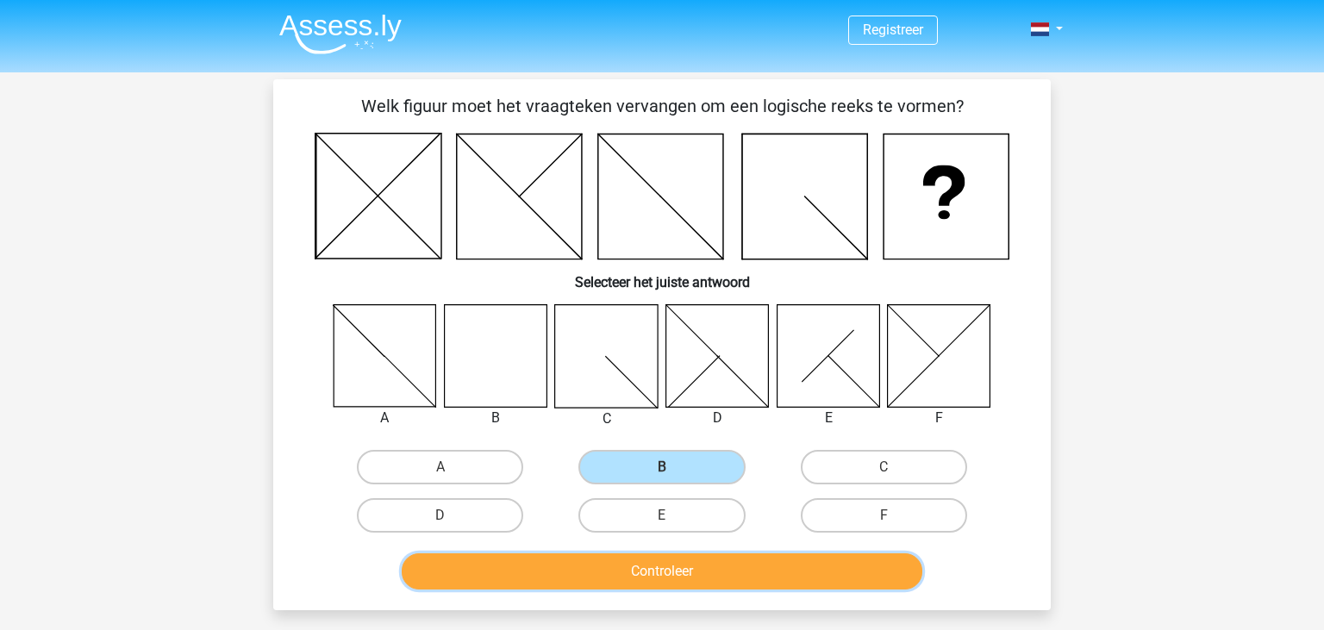
click at [615, 567] on button "Controleer" at bounding box center [662, 571] width 521 height 36
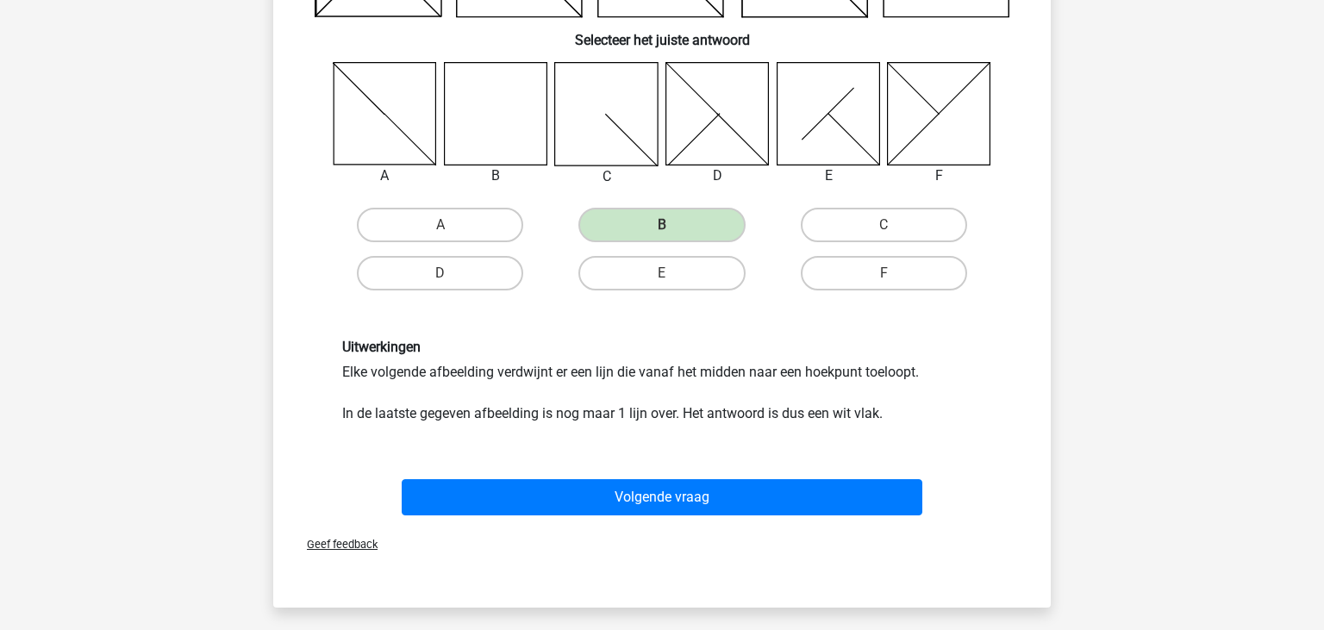
scroll to position [272, 0]
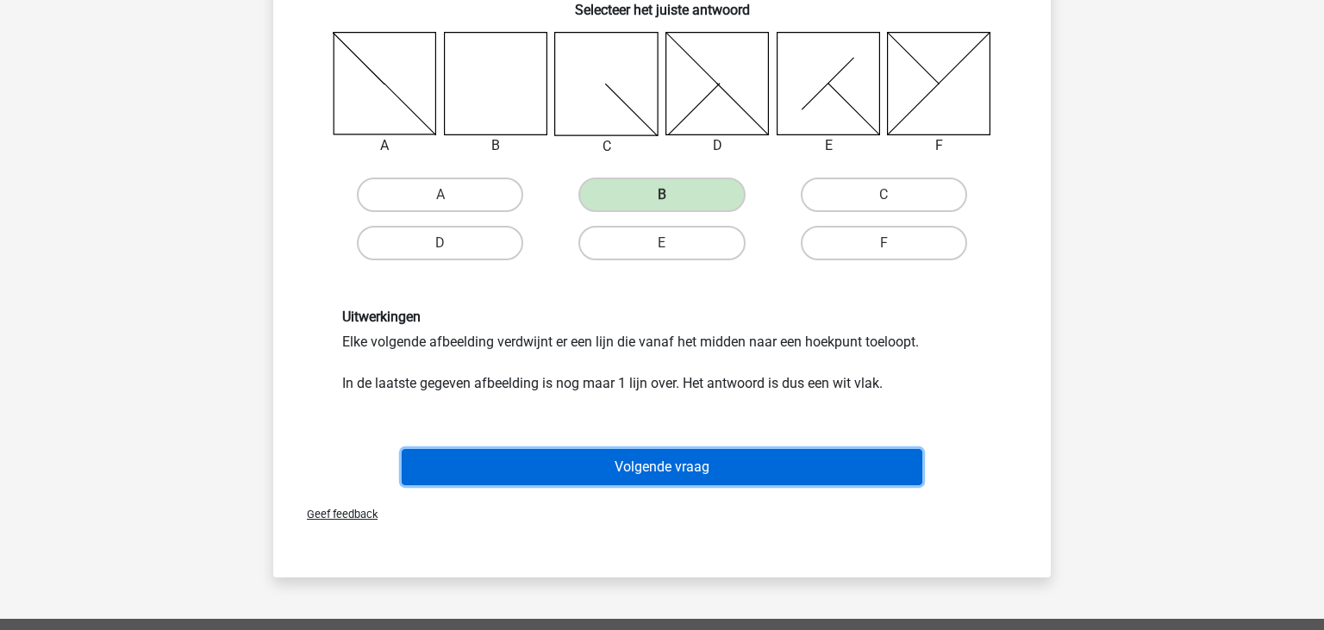
click at [709, 464] on button "Volgende vraag" at bounding box center [662, 467] width 521 height 36
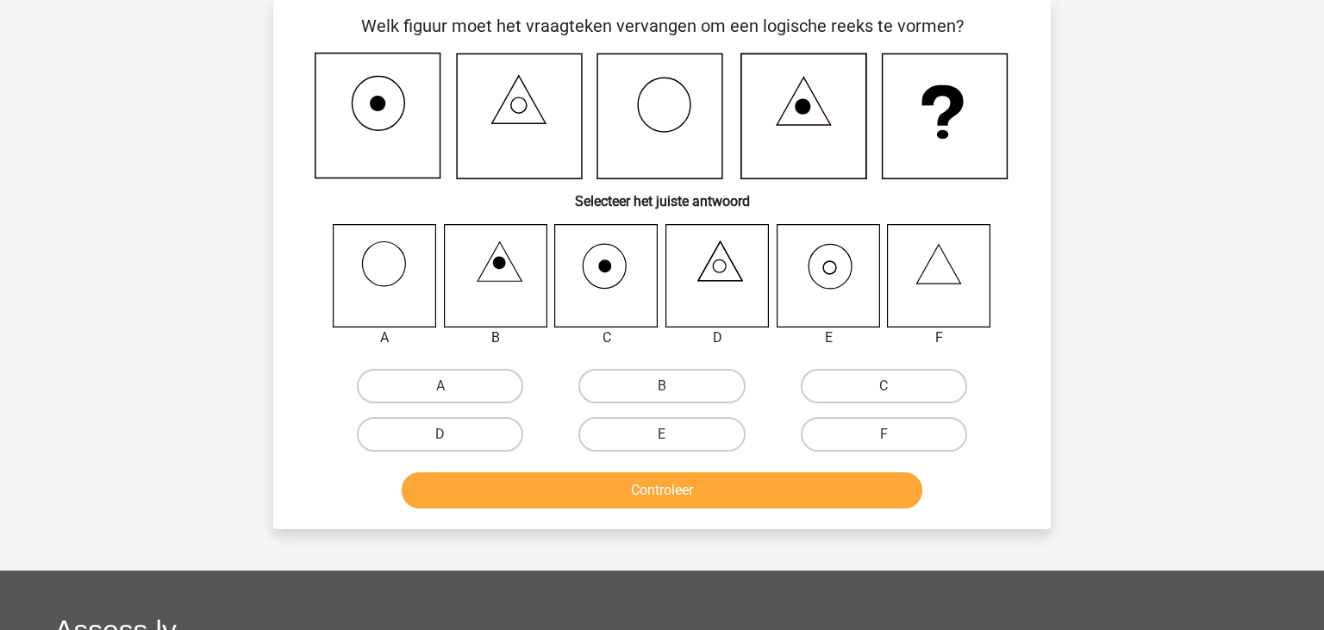
scroll to position [79, 0]
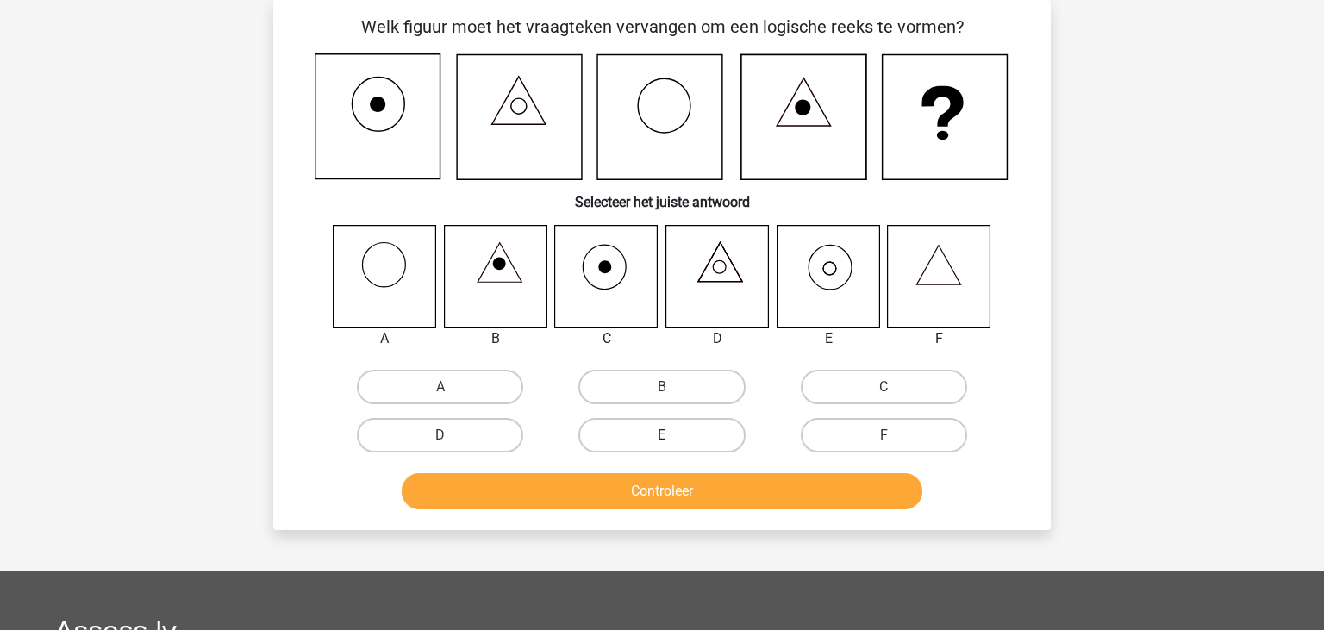
click at [676, 430] on label "E" at bounding box center [661, 435] width 166 height 34
click at [673, 435] on input "E" at bounding box center [667, 440] width 11 height 11
radio input "true"
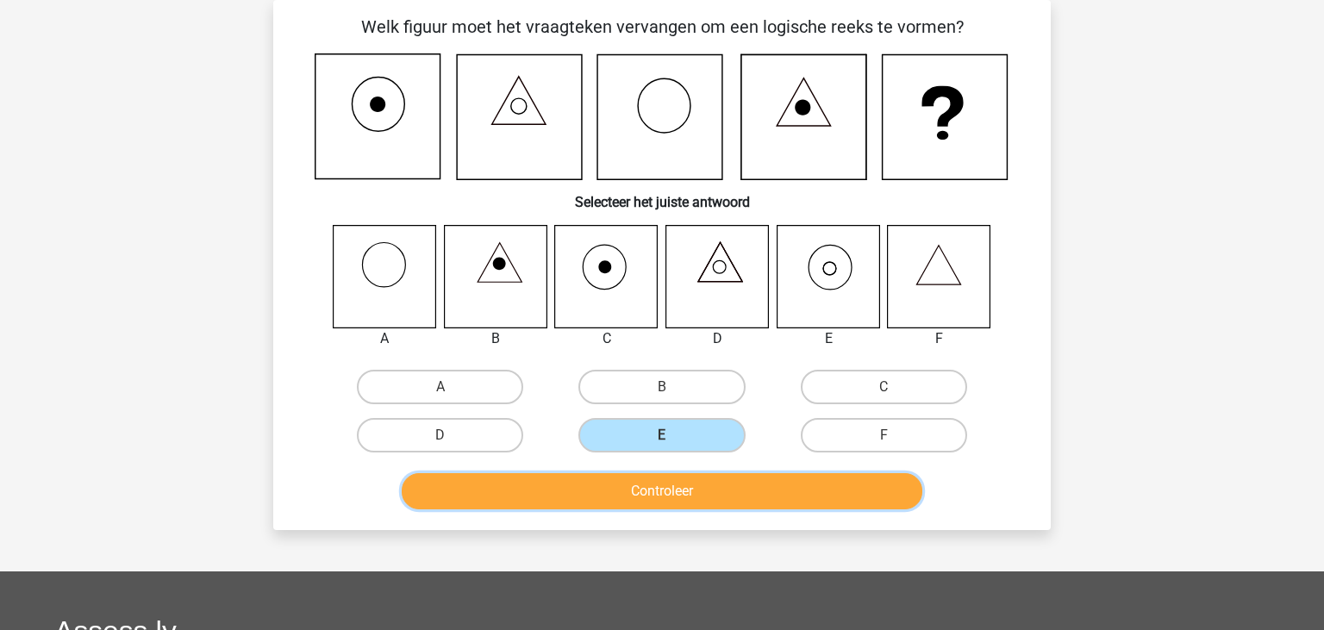
click at [682, 484] on button "Controleer" at bounding box center [662, 491] width 521 height 36
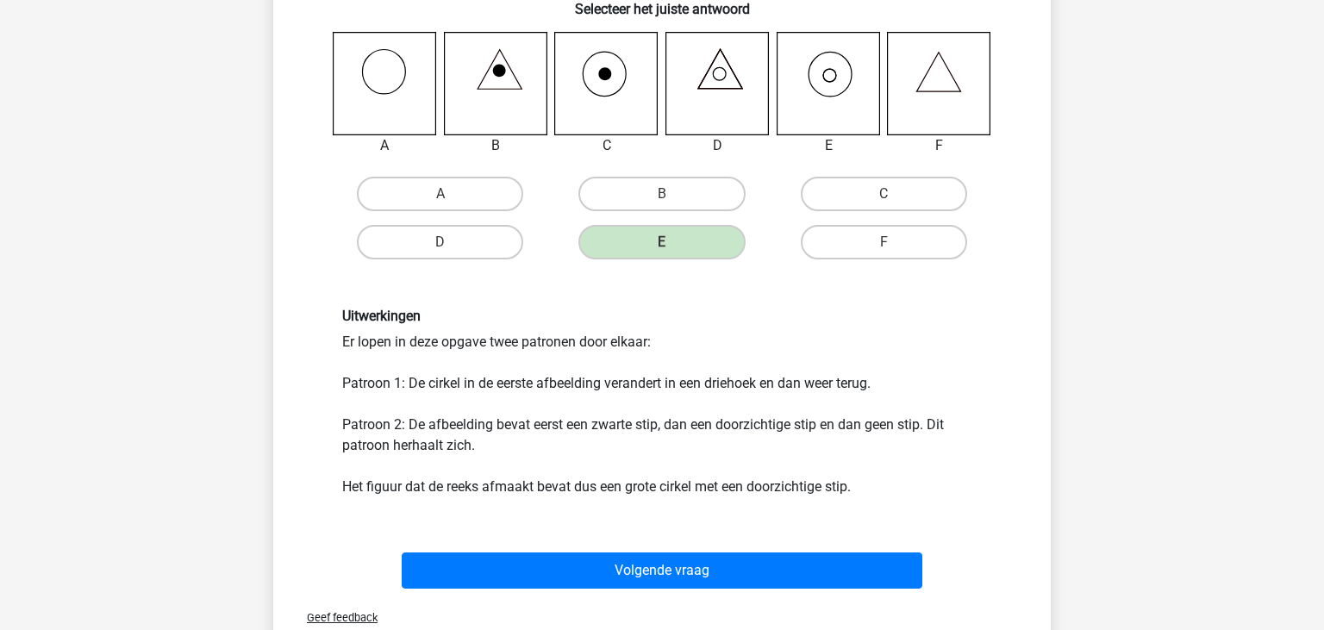
scroll to position [352, 0]
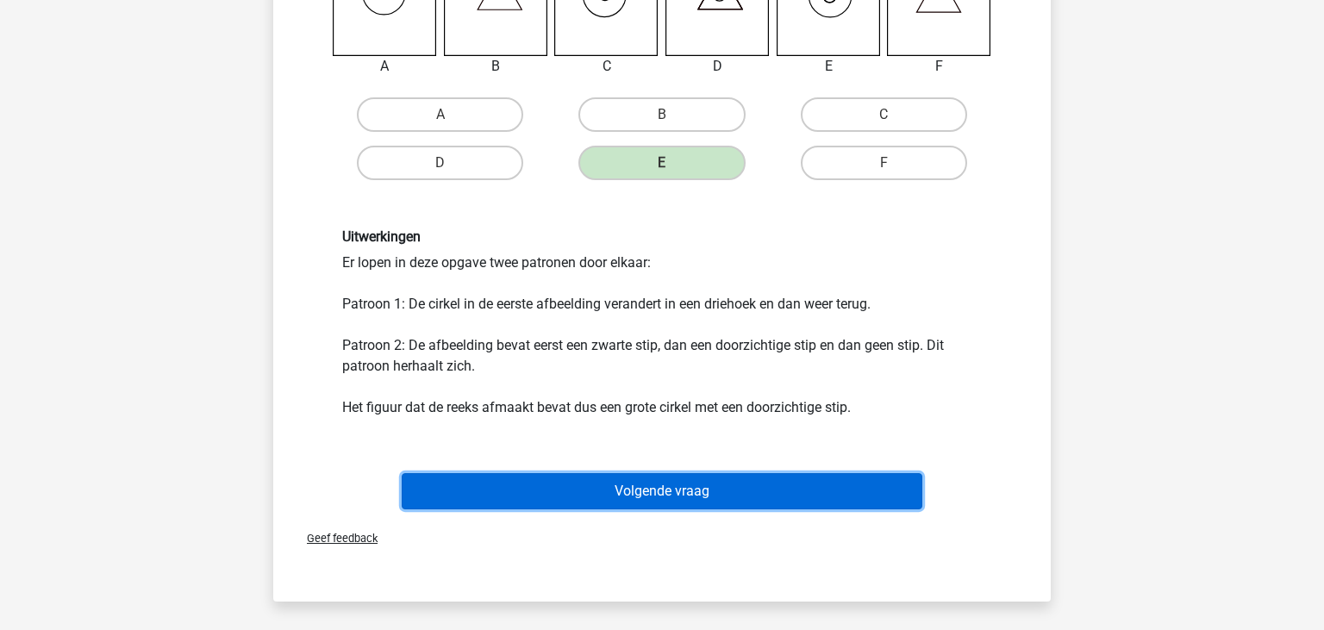
click at [675, 483] on button "Volgende vraag" at bounding box center [662, 491] width 521 height 36
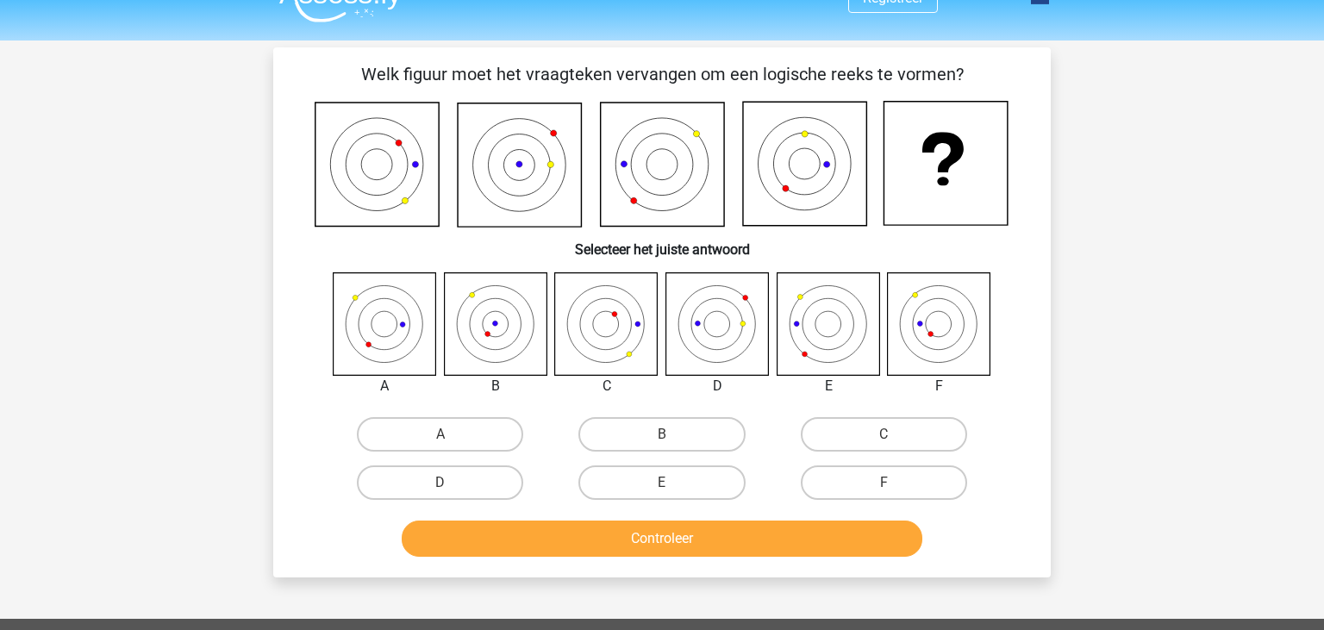
scroll to position [0, 0]
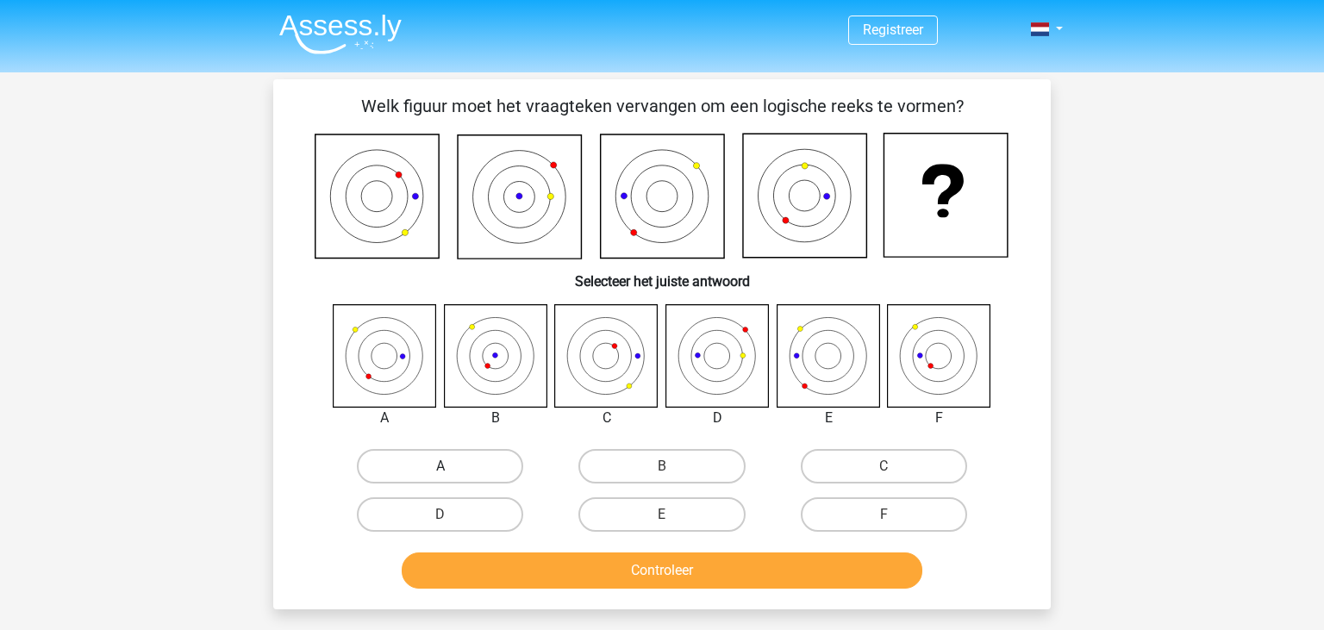
click at [445, 457] on label "A" at bounding box center [440, 466] width 166 height 34
click at [445, 466] on input "A" at bounding box center [445, 471] width 11 height 11
radio input "true"
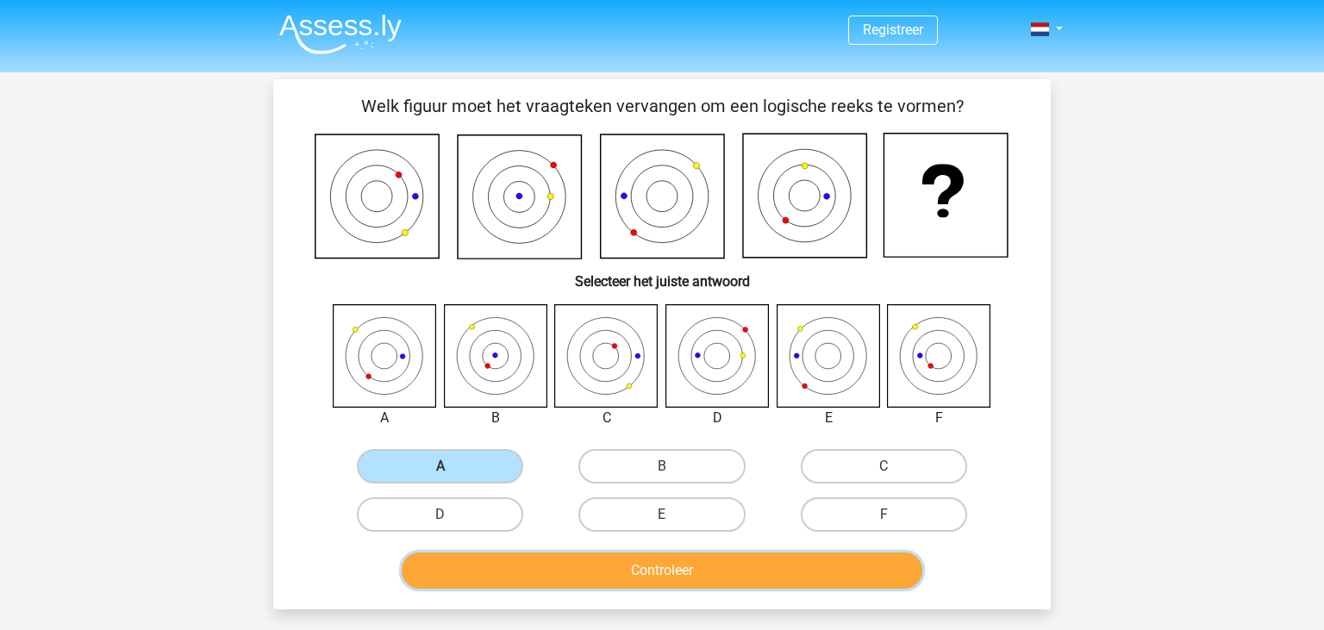
click at [630, 568] on button "Controleer" at bounding box center [662, 570] width 521 height 36
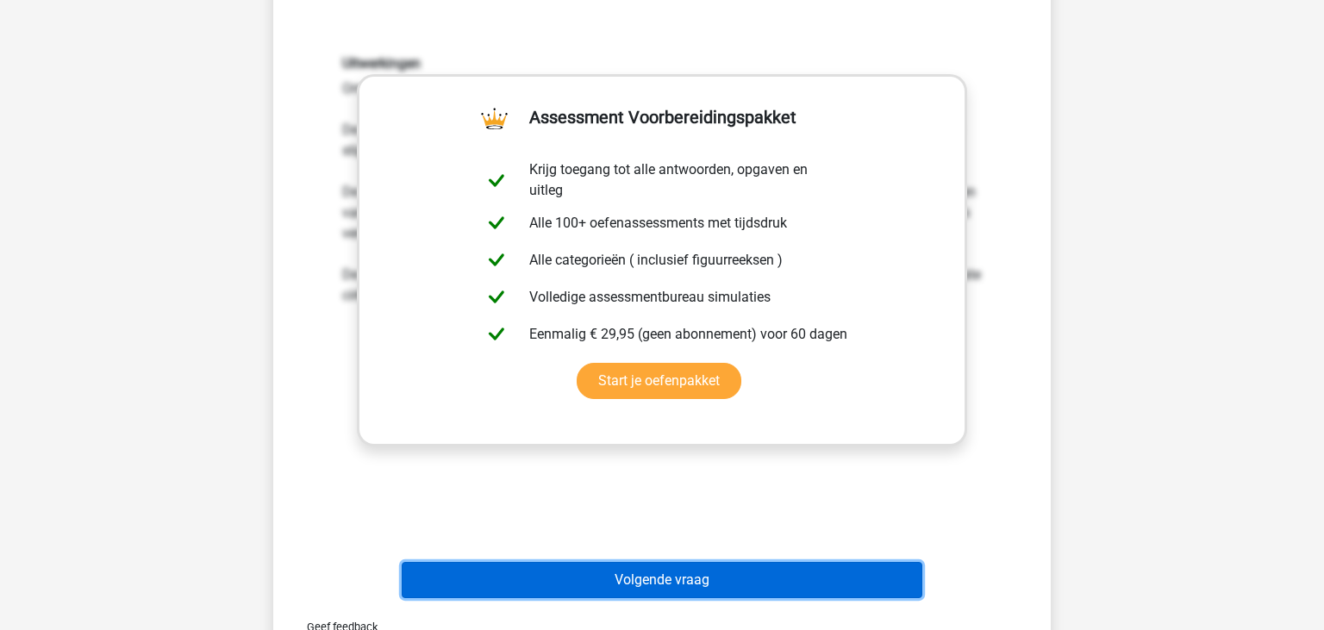
click at [657, 568] on button "Volgende vraag" at bounding box center [662, 580] width 521 height 36
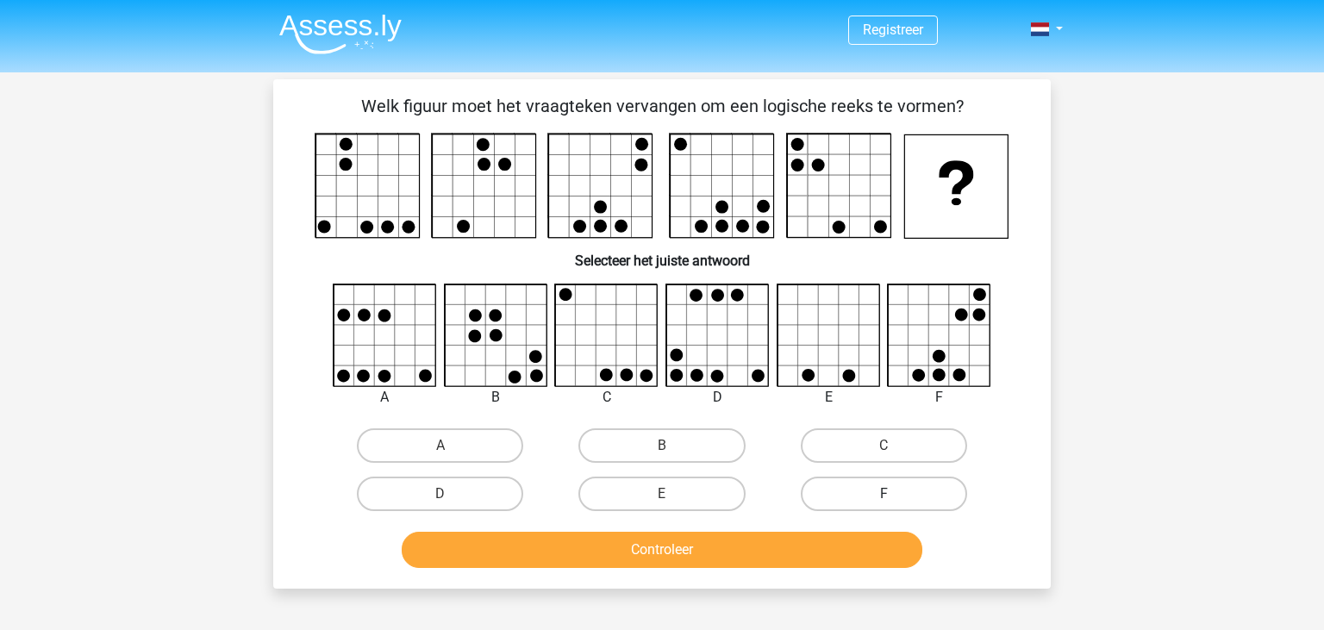
click at [891, 488] on label "F" at bounding box center [884, 494] width 166 height 34
click at [891, 494] on input "F" at bounding box center [888, 499] width 11 height 11
radio input "true"
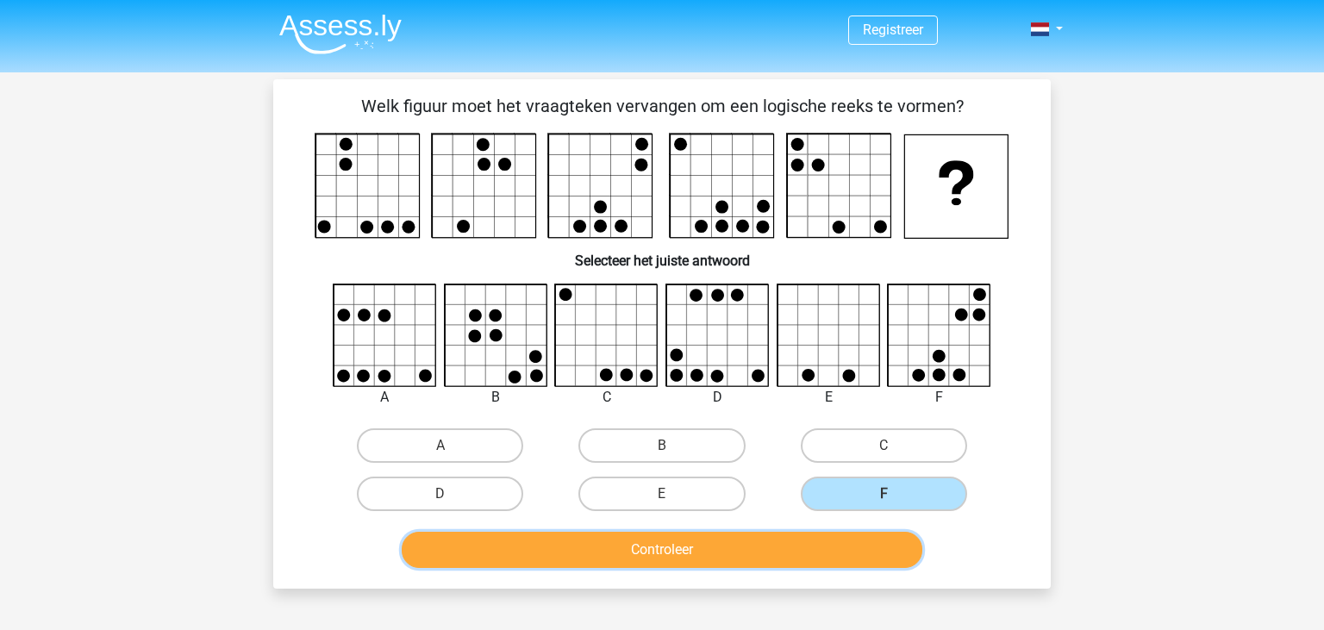
click at [800, 546] on button "Controleer" at bounding box center [662, 550] width 521 height 36
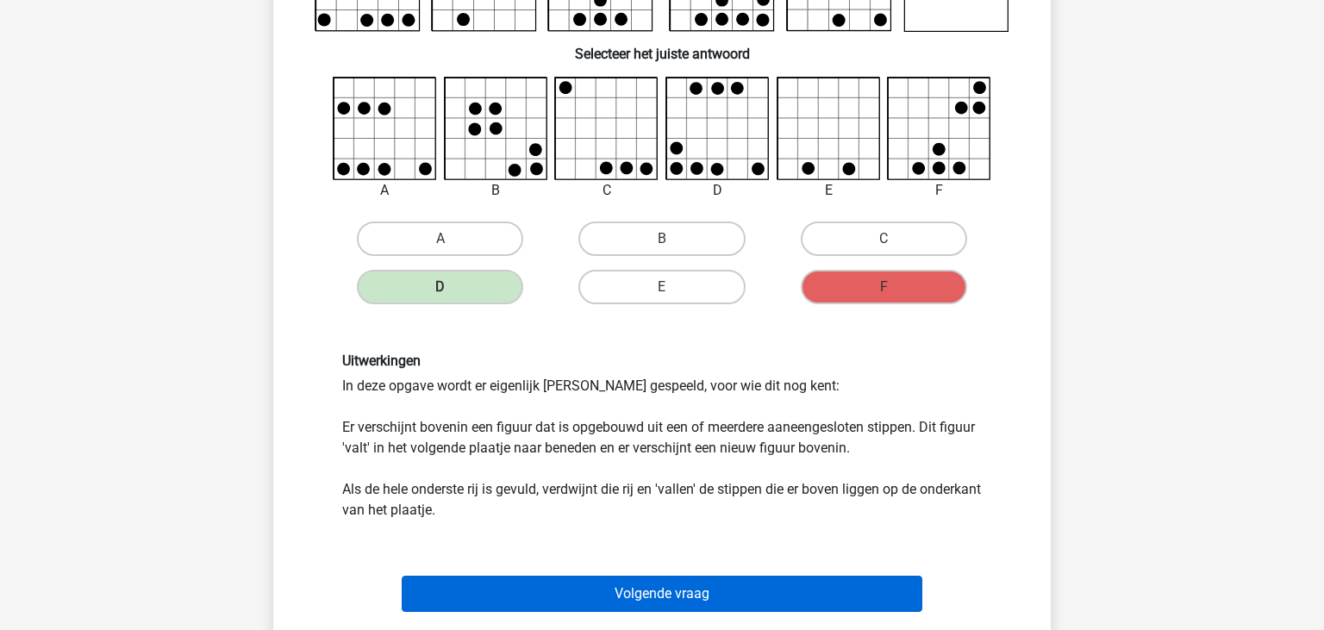
scroll to position [272, 0]
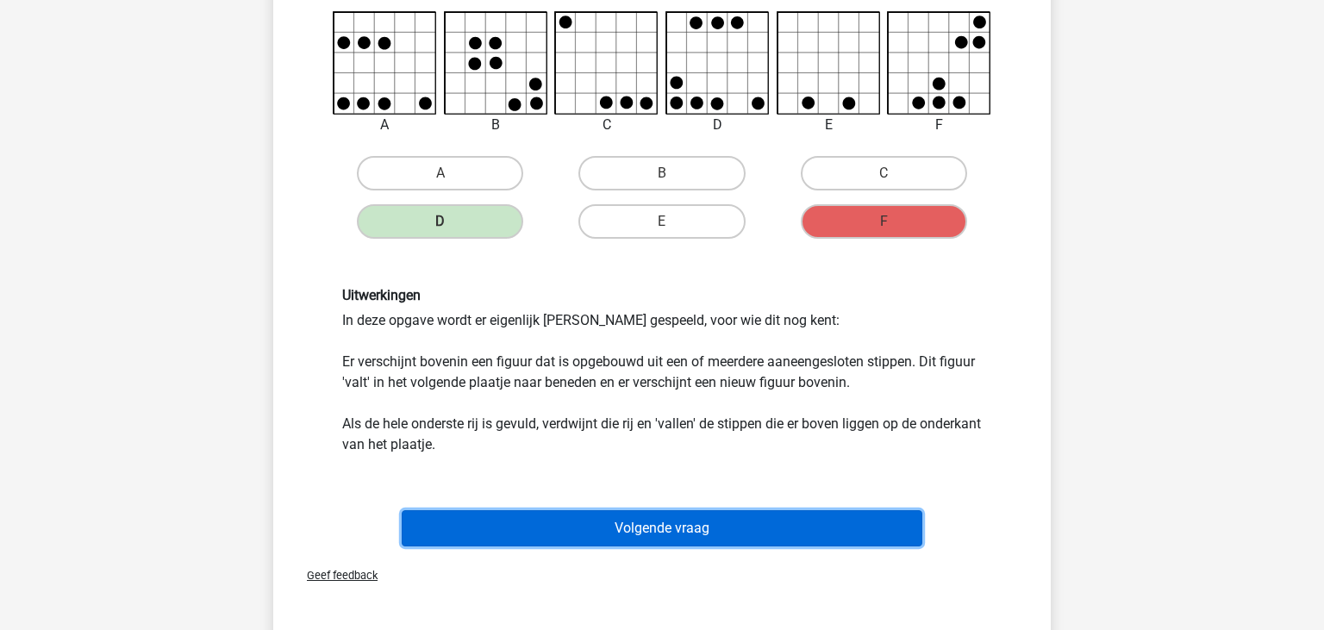
click at [769, 526] on button "Volgende vraag" at bounding box center [662, 528] width 521 height 36
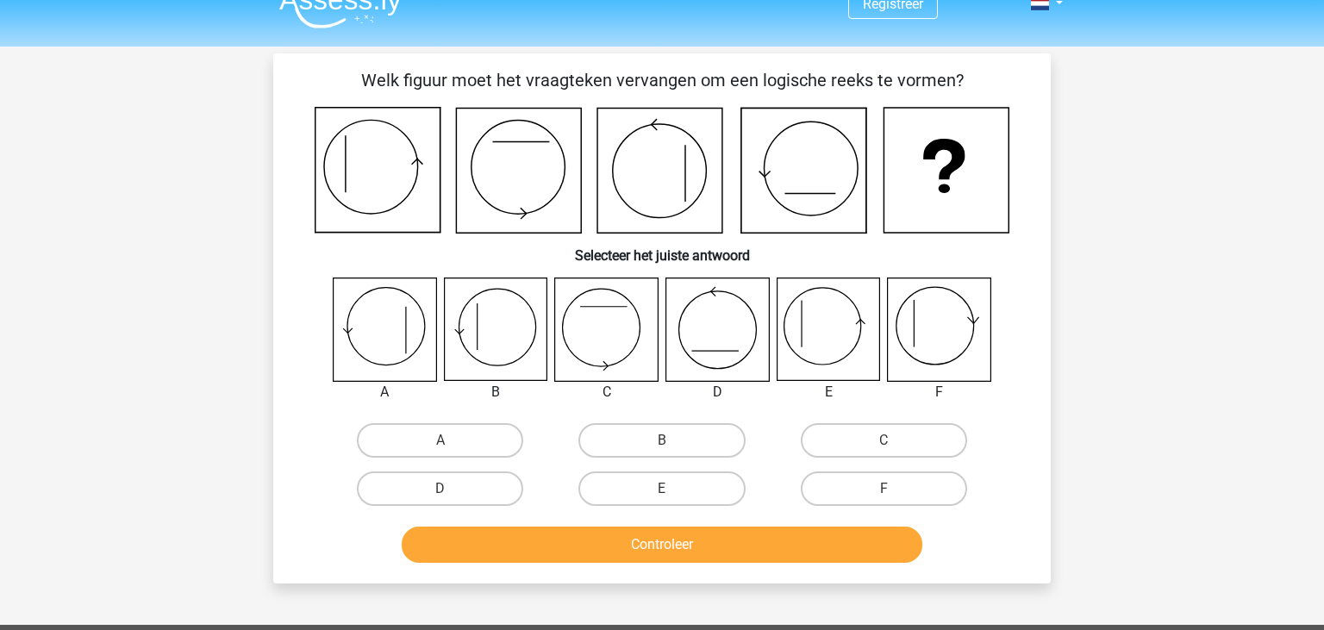
scroll to position [0, 0]
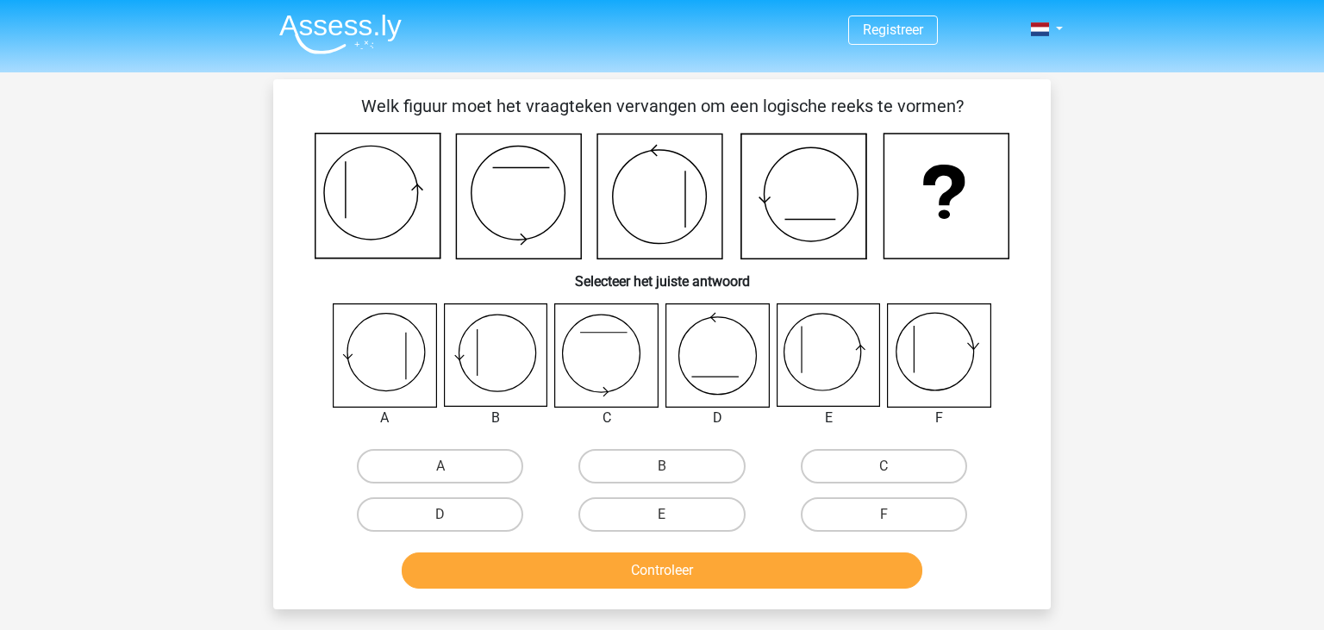
click at [365, 29] on img at bounding box center [340, 34] width 122 height 41
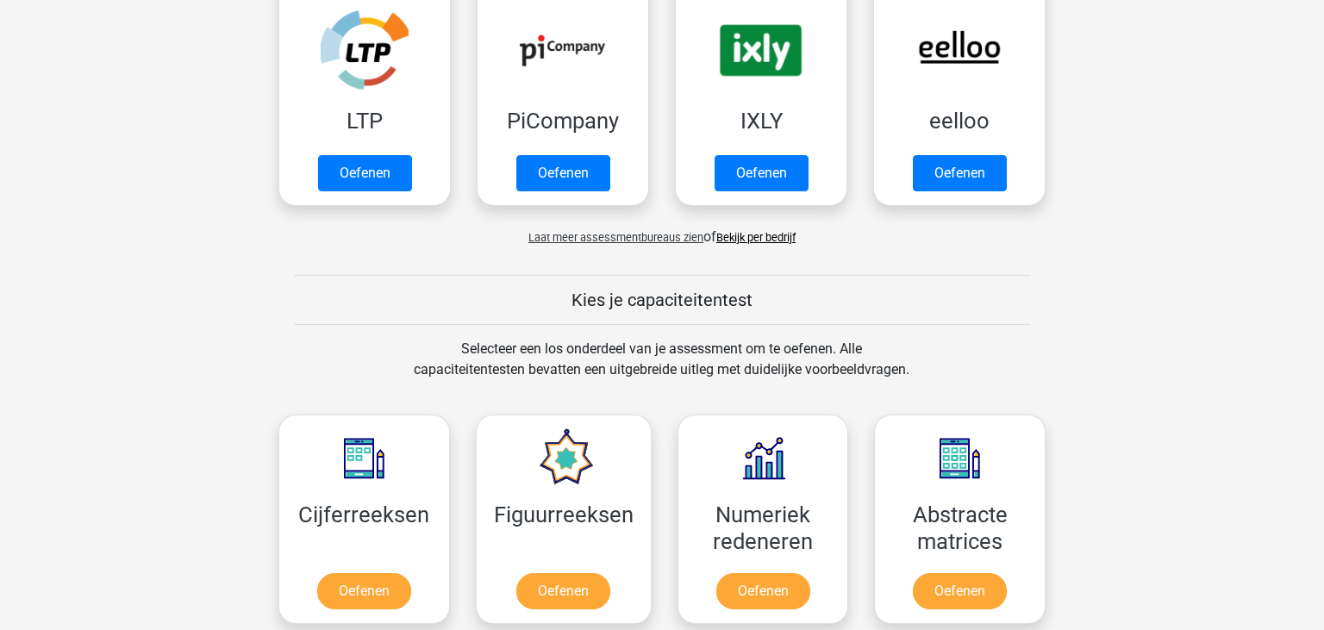
scroll to position [546, 0]
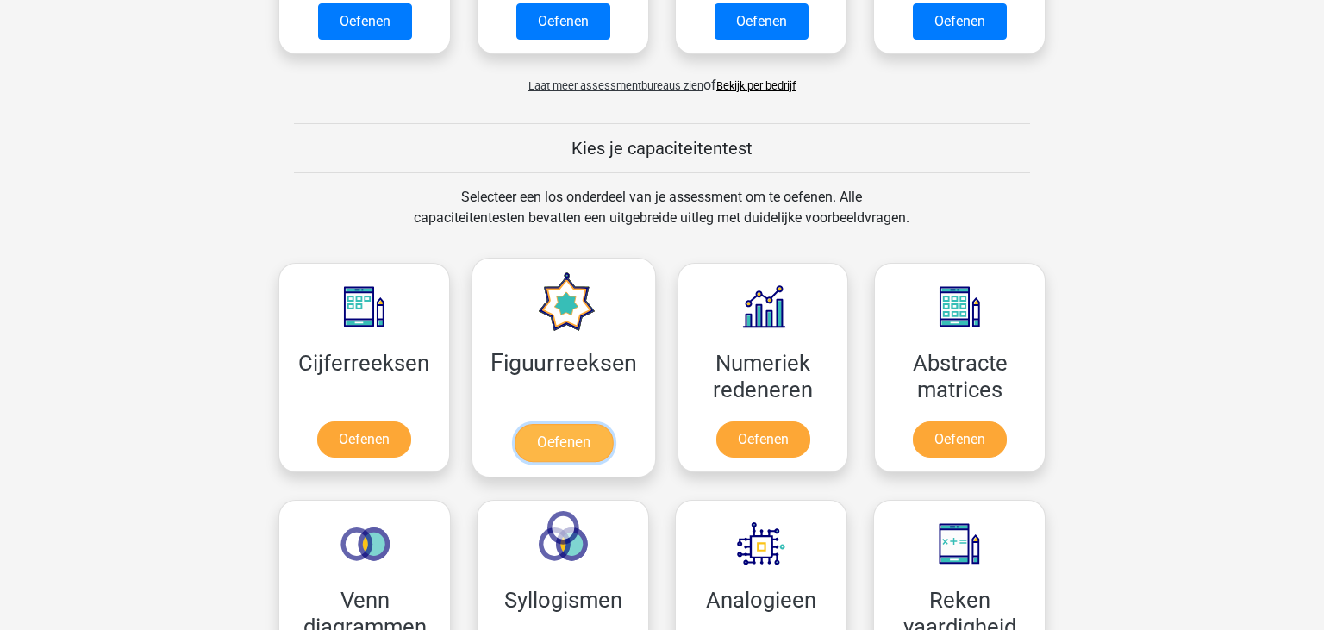
click at [607, 424] on link "Oefenen" at bounding box center [563, 443] width 98 height 38
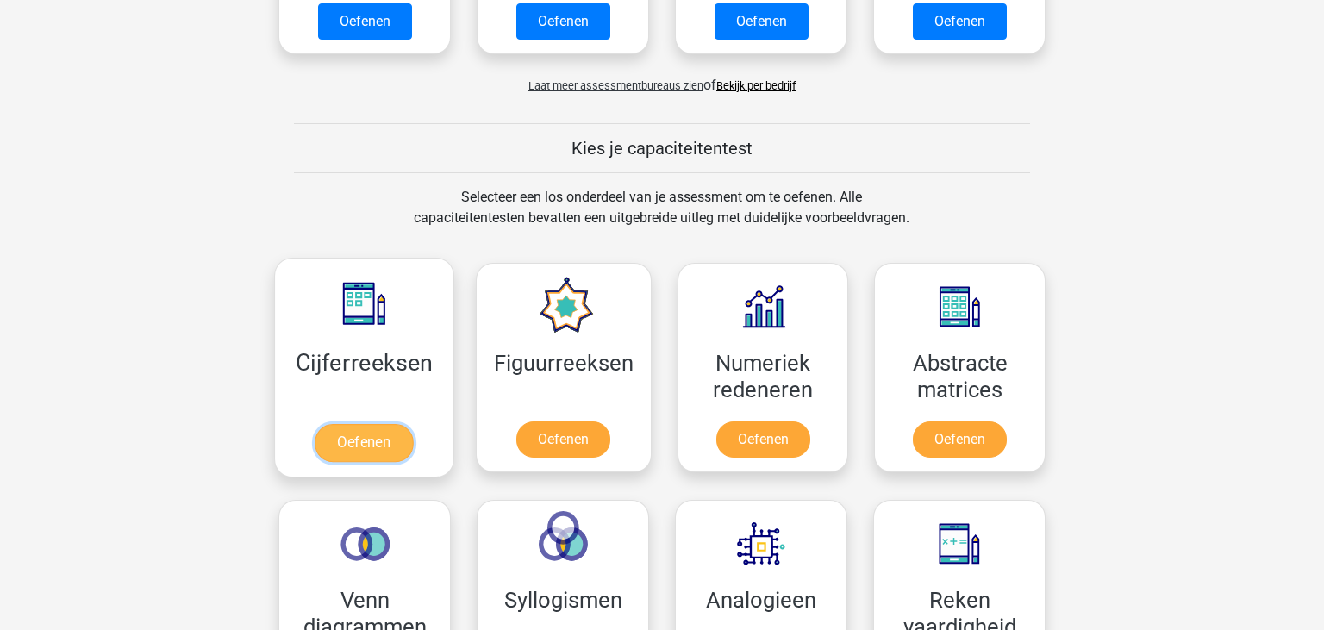
click at [367, 424] on link "Oefenen" at bounding box center [364, 443] width 98 height 38
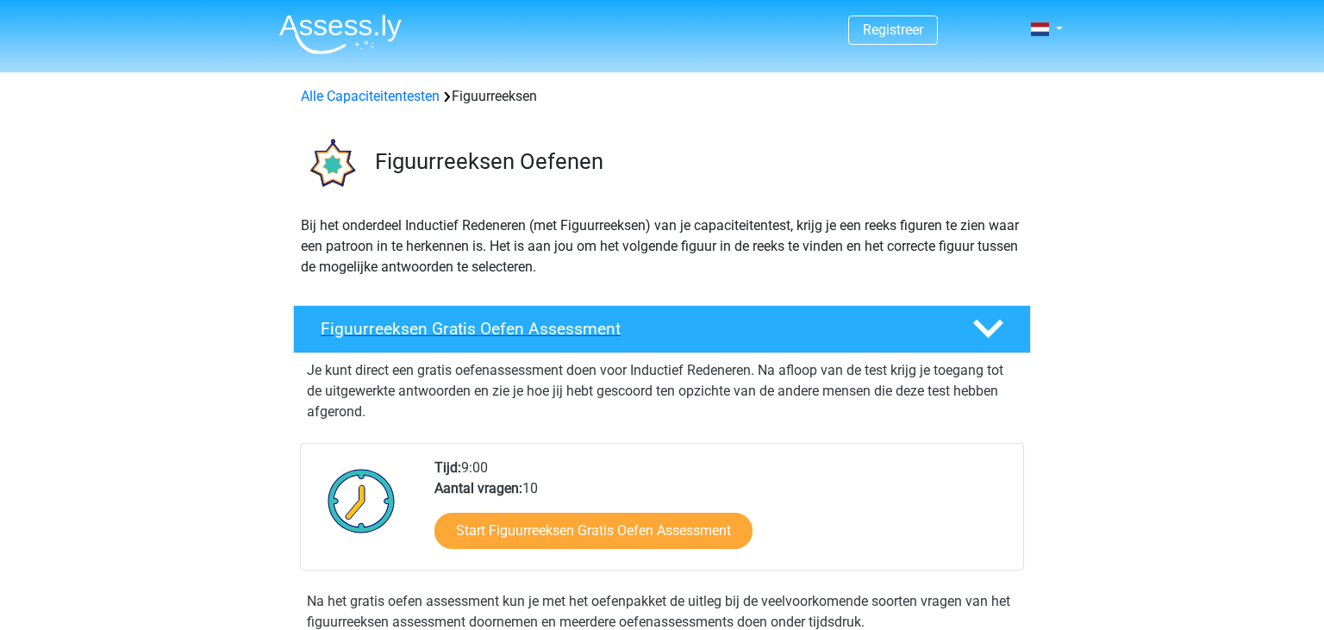
click at [524, 336] on h4 "Figuurreeksen Gratis Oefen Assessment" at bounding box center [633, 329] width 624 height 20
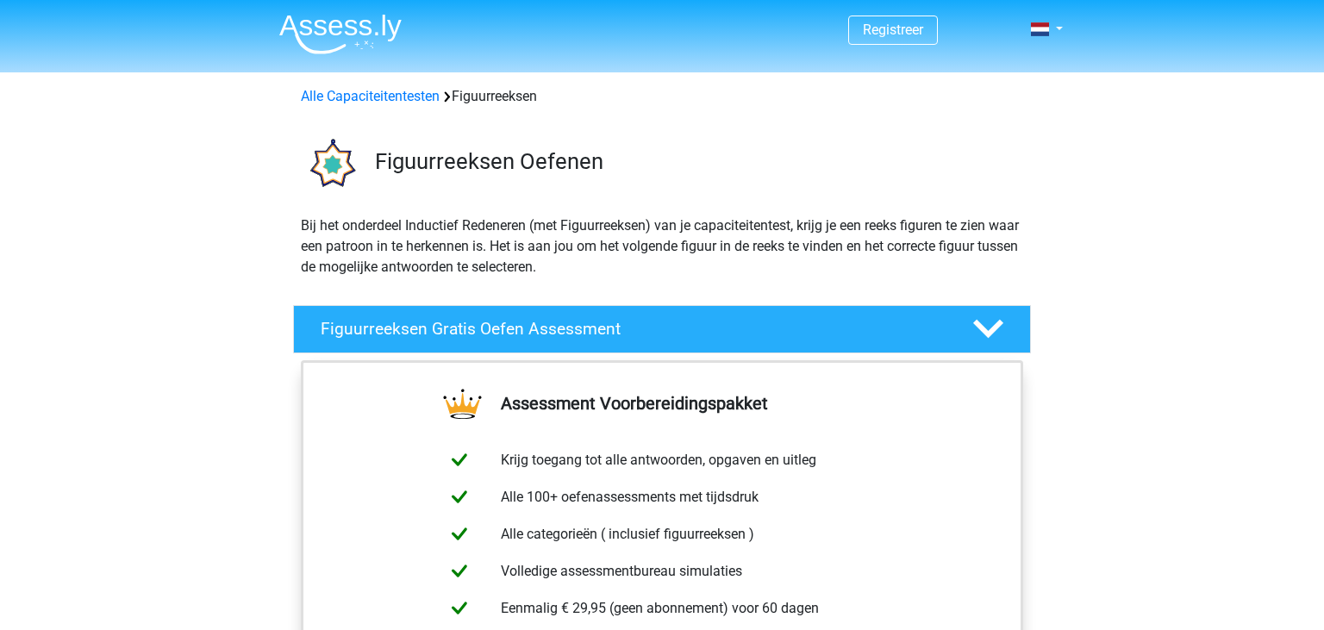
click at [600, 247] on p "Bij het onderdeel Inductief Redeneren (met Figuurreeksen) van je capaciteitente…" at bounding box center [662, 246] width 722 height 62
click at [1005, 317] on div at bounding box center [986, 329] width 59 height 30
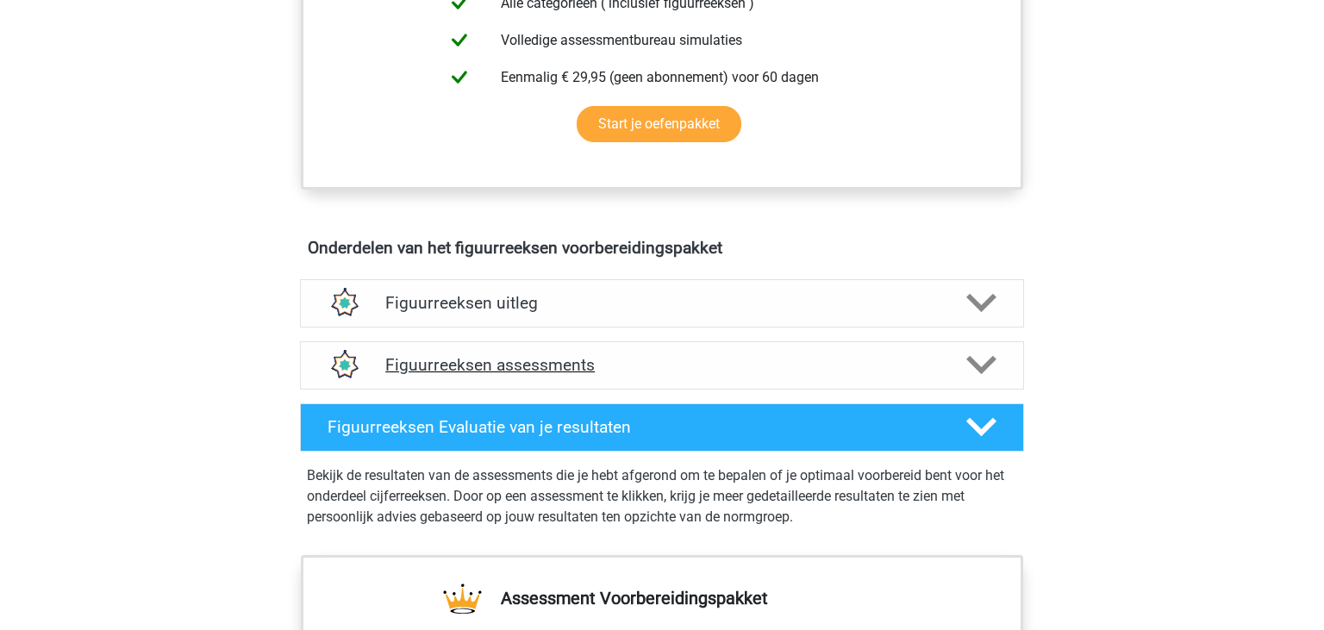
scroll to position [819, 0]
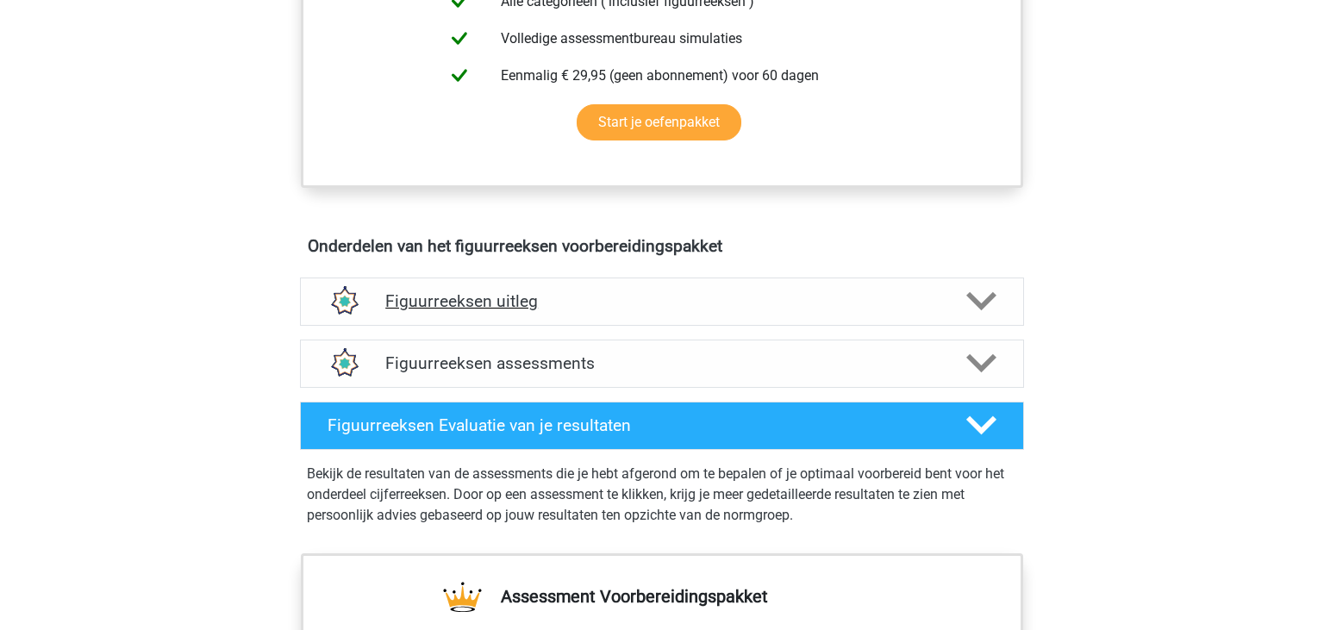
click at [990, 307] on icon at bounding box center [981, 301] width 30 height 30
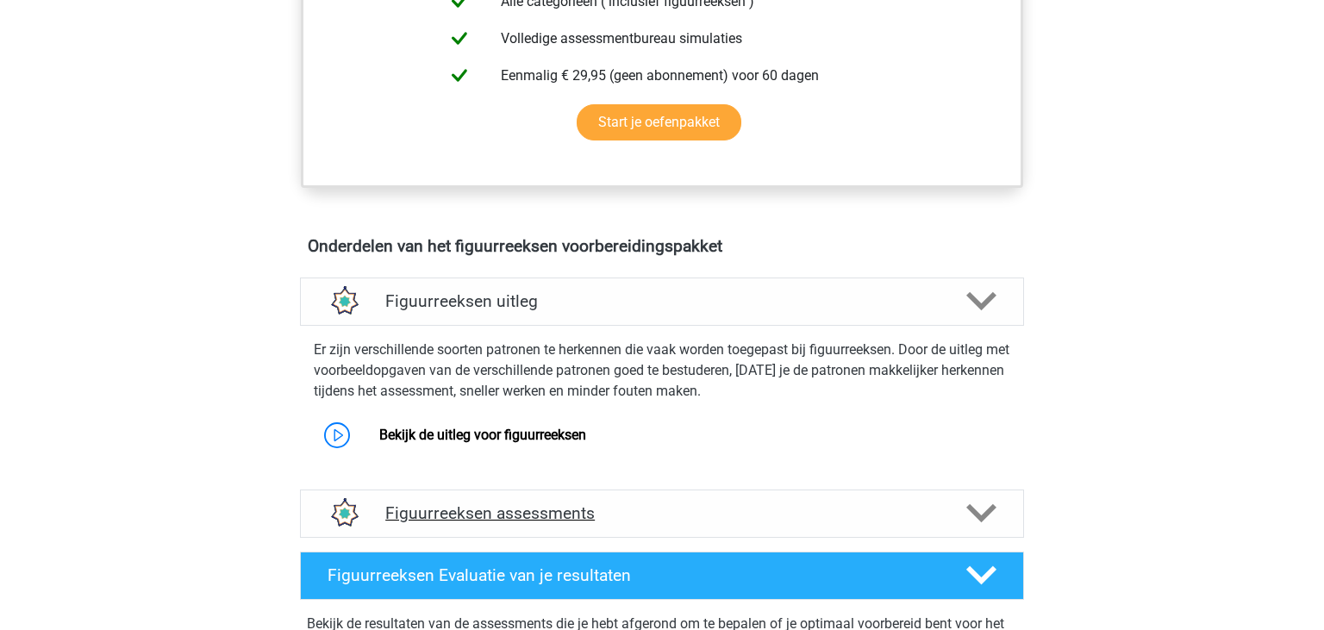
click at [986, 519] on icon at bounding box center [981, 513] width 30 height 30
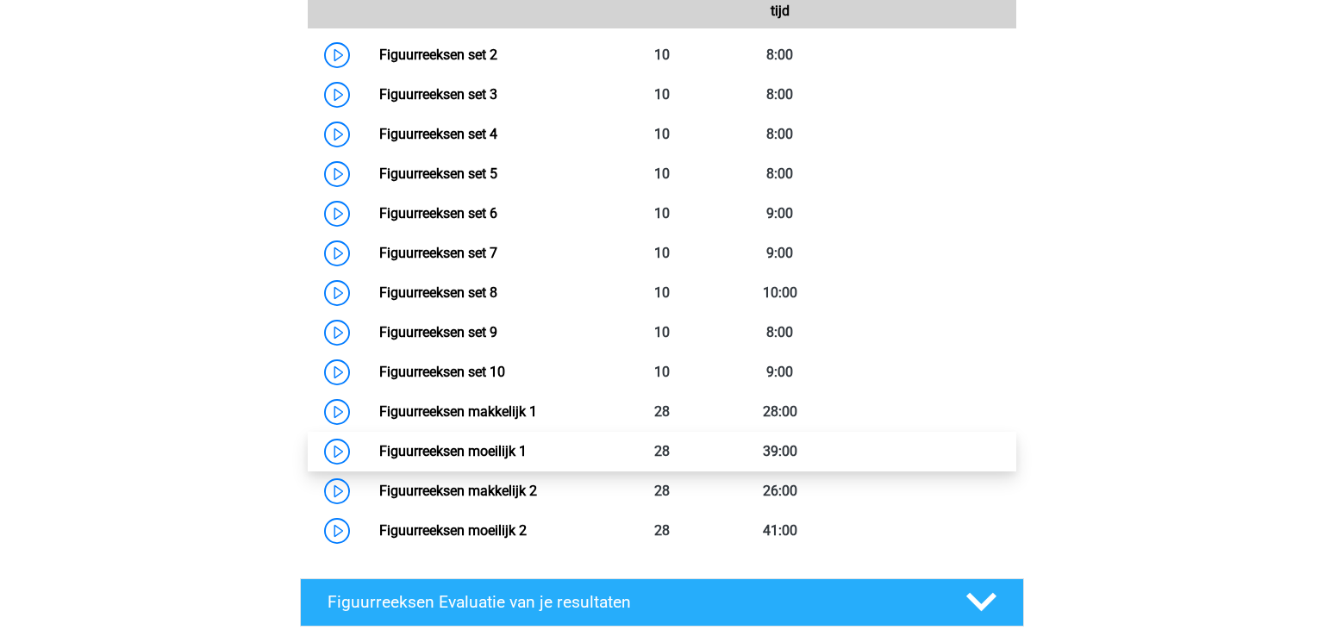
scroll to position [1274, 0]
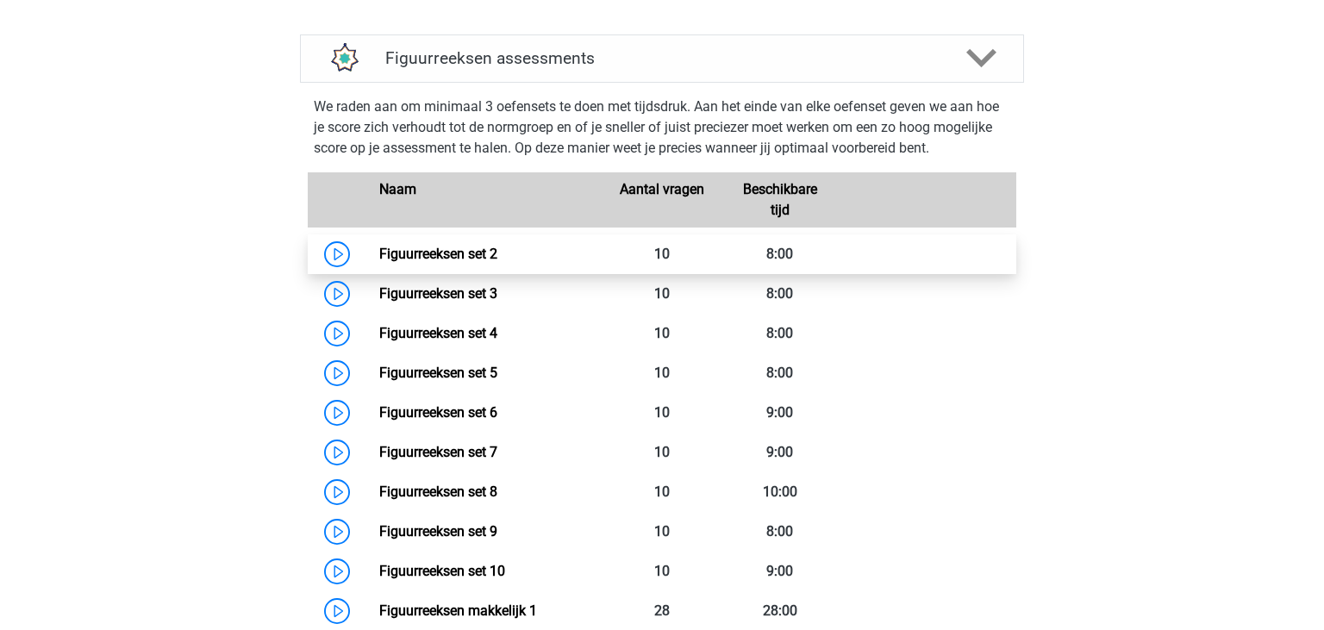
click at [496, 253] on link "Figuurreeksen set 2" at bounding box center [438, 254] width 118 height 16
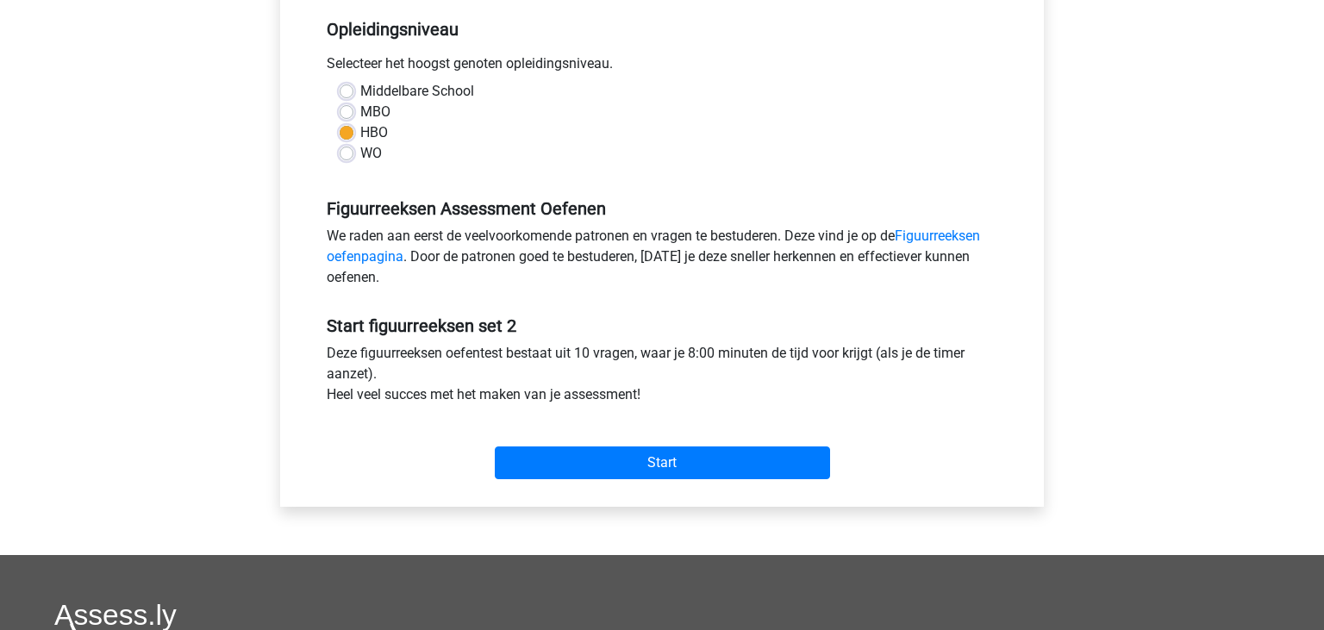
scroll to position [364, 0]
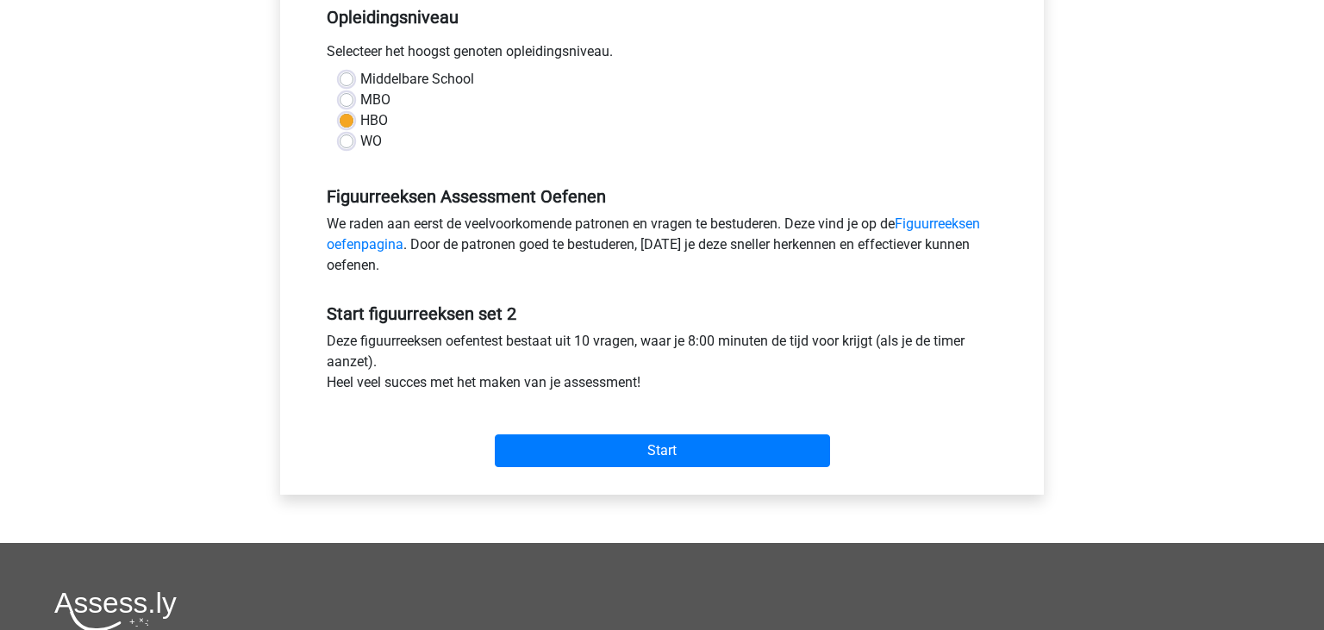
click at [623, 433] on div "Start" at bounding box center [662, 437] width 696 height 60
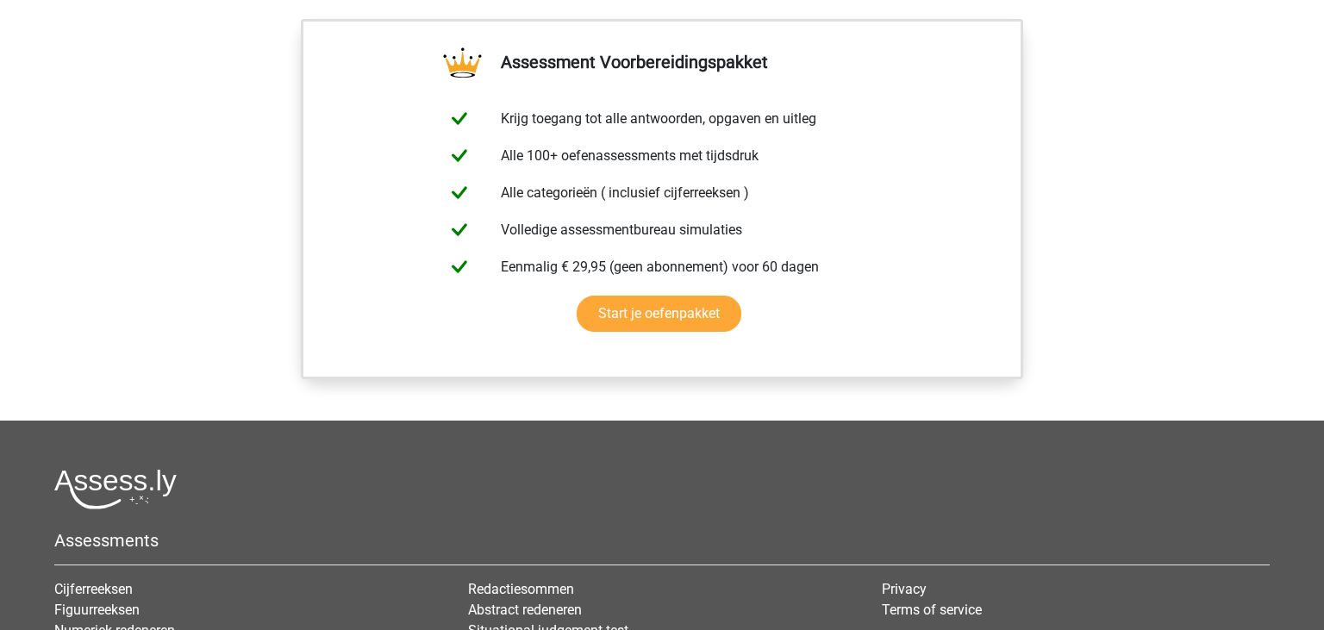
scroll to position [1274, 0]
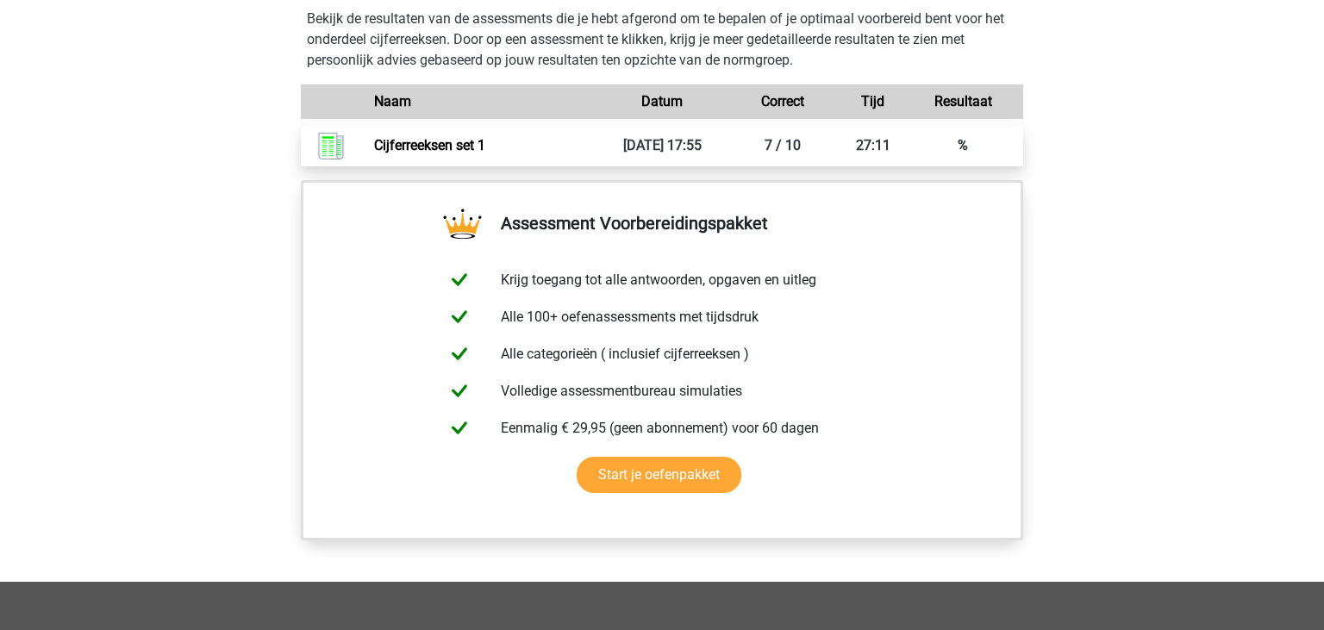
click at [485, 153] on link "Cijferreeksen set 1" at bounding box center [429, 145] width 111 height 16
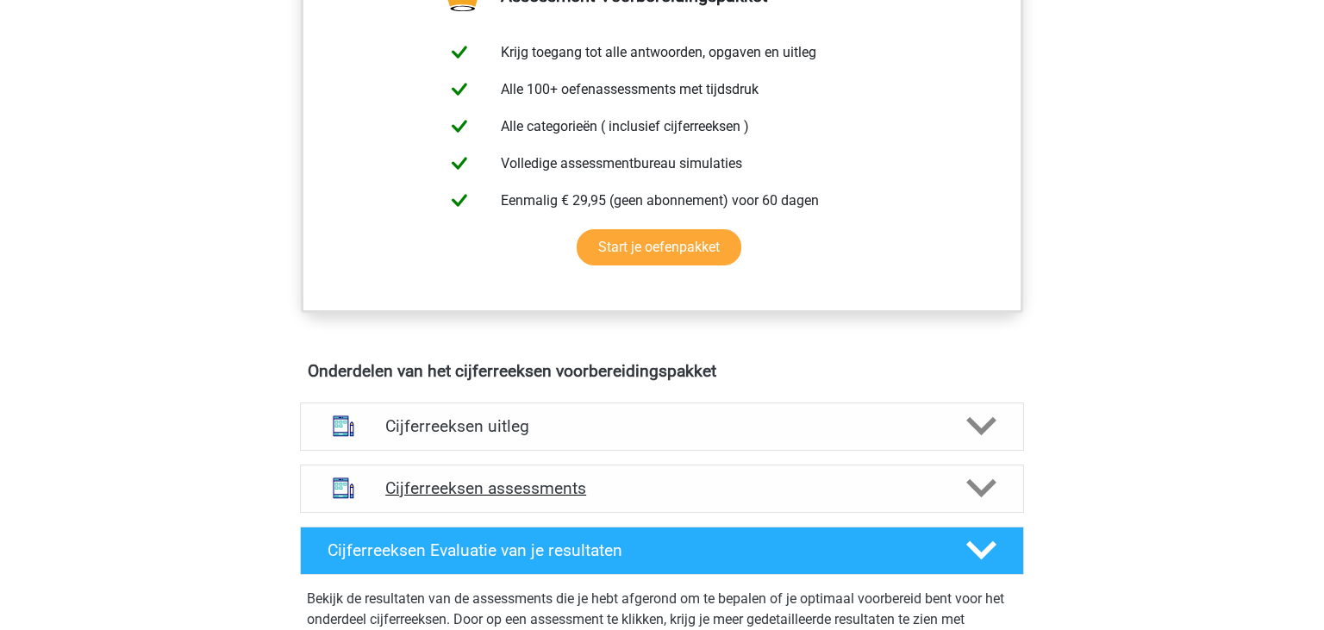
scroll to position [727, 0]
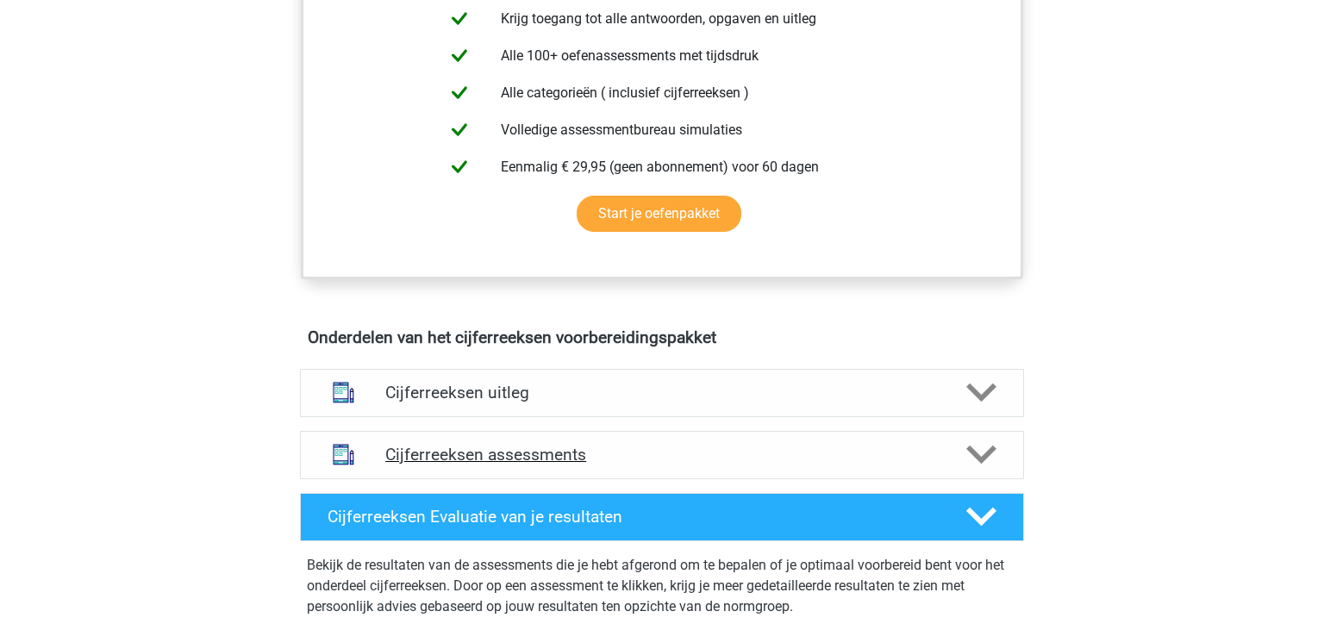
click at [965, 463] on div at bounding box center [980, 455] width 58 height 30
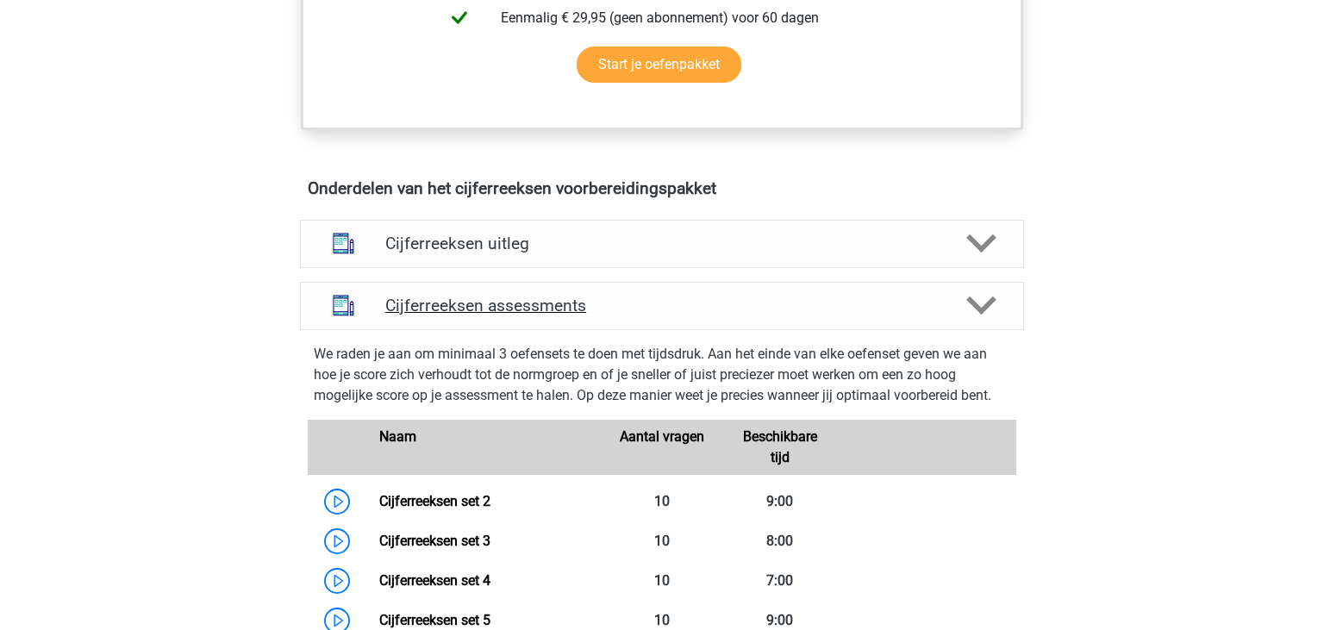
scroll to position [1001, 0]
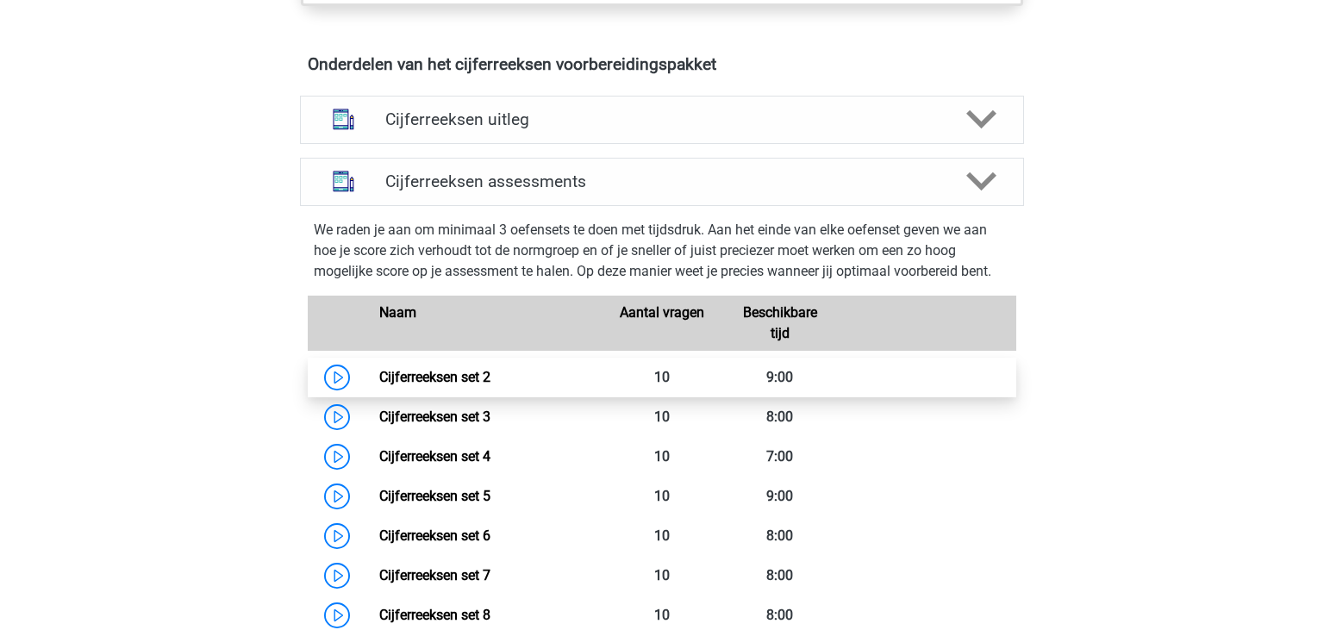
click at [490, 385] on link "Cijferreeksen set 2" at bounding box center [434, 377] width 111 height 16
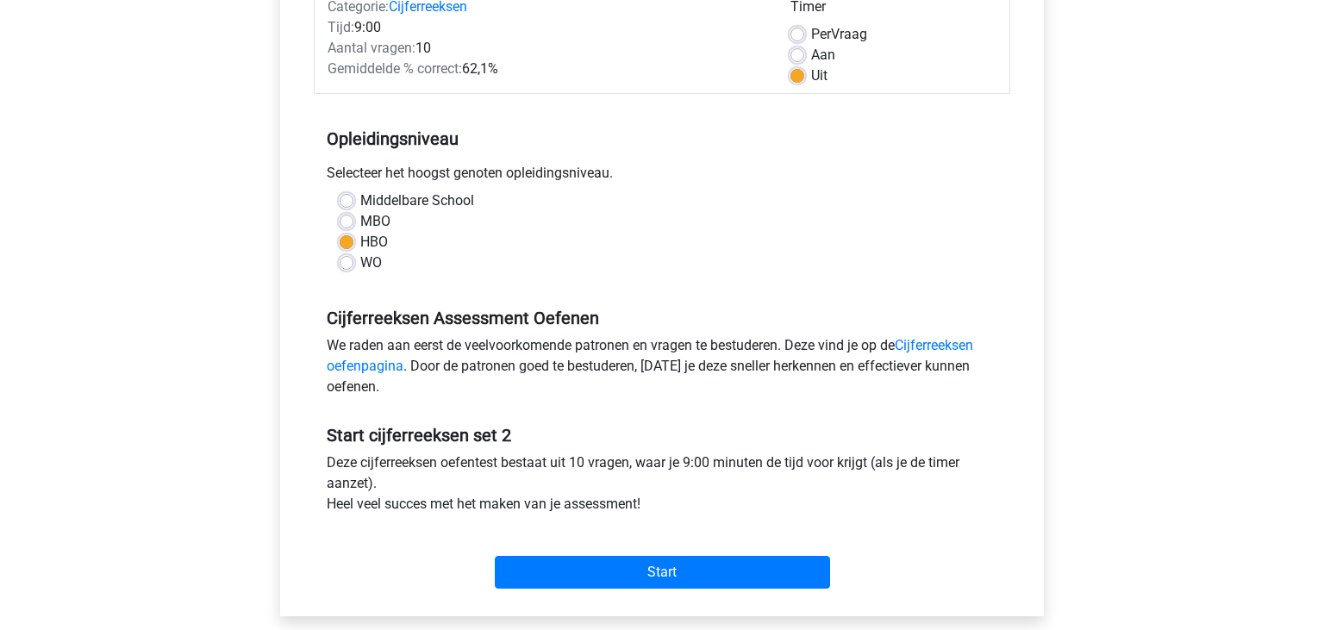
scroll to position [272, 0]
